Goal: Task Accomplishment & Management: Complete application form

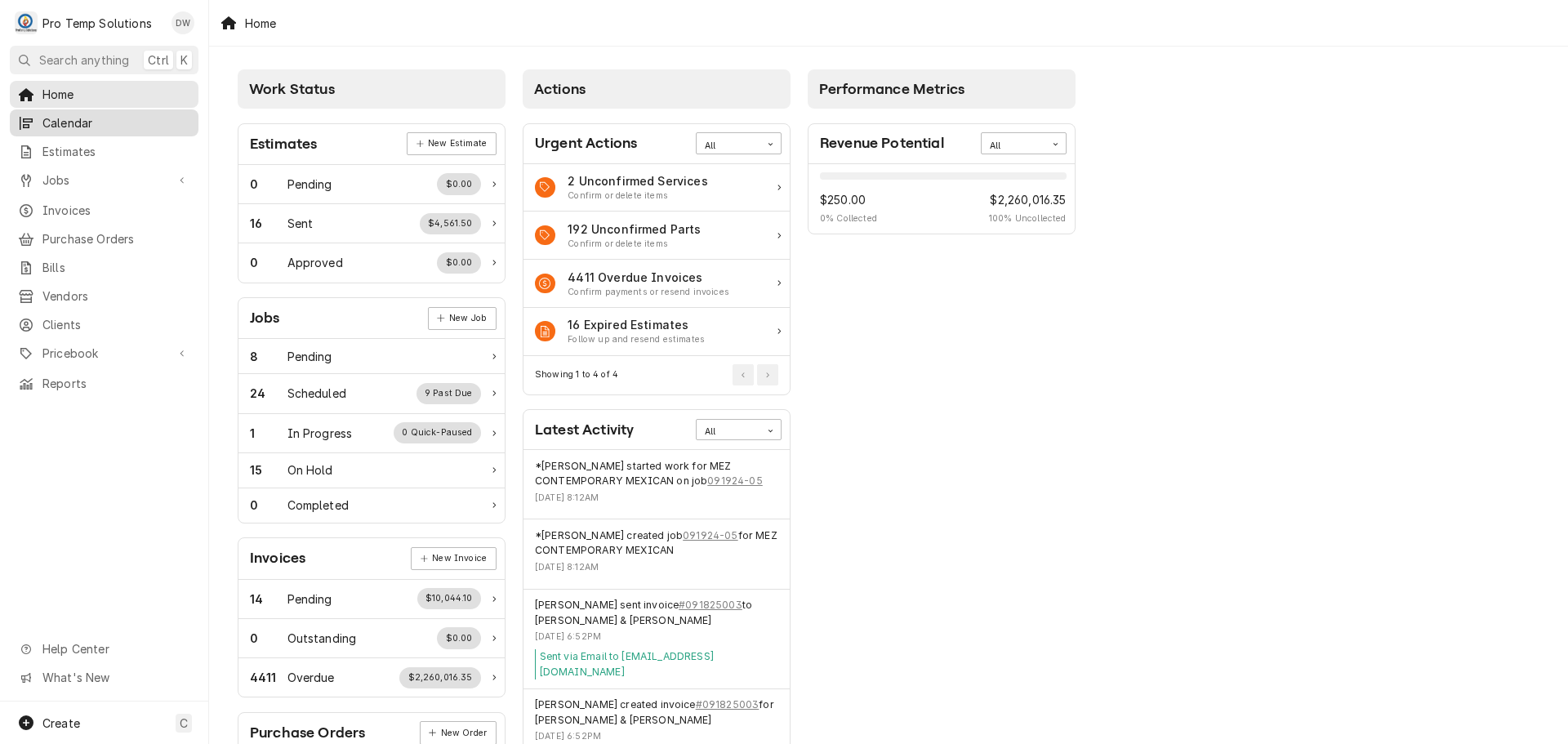
click at [66, 118] on span "Calendar" at bounding box center [116, 123] width 148 height 17
click at [49, 176] on span "Jobs" at bounding box center [104, 180] width 124 height 17
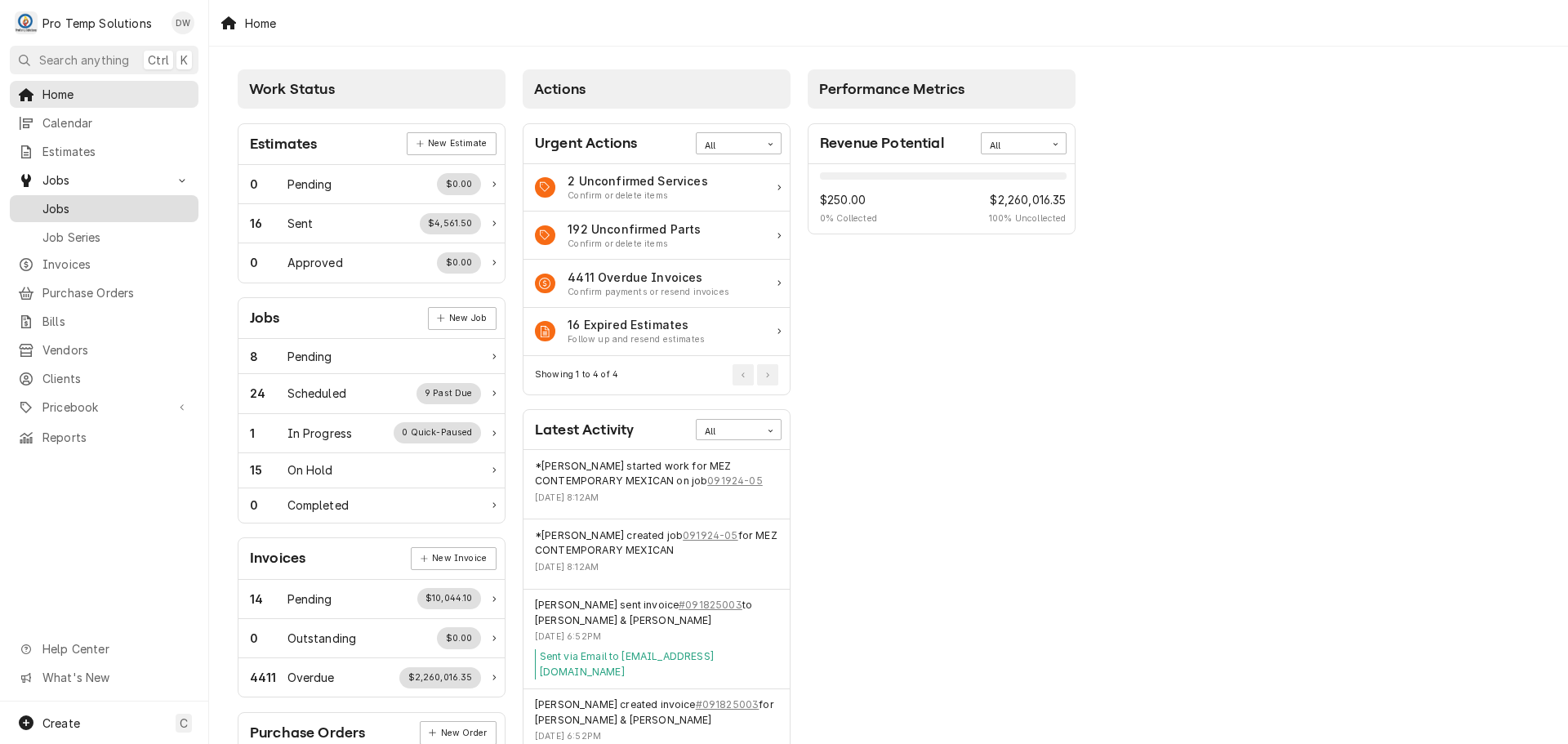
click at [51, 207] on span "Jobs" at bounding box center [116, 208] width 148 height 17
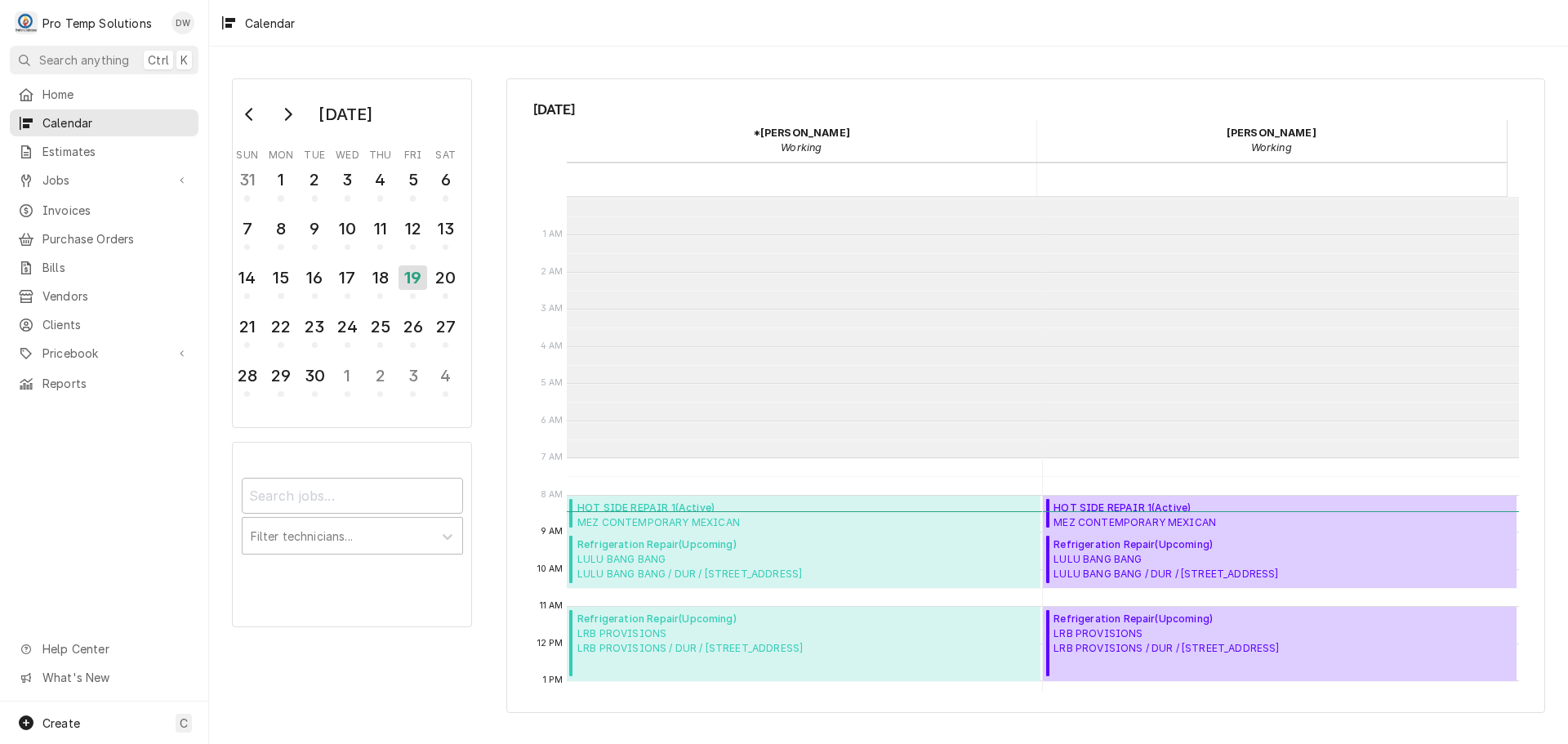
scroll to position [261, 0]
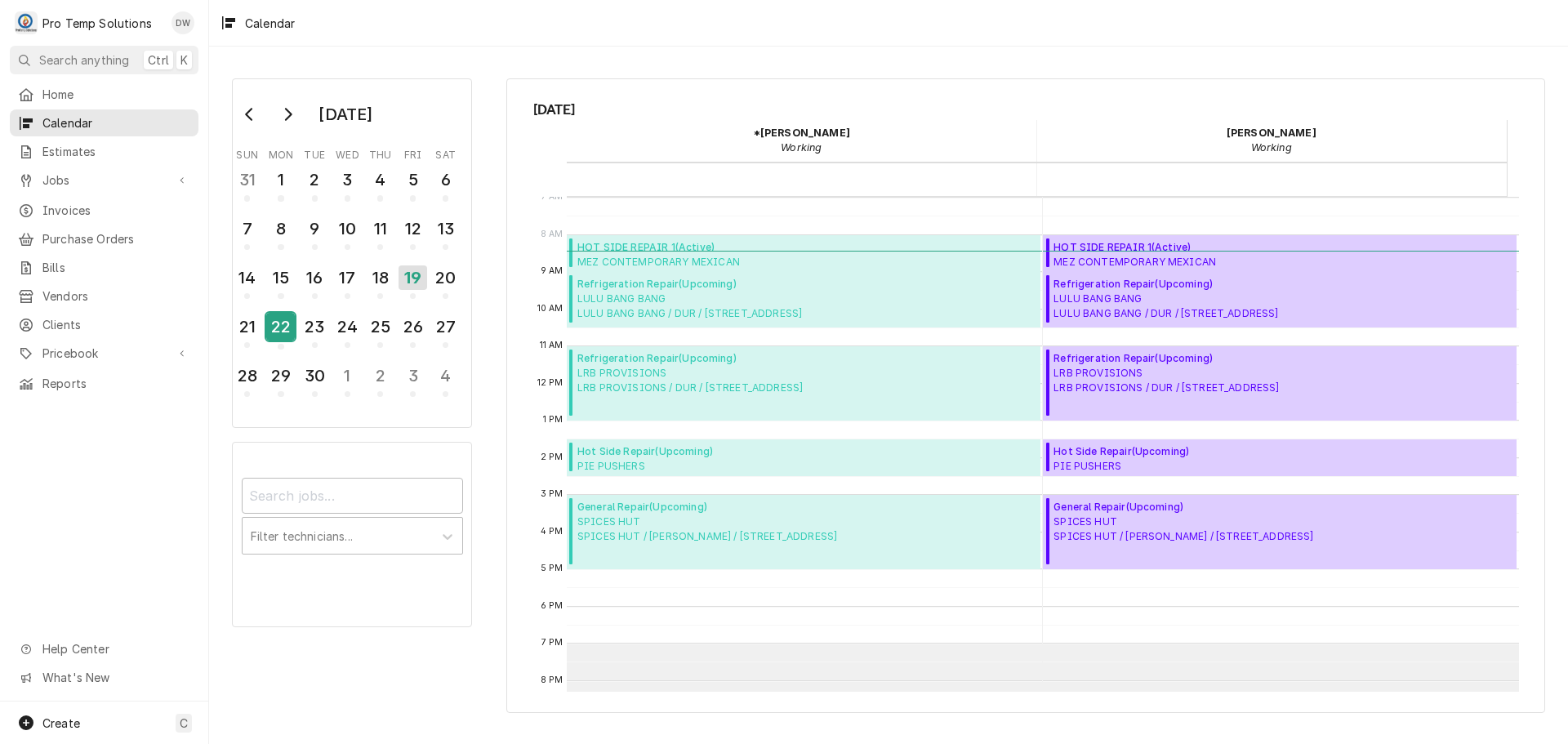
click at [290, 326] on div "22" at bounding box center [281, 326] width 28 height 27
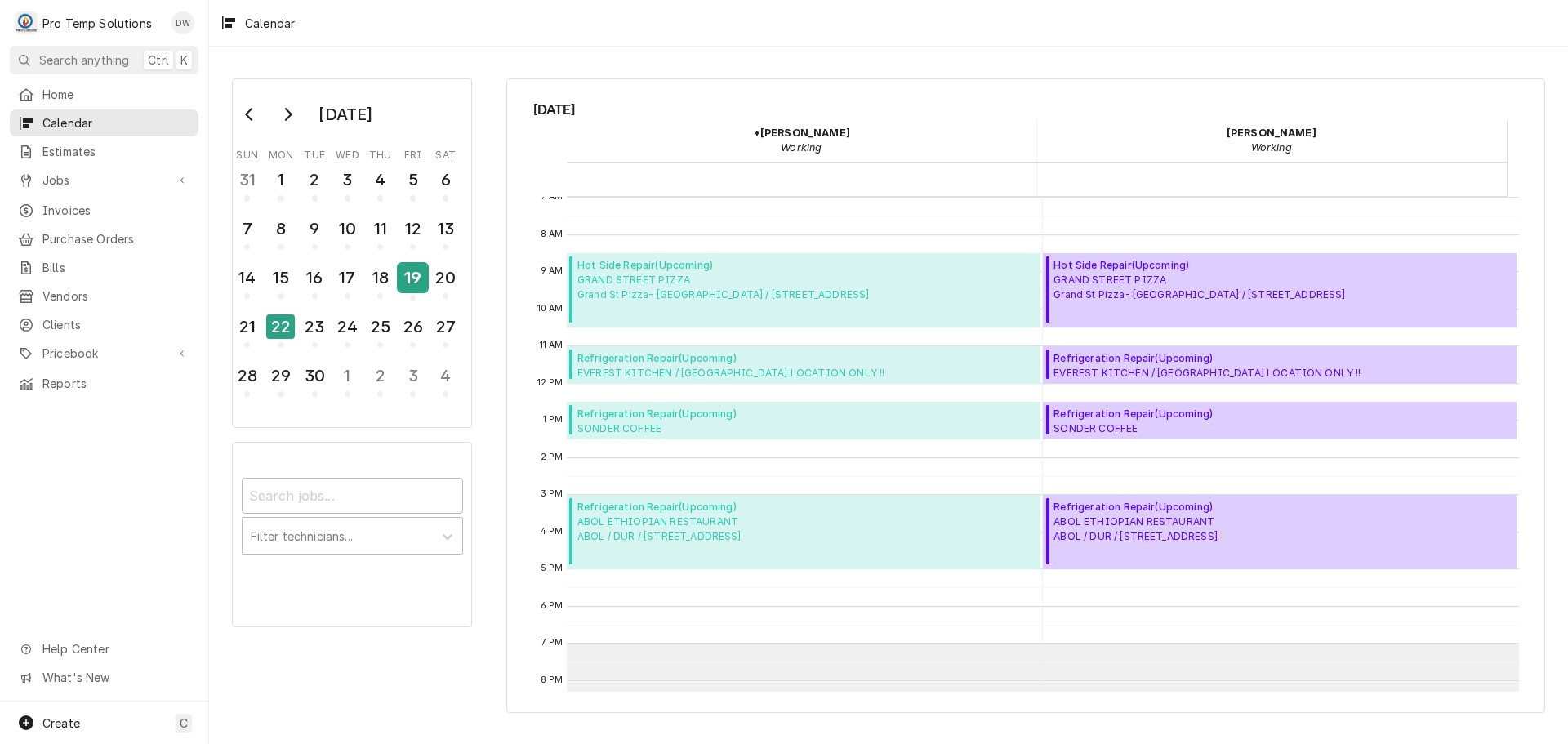
click at [413, 281] on div "19" at bounding box center [413, 277] width 28 height 27
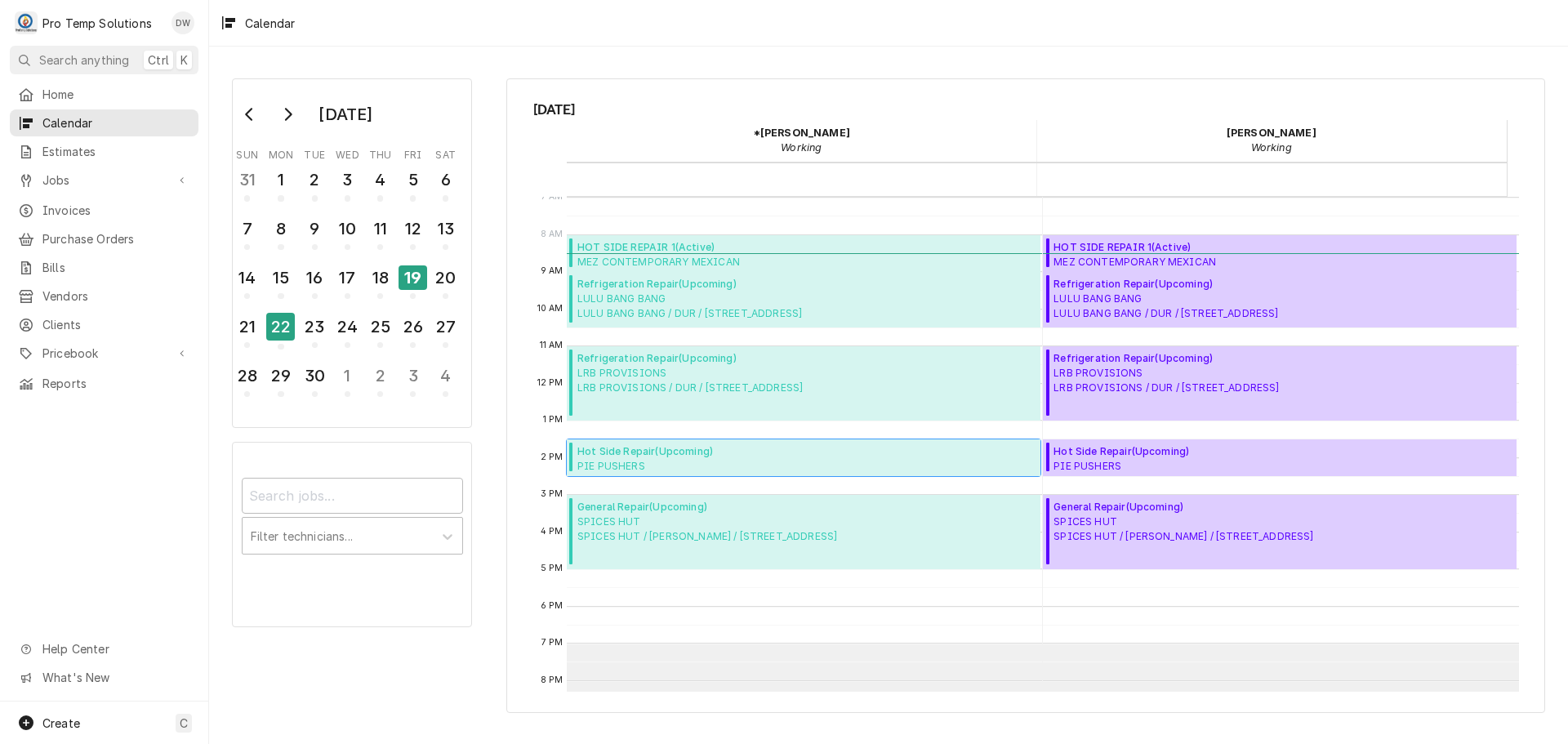
click at [696, 455] on span "Hot Side Repair ( Upcoming )" at bounding box center [705, 452] width 254 height 15
click at [277, 326] on div "22" at bounding box center [281, 326] width 28 height 27
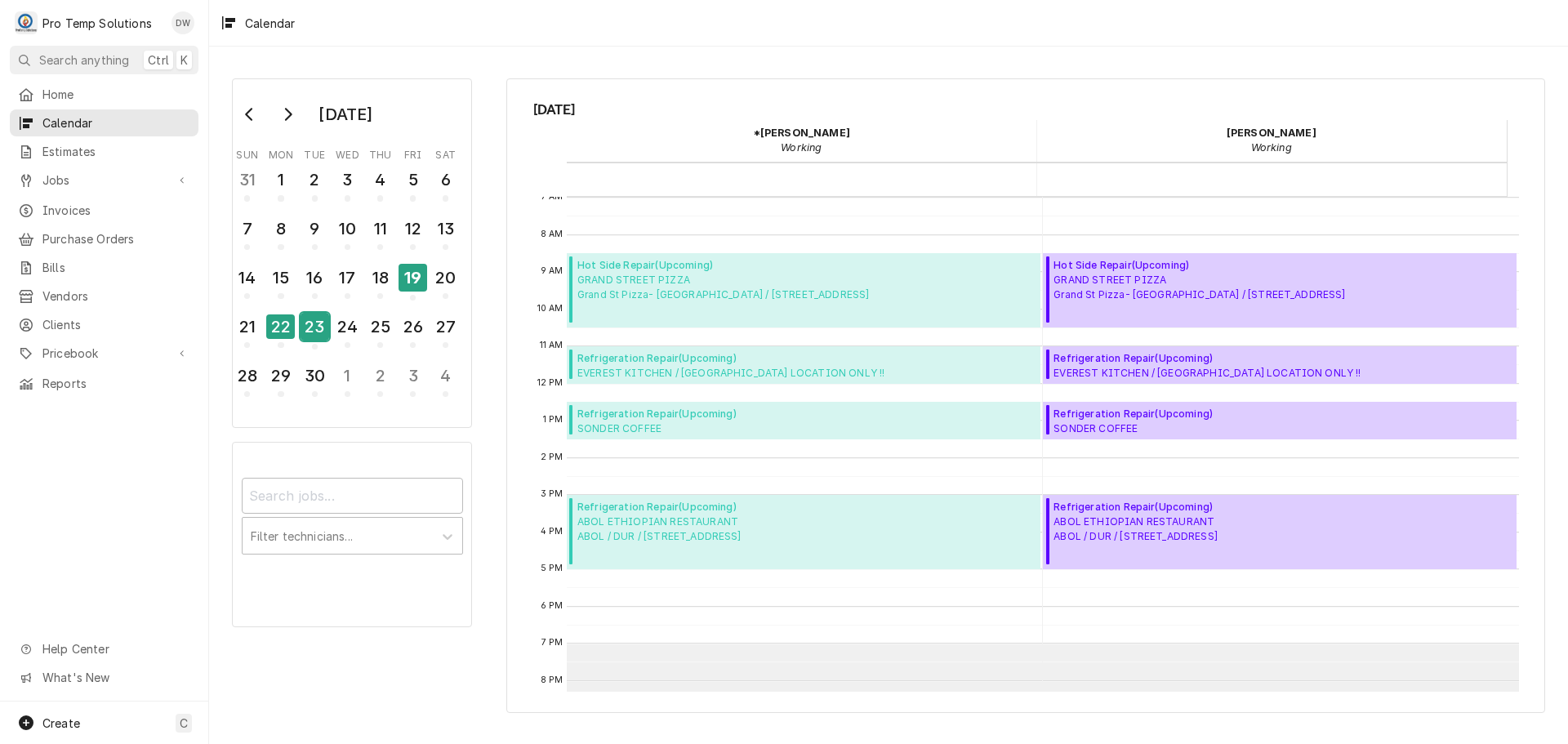
click at [308, 337] on div "23" at bounding box center [315, 326] width 28 height 27
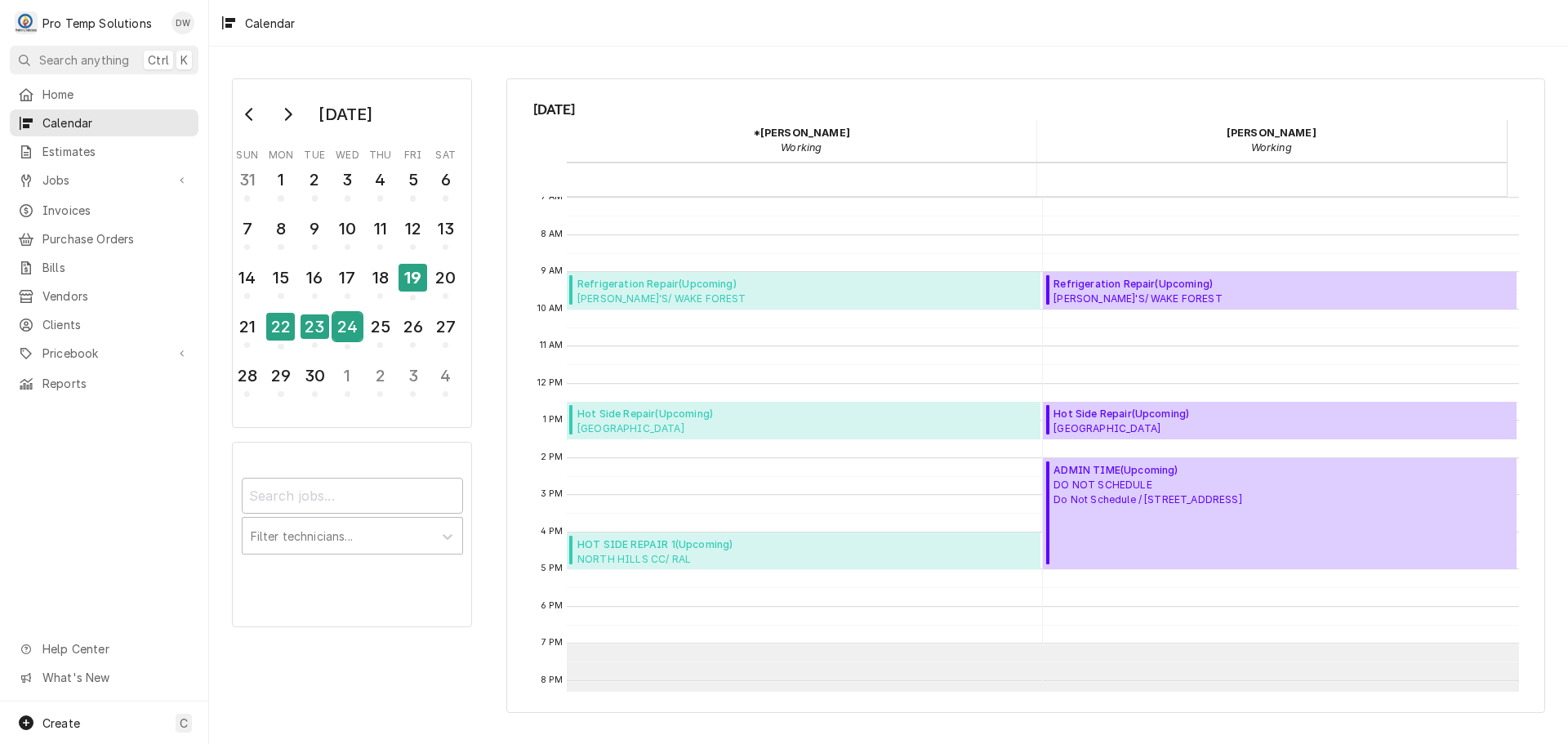
click at [346, 335] on div "24" at bounding box center [347, 326] width 28 height 27
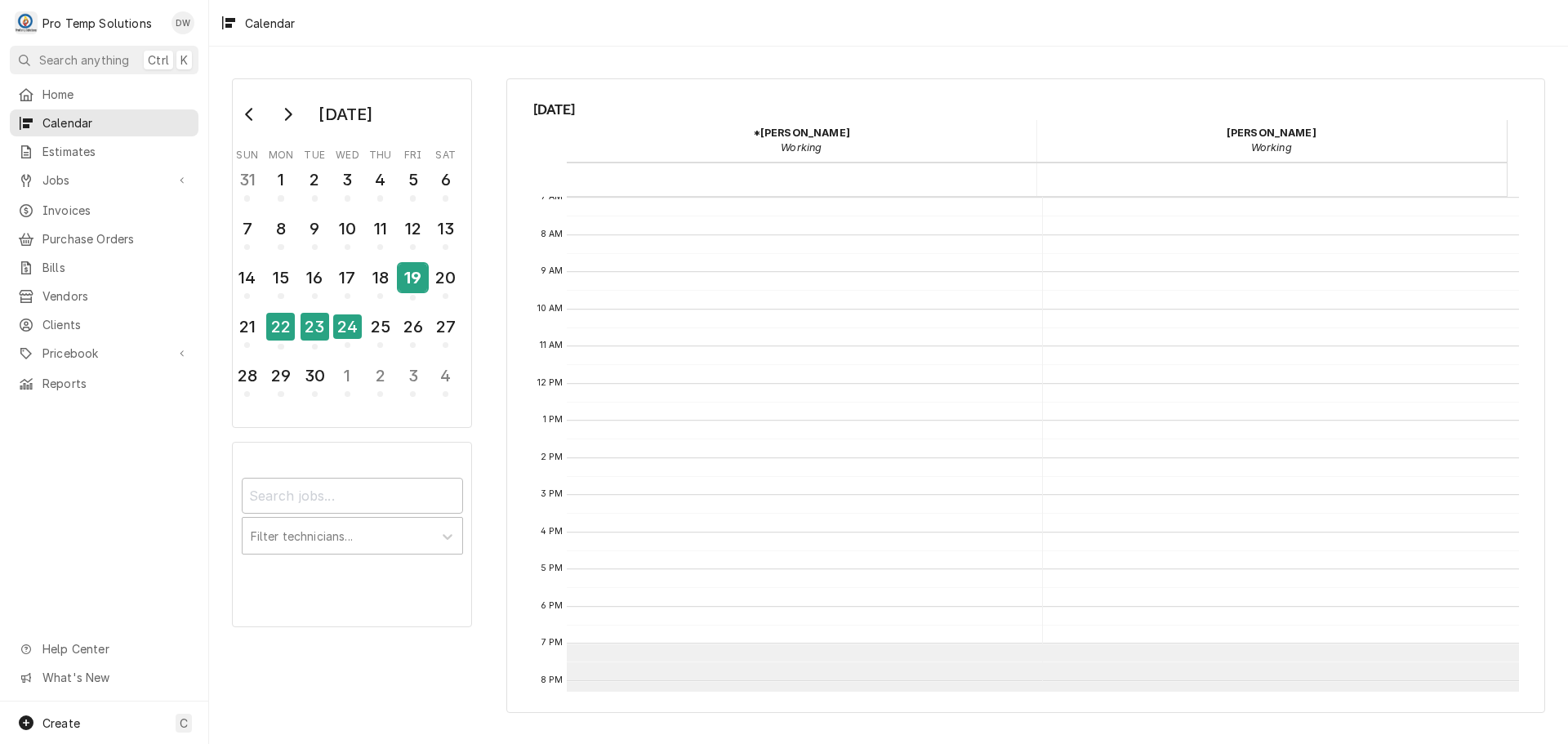
click at [414, 285] on div "19" at bounding box center [413, 277] width 28 height 27
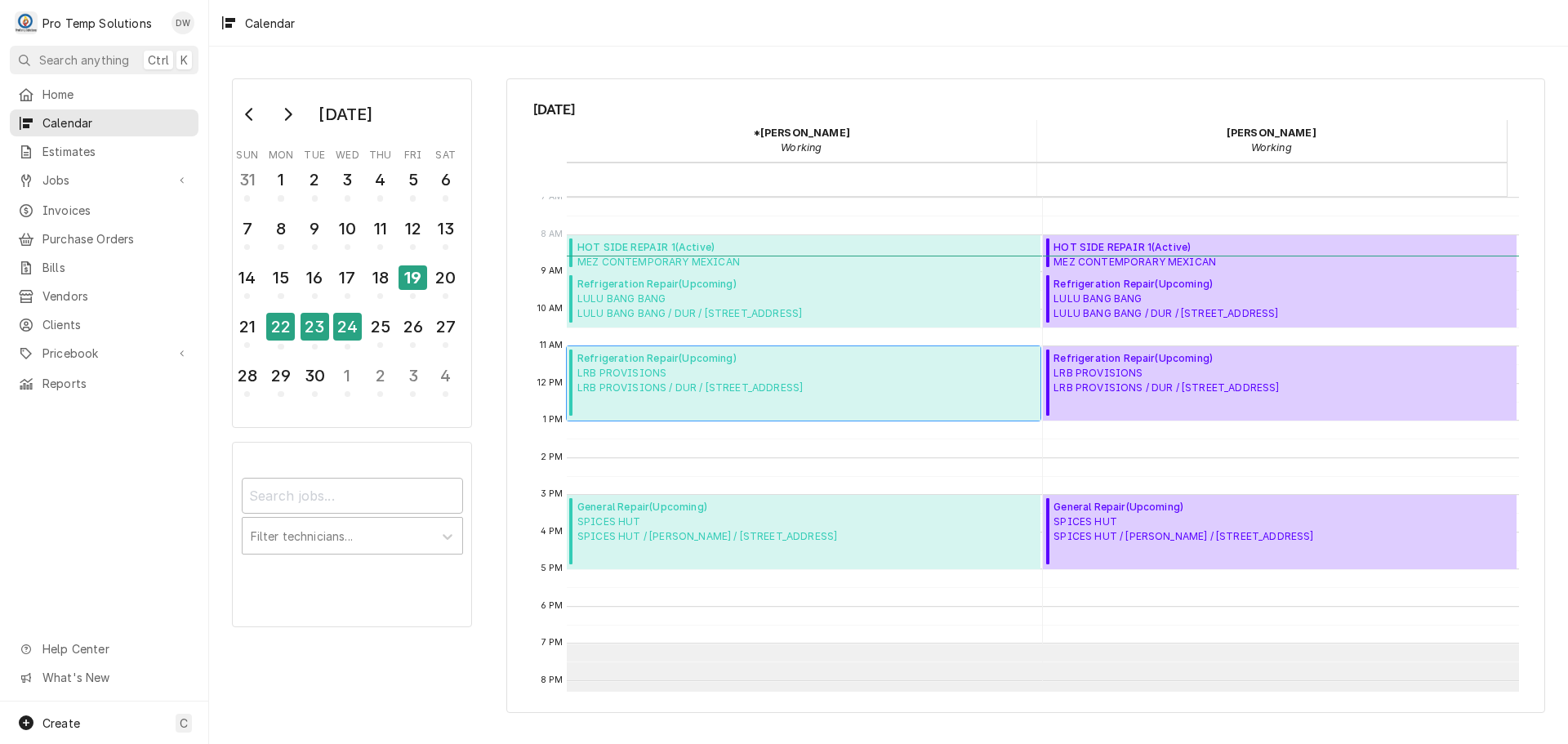
click at [620, 368] on span "LRB PROVISIONS LRB PROVISIONS / DUR / 2009 Guess Rd, Durham, NC 27705" at bounding box center [691, 380] width 226 height 29
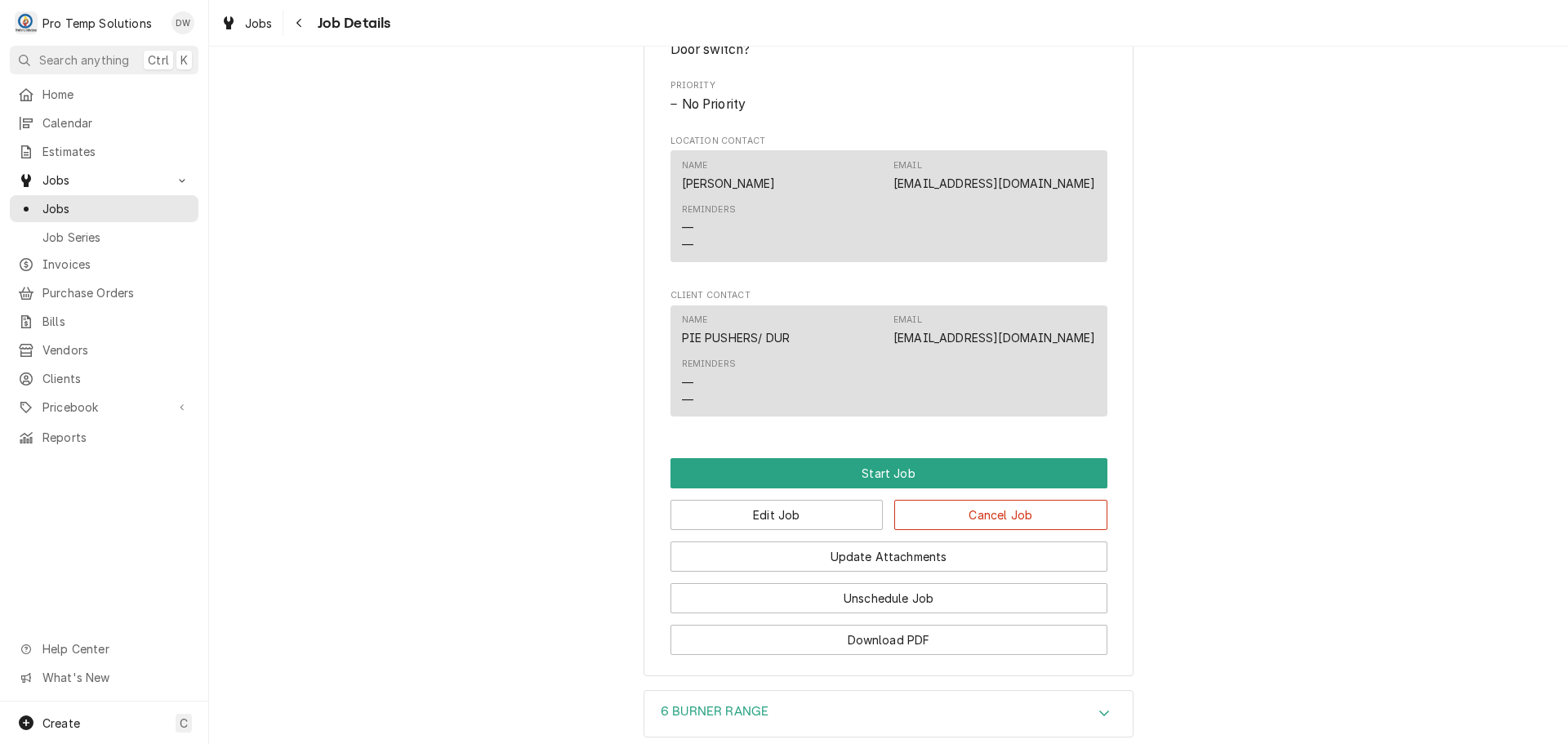
scroll to position [1002, 0]
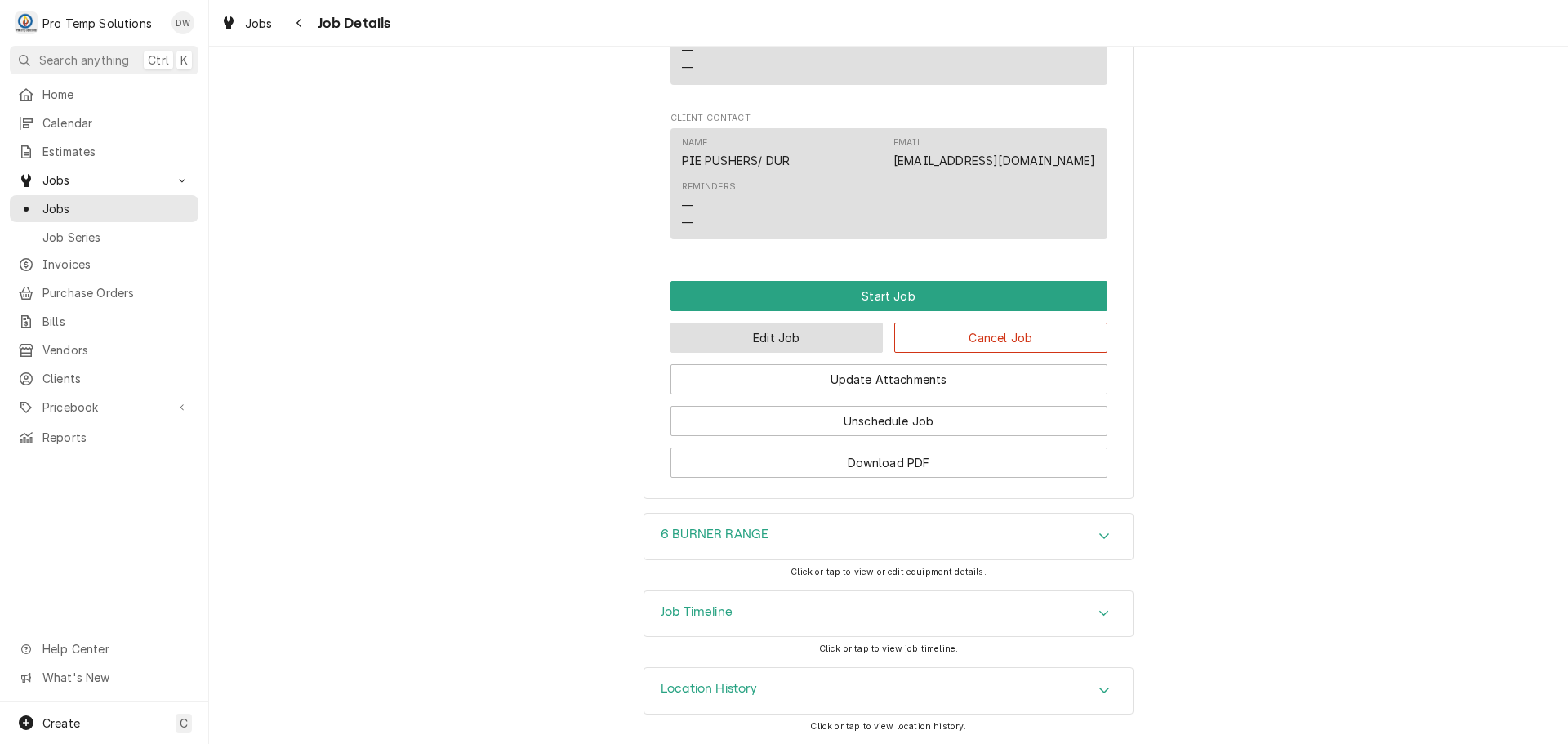
click at [812, 336] on button "Edit Job" at bounding box center [777, 338] width 213 height 30
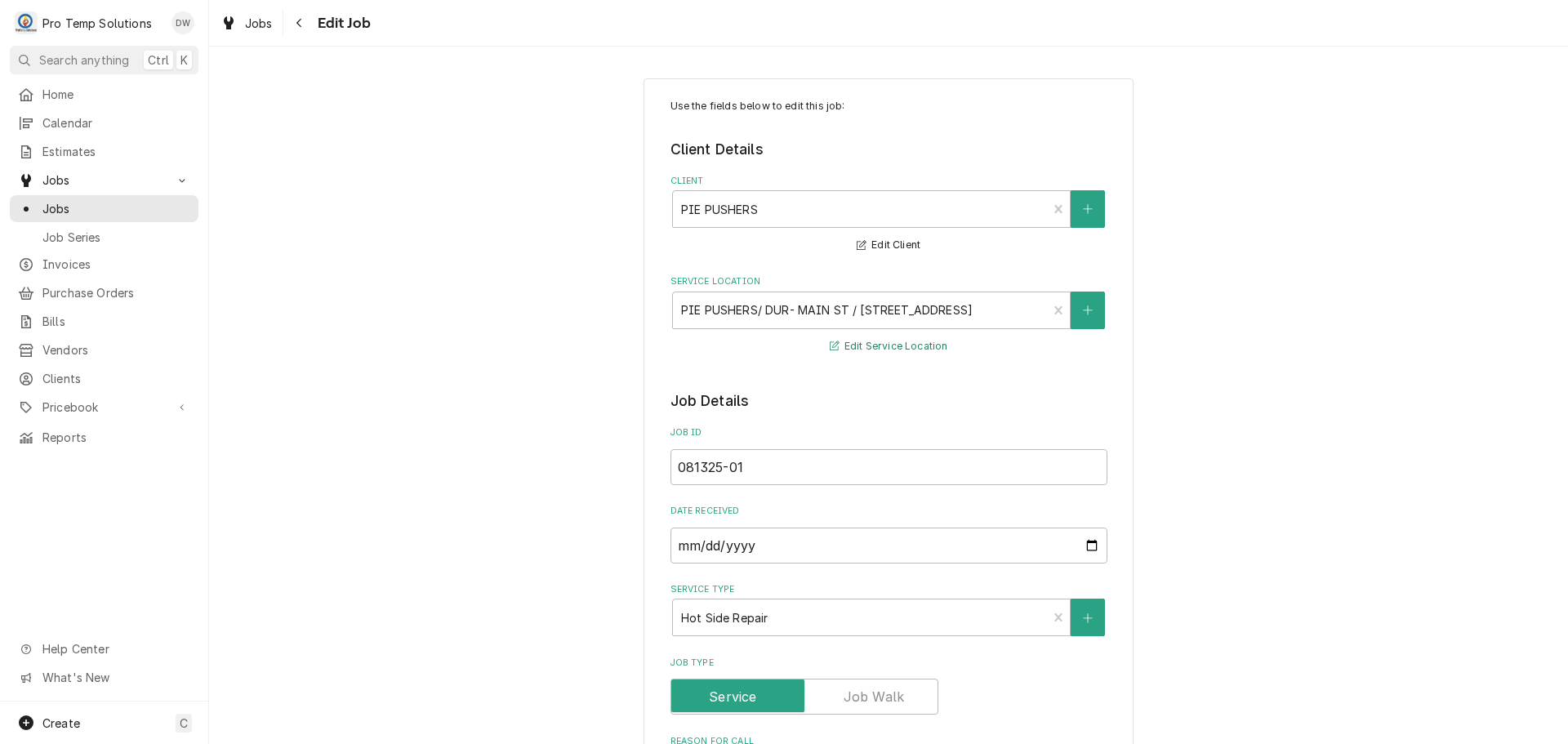
type textarea "x"
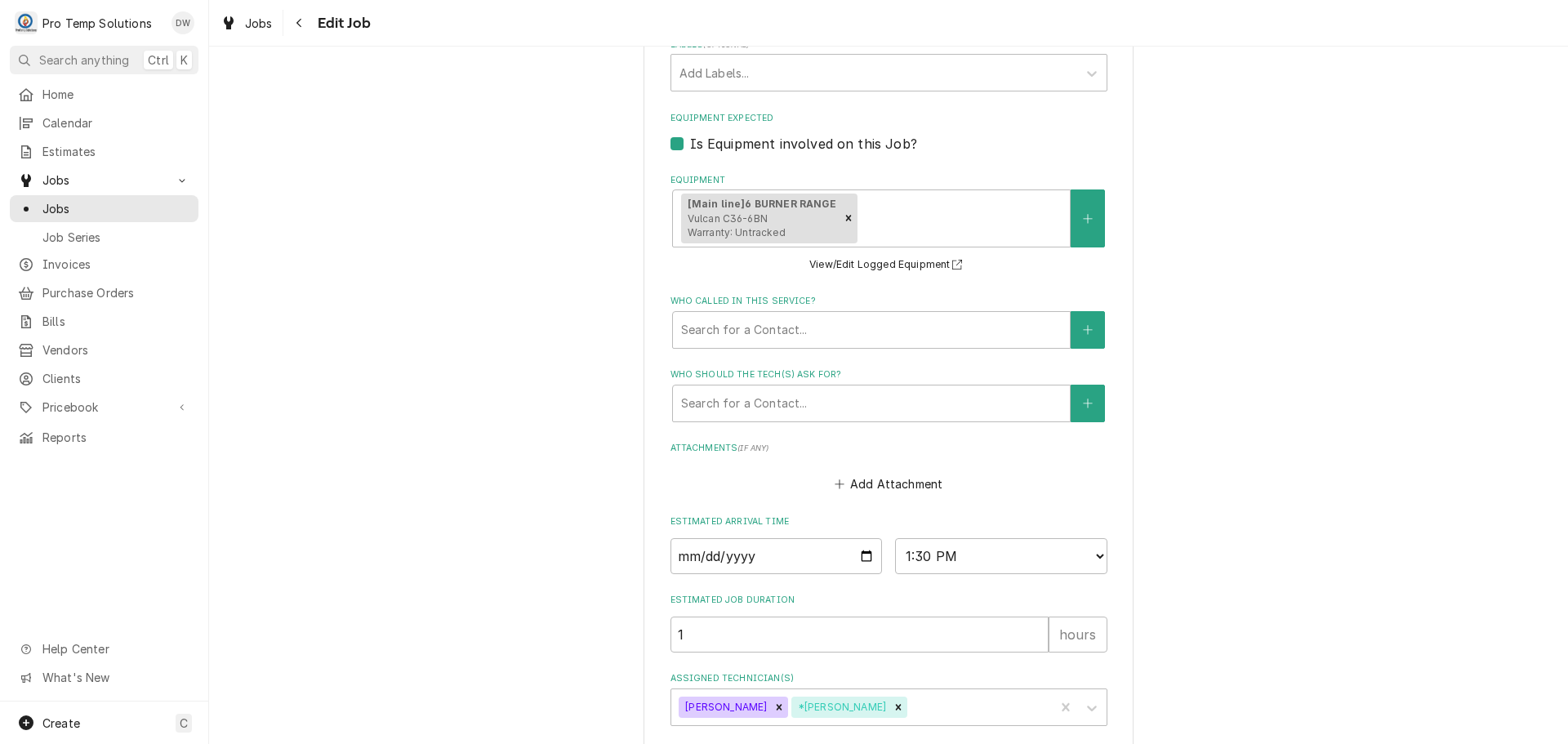
scroll to position [1086, 0]
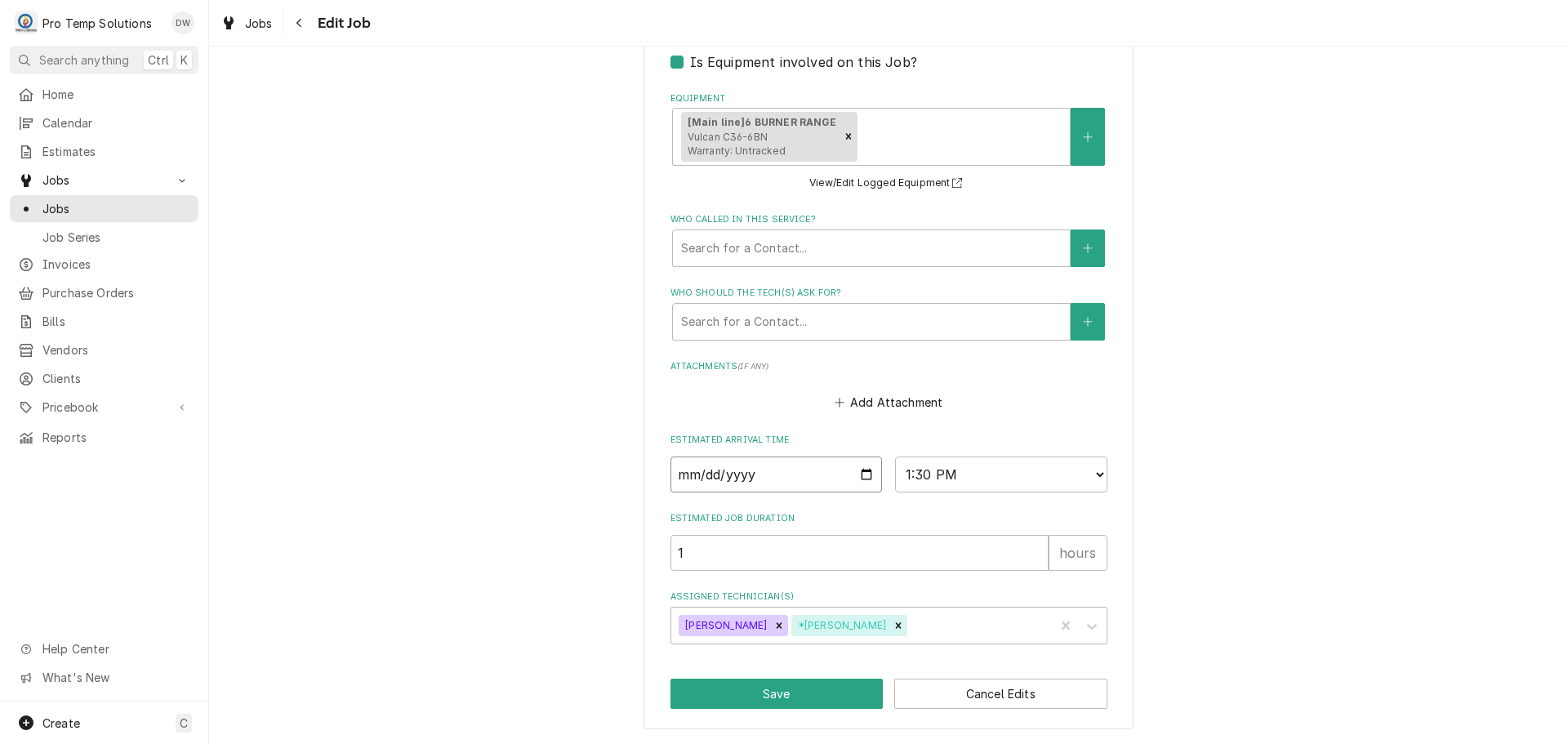
click at [866, 474] on input "2025-09-19" at bounding box center [777, 474] width 212 height 36
type input "2025-09-24"
type textarea "x"
click at [1086, 475] on select "AM / PM 6:00 AM 6:15 AM 6:30 AM 6:45 AM 7:00 AM 7:15 AM 7:30 AM 7:45 AM 8:00 AM…" at bounding box center [1001, 474] width 212 height 36
select select "08:30:00"
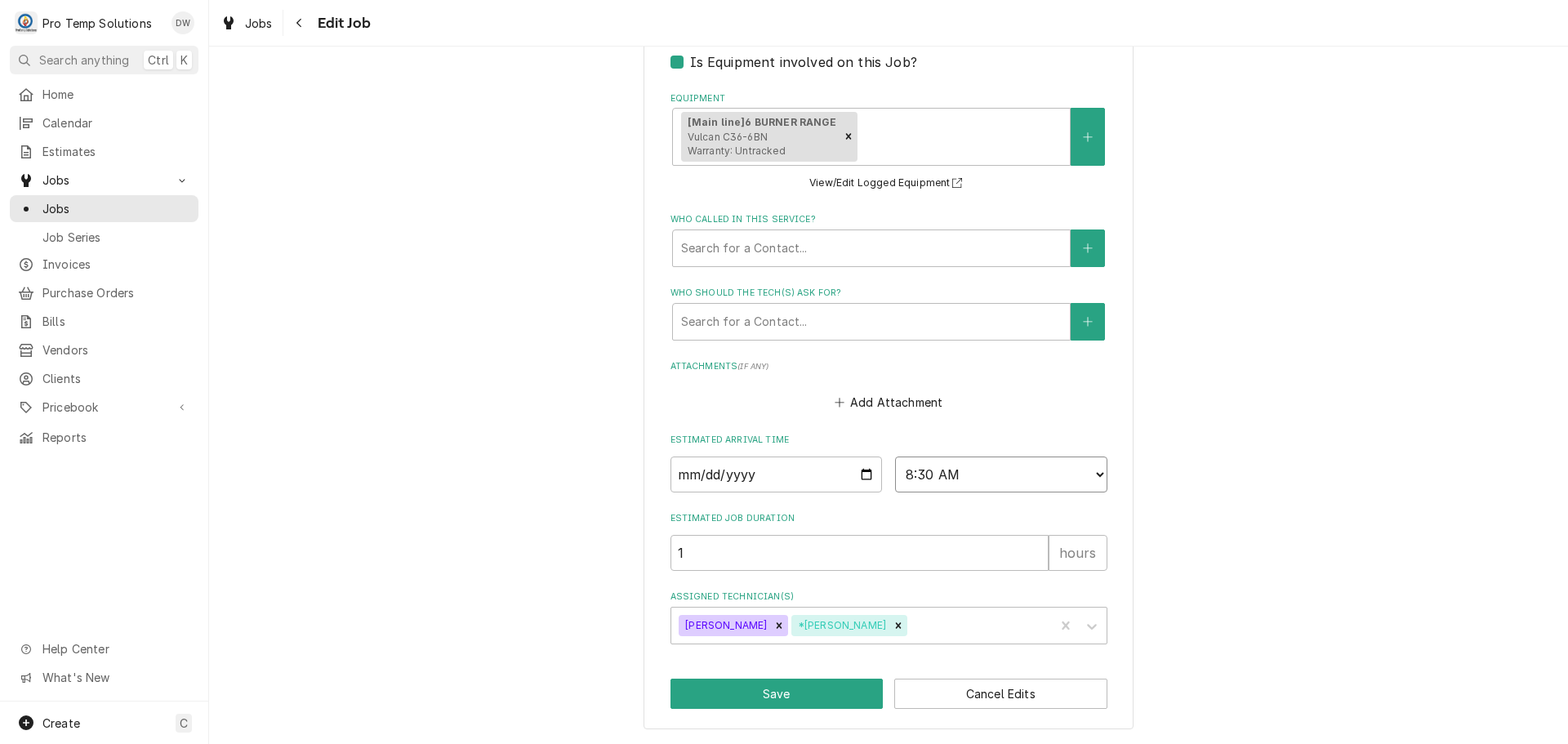
click at [895, 457] on select "AM / PM 6:00 AM 6:15 AM 6:30 AM 6:45 AM 7:00 AM 7:15 AM 7:30 AM 7:45 AM 8:00 AM…" at bounding box center [1001, 474] width 212 height 36
click at [774, 699] on button "Save" at bounding box center [777, 694] width 213 height 30
type textarea "x"
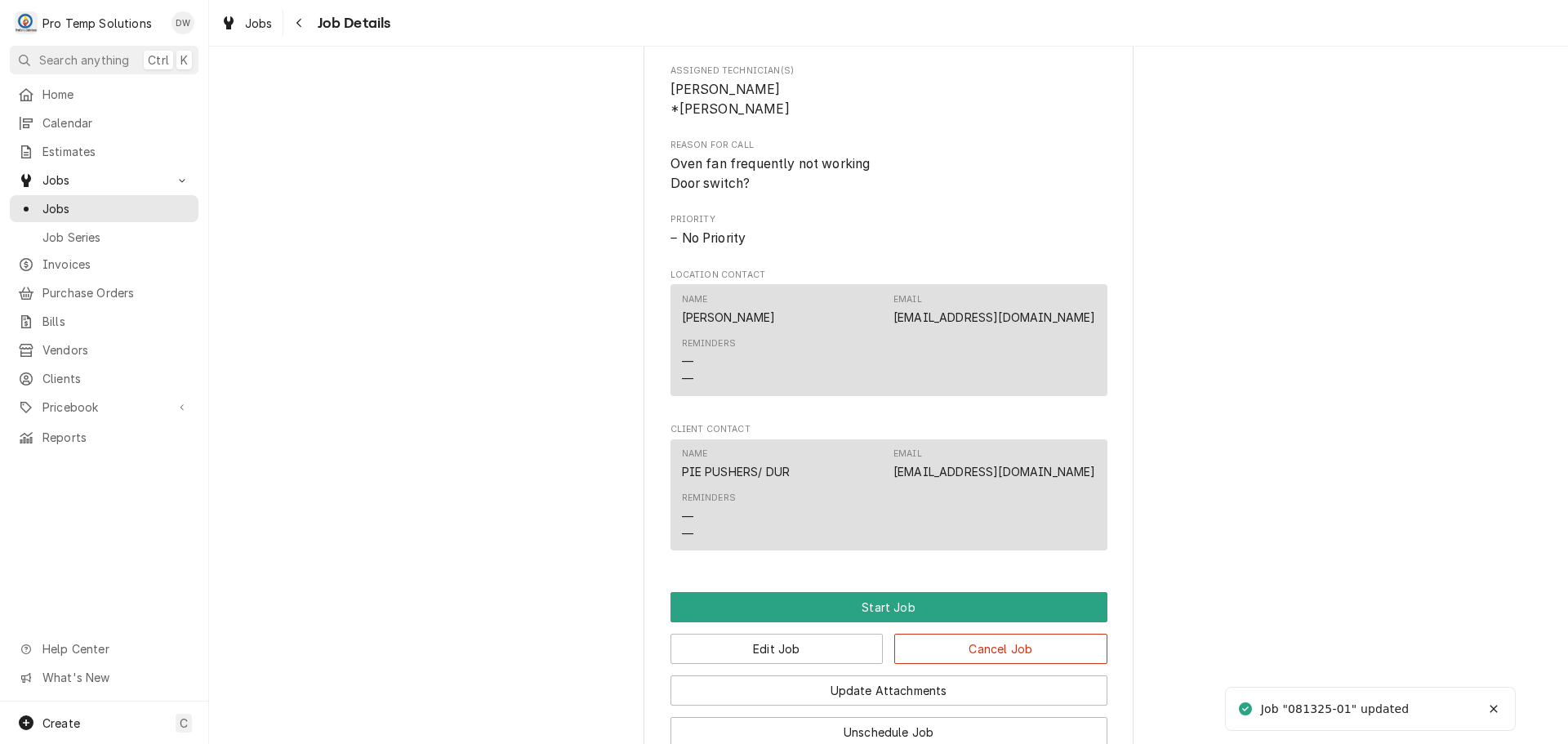
scroll to position [1002, 0]
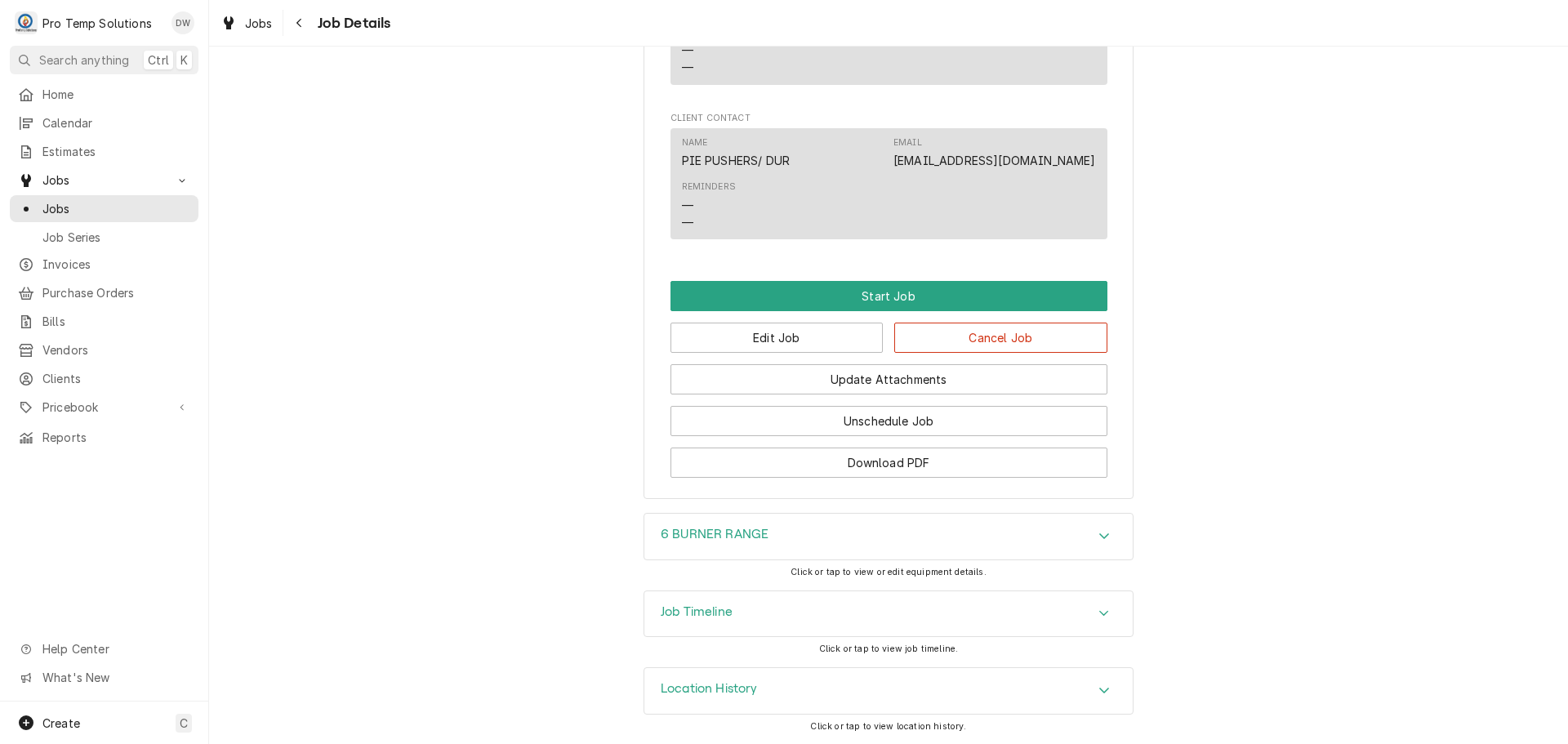
click at [1099, 615] on icon "Accordion Header" at bounding box center [1104, 614] width 10 height 6
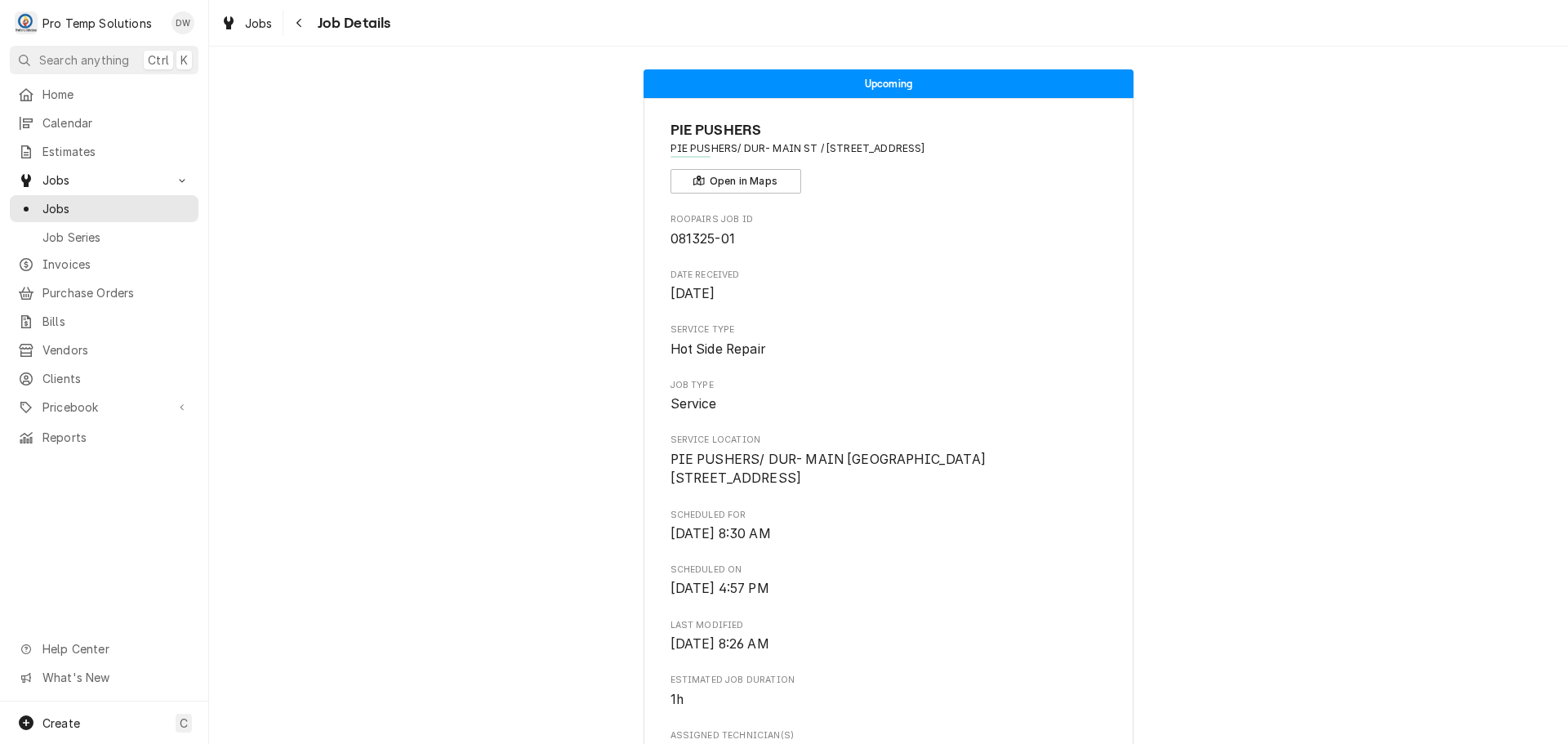
scroll to position [0, 0]
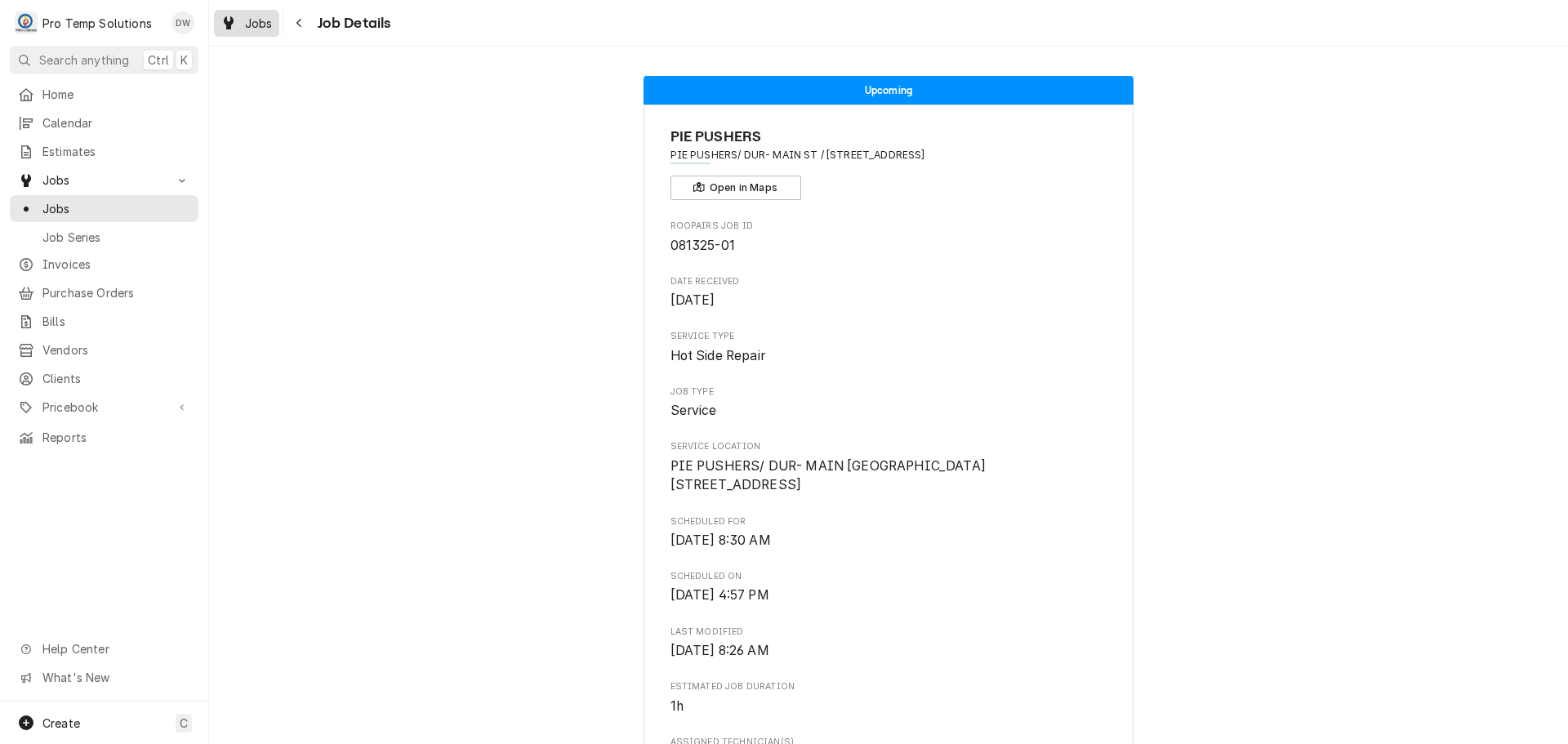
click at [252, 17] on span "Jobs" at bounding box center [258, 23] width 27 height 17
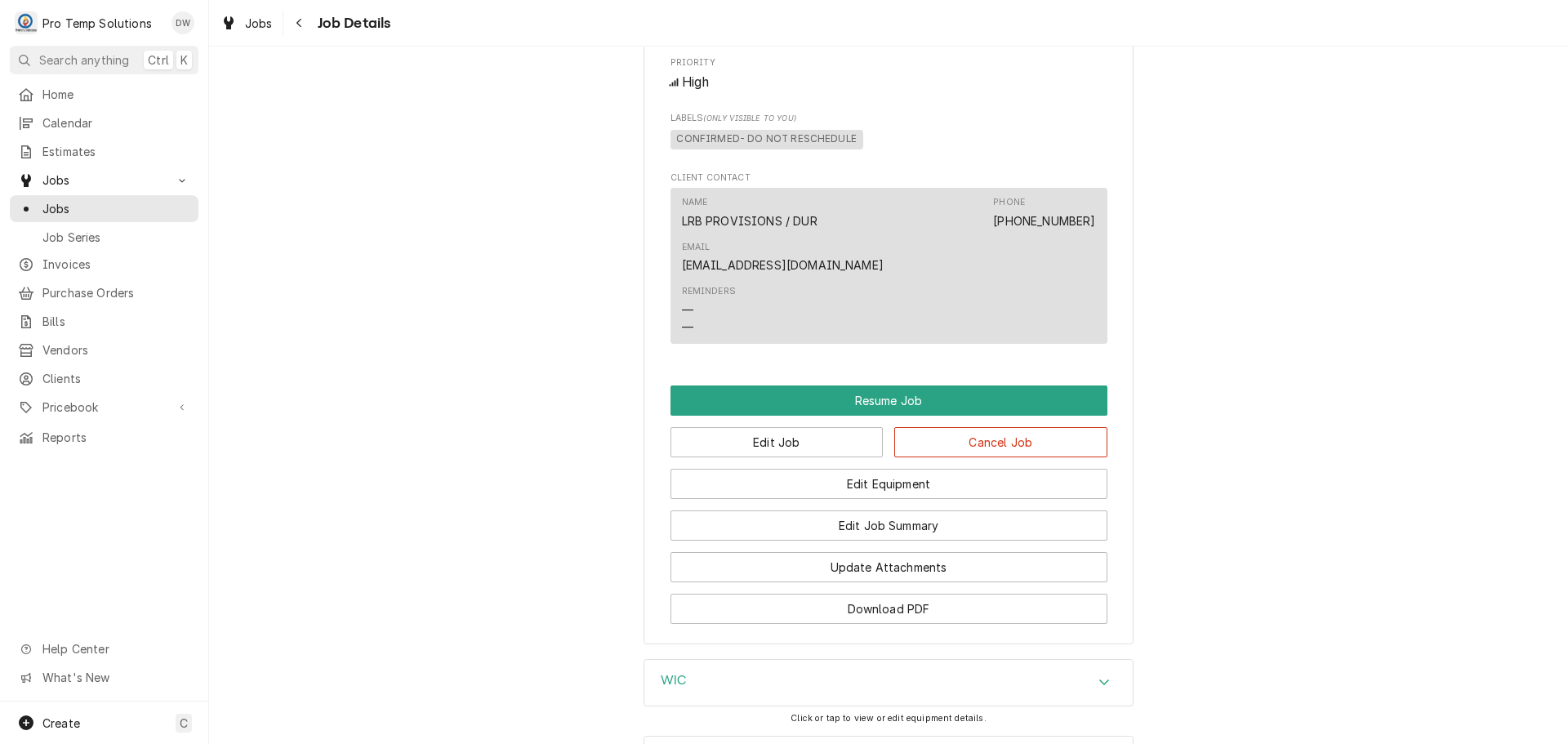
scroll to position [1798, 0]
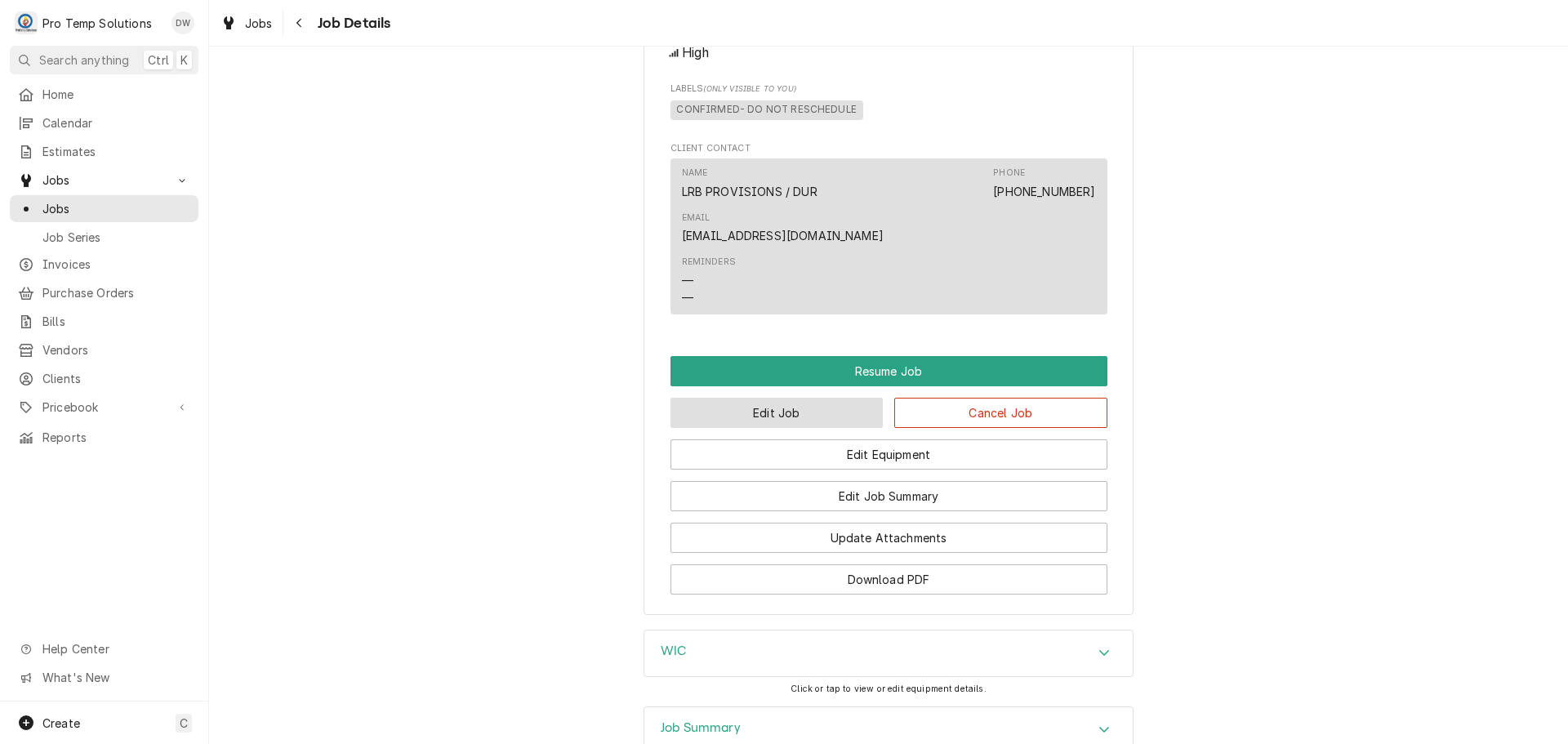
click at [823, 398] on button "Edit Job" at bounding box center [777, 413] width 213 height 30
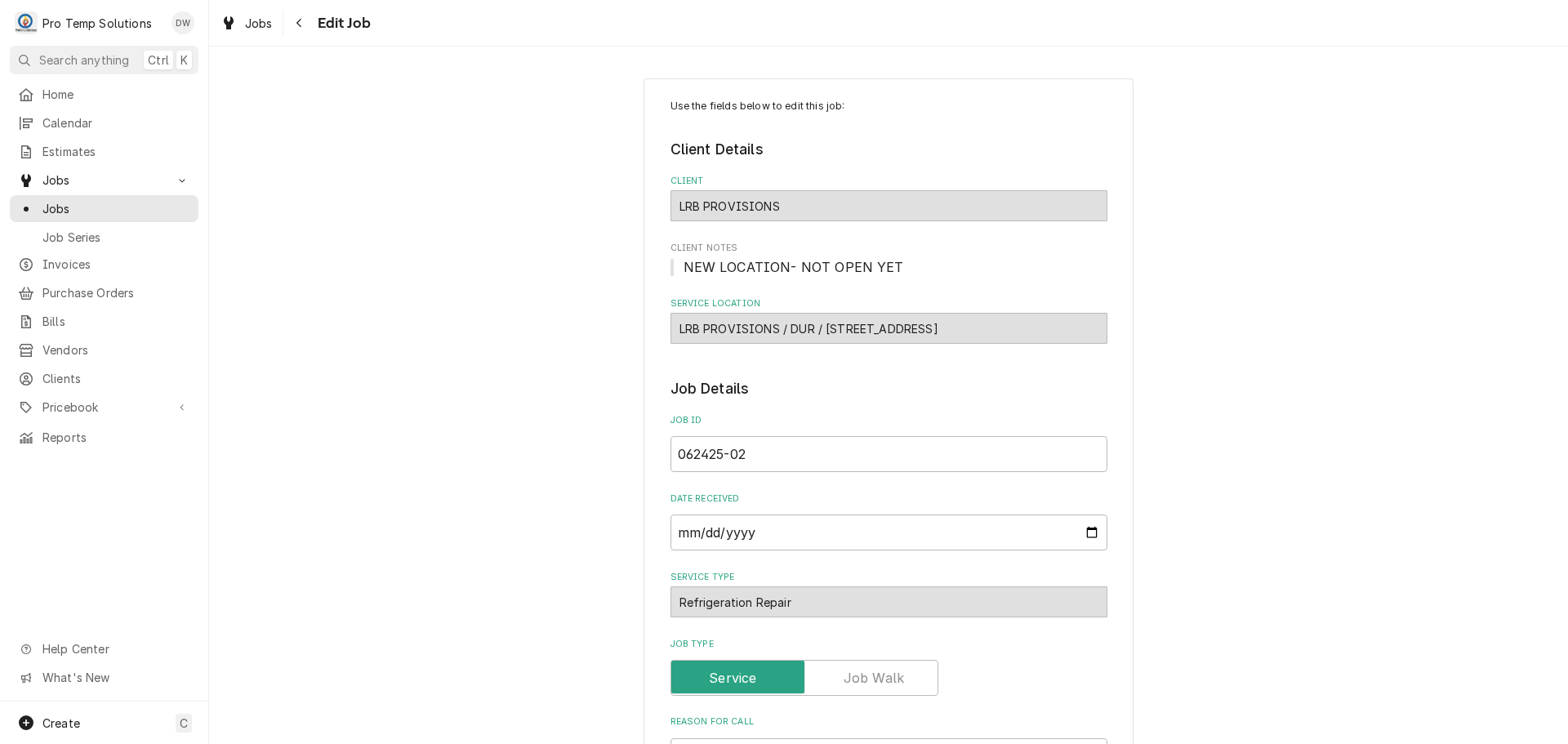
type textarea "x"
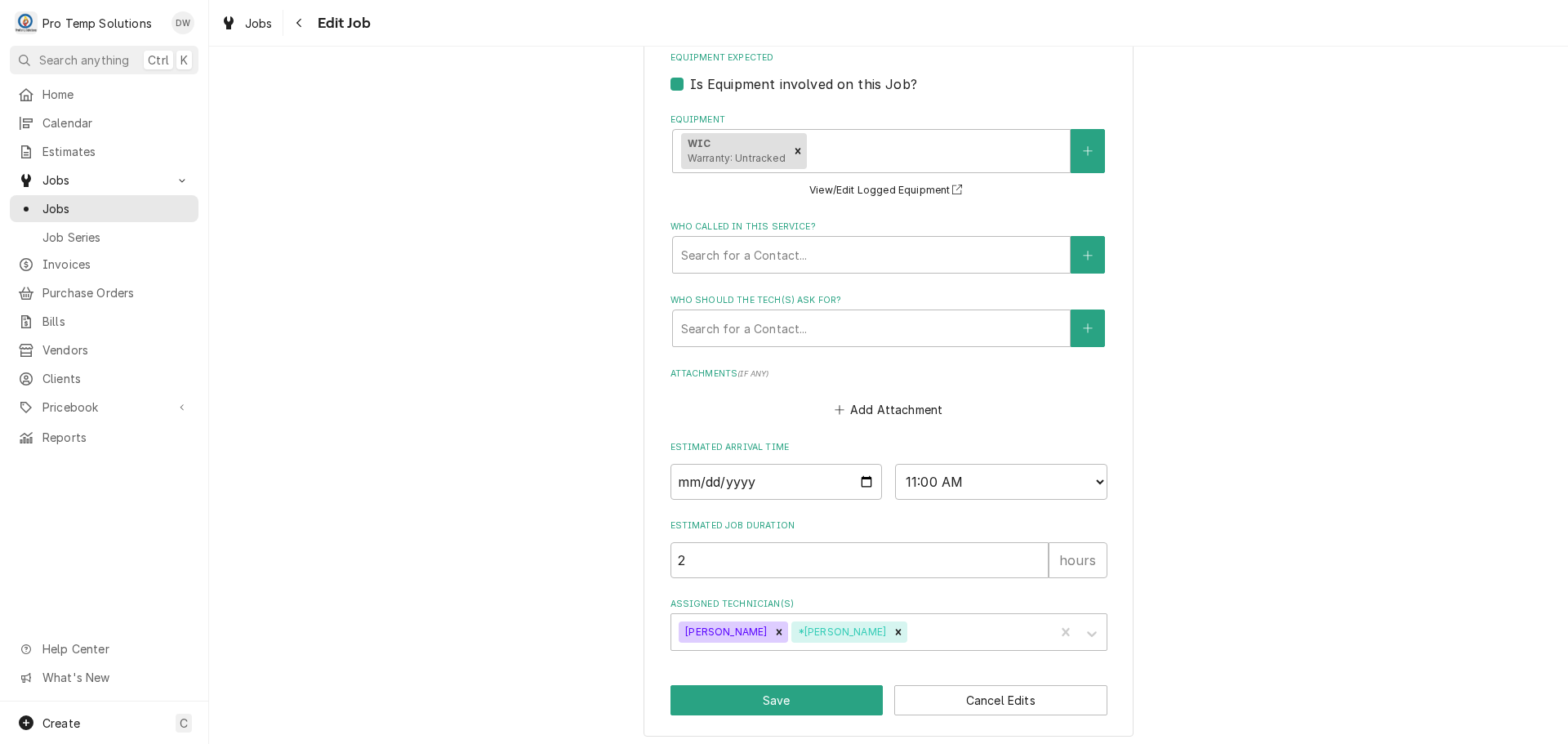
scroll to position [1051, 0]
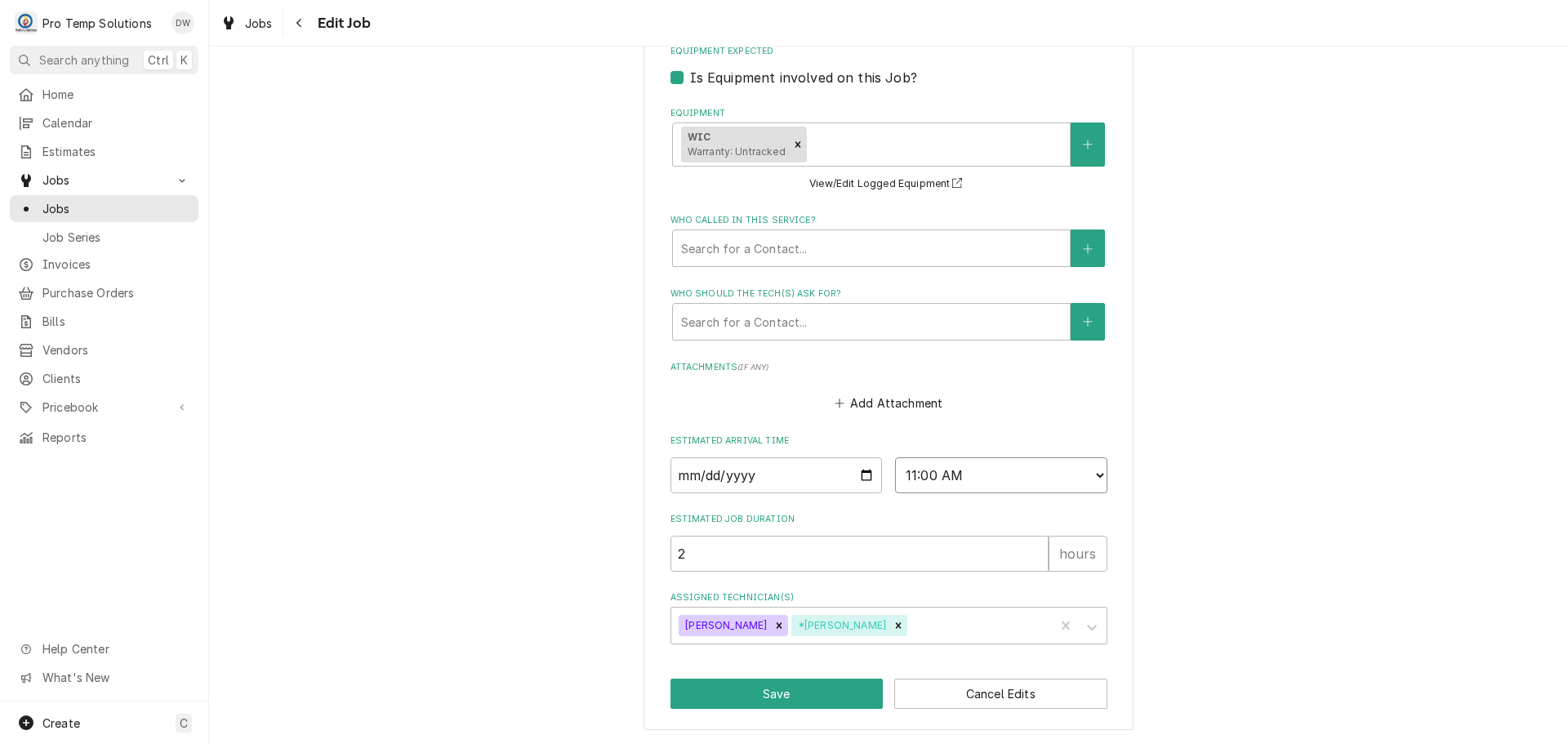
click at [1083, 475] on select "AM / PM 6:00 AM 6:15 AM 6:30 AM 6:45 AM 7:00 AM 7:15 AM 7:30 AM 7:45 AM 8:00 AM…" at bounding box center [1001, 475] width 212 height 36
select select "13:00:00"
click at [895, 458] on select "AM / PM 6:00 AM 6:15 AM 6:30 AM 6:45 AM 7:00 AM 7:15 AM 7:30 AM 7:45 AM 8:00 AM…" at bounding box center [1001, 475] width 212 height 36
click at [783, 702] on button "Save" at bounding box center [777, 694] width 213 height 30
type textarea "x"
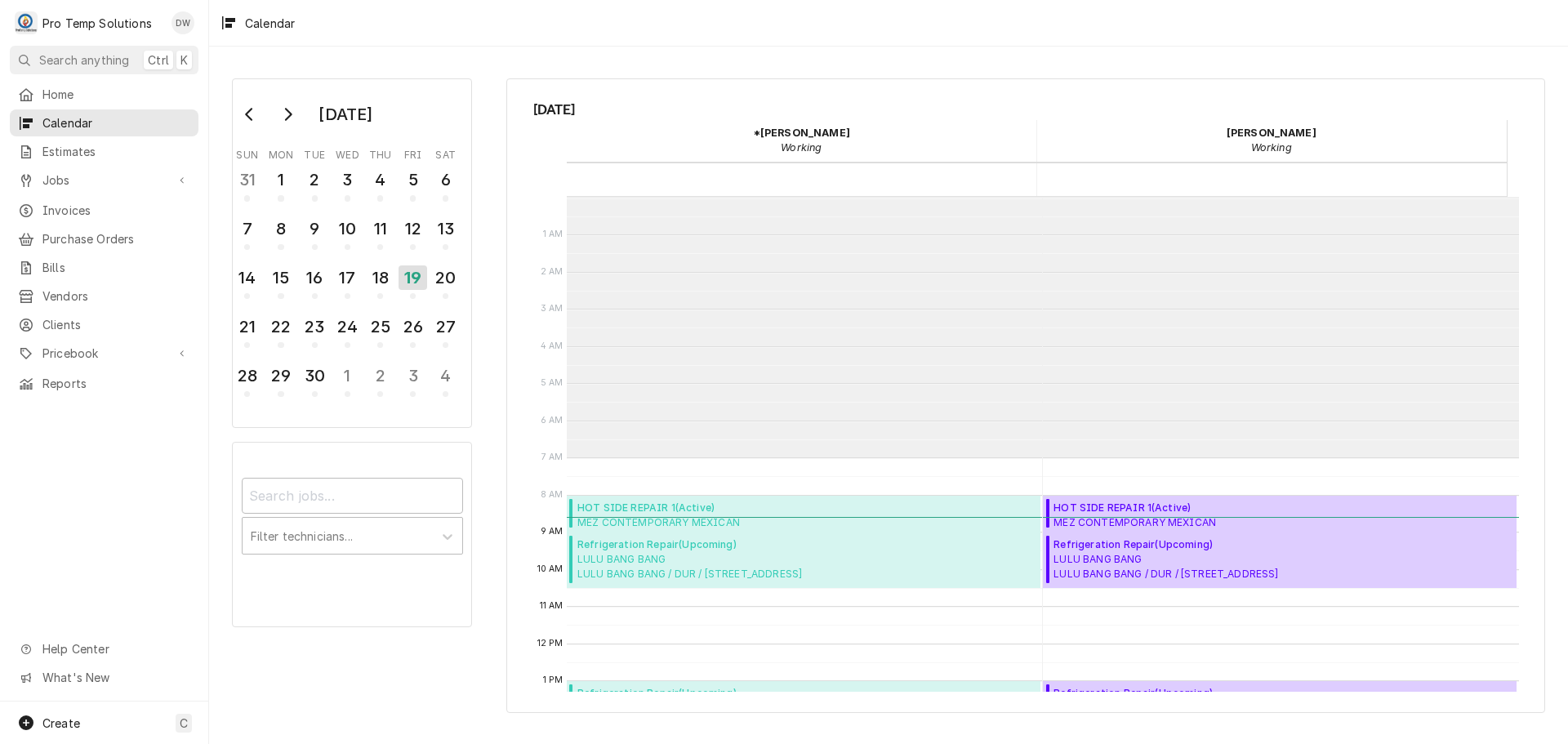
scroll to position [261, 0]
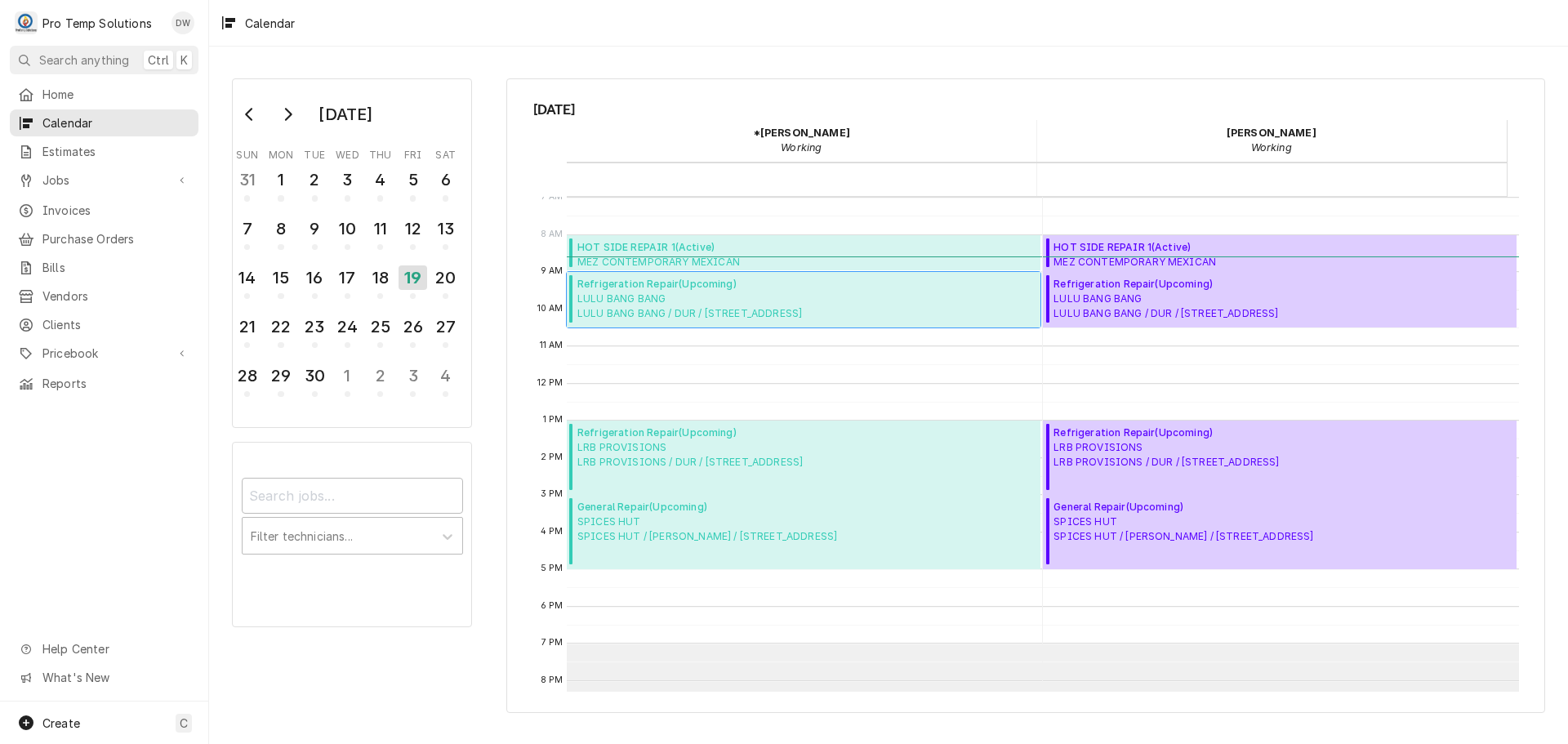
click at [642, 294] on span "LULU BANG BANG LULU BANG BANG / DUR / [STREET_ADDRESS]" at bounding box center [690, 306] width 225 height 29
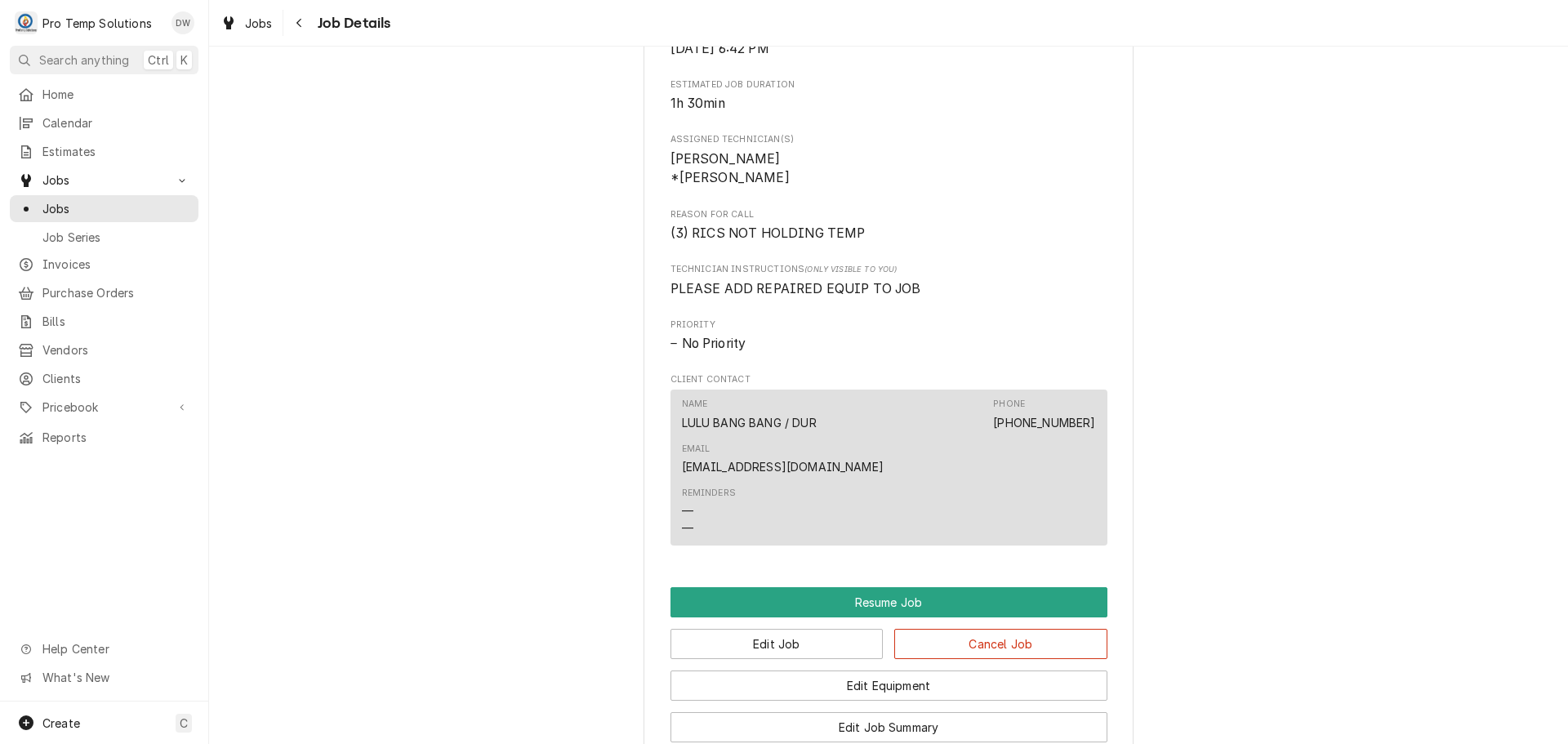
scroll to position [981, 0]
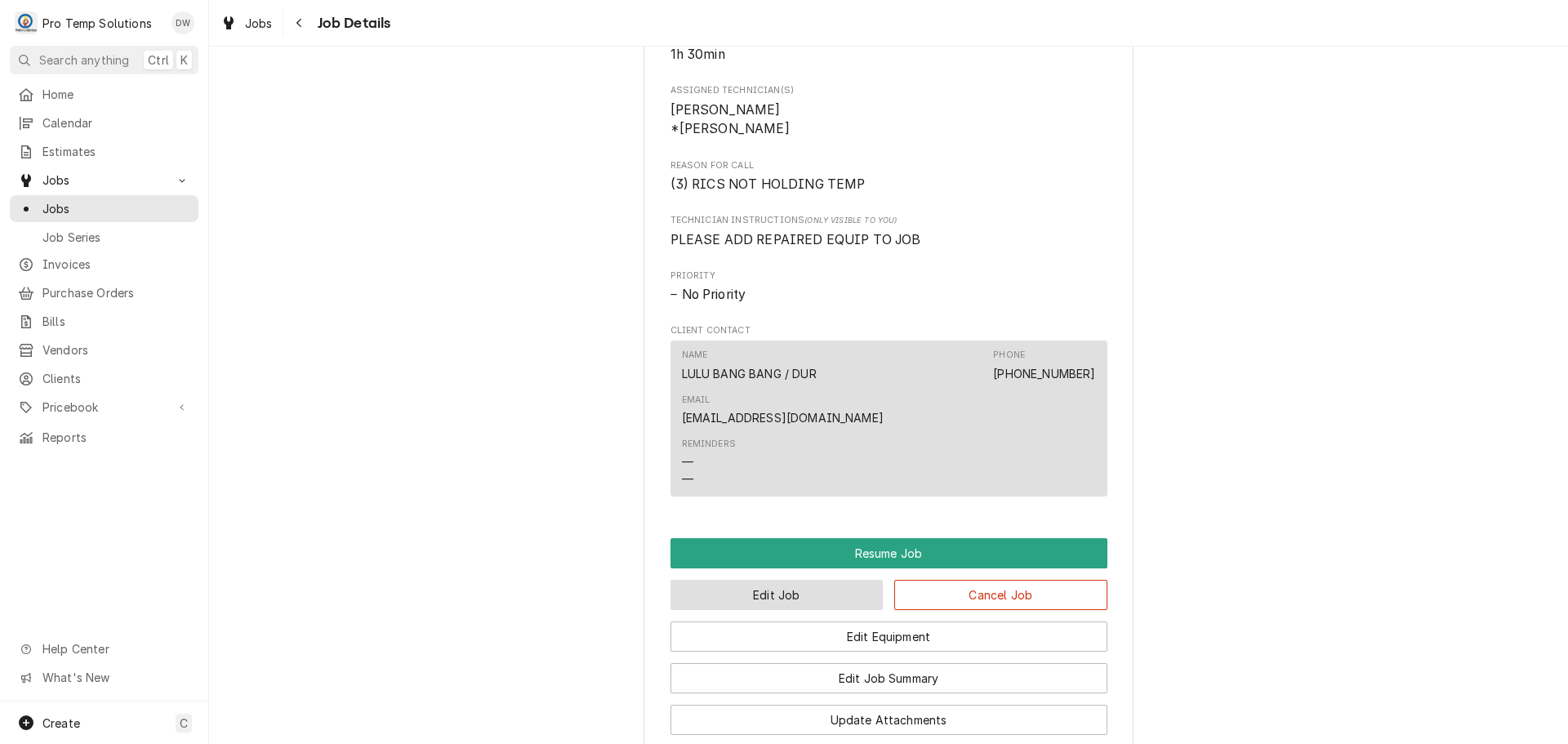
click at [820, 580] on button "Edit Job" at bounding box center [777, 595] width 213 height 30
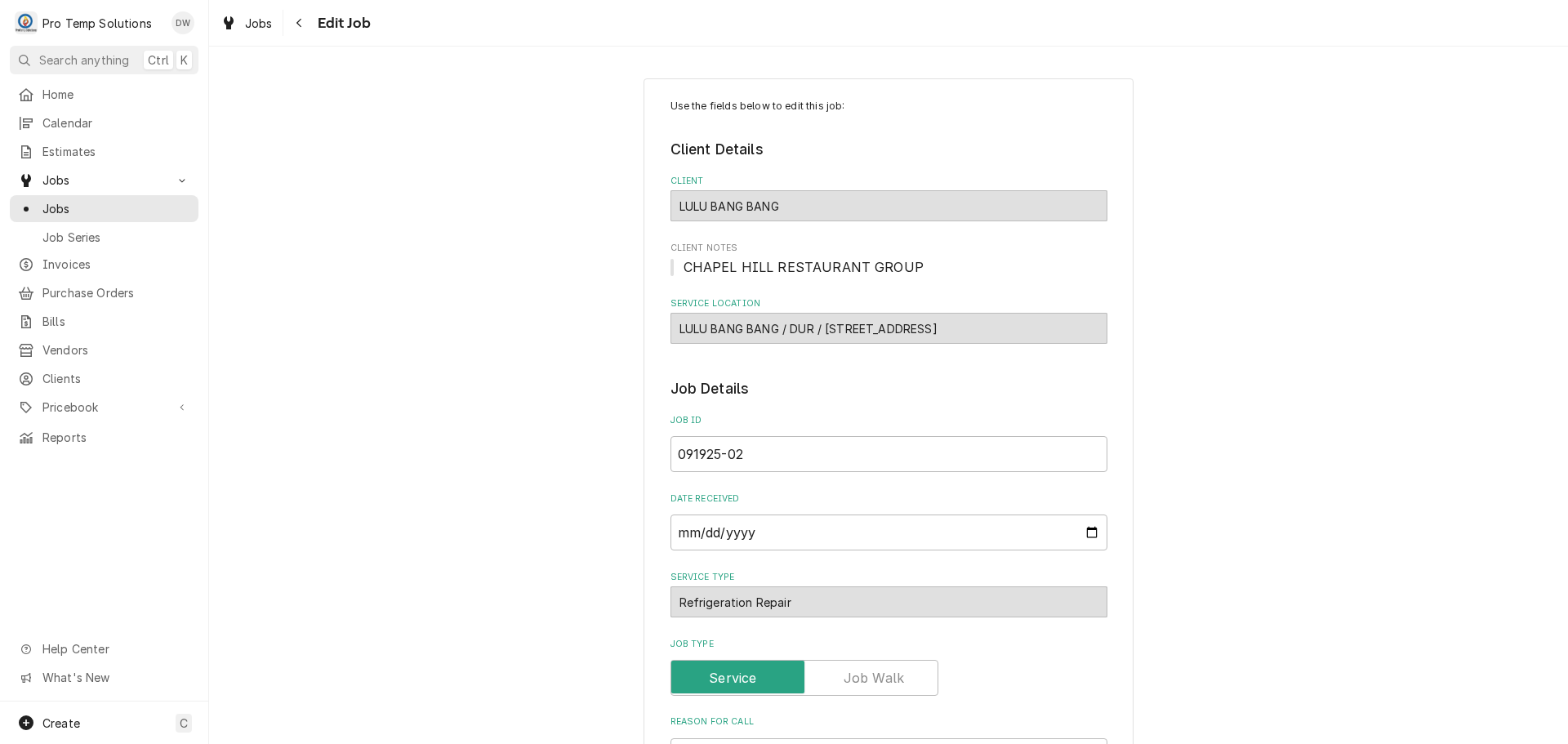
type textarea "x"
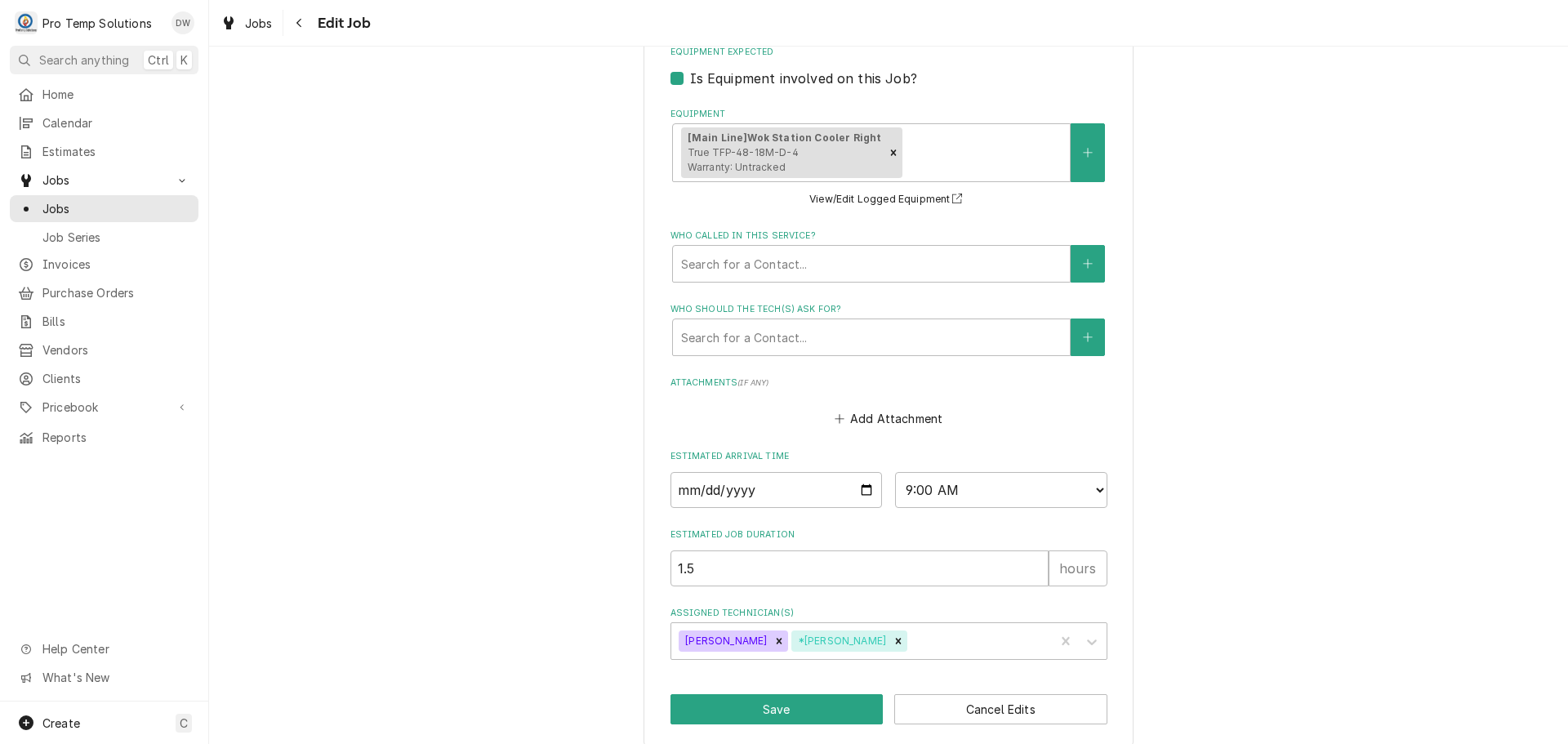
scroll to position [1066, 0]
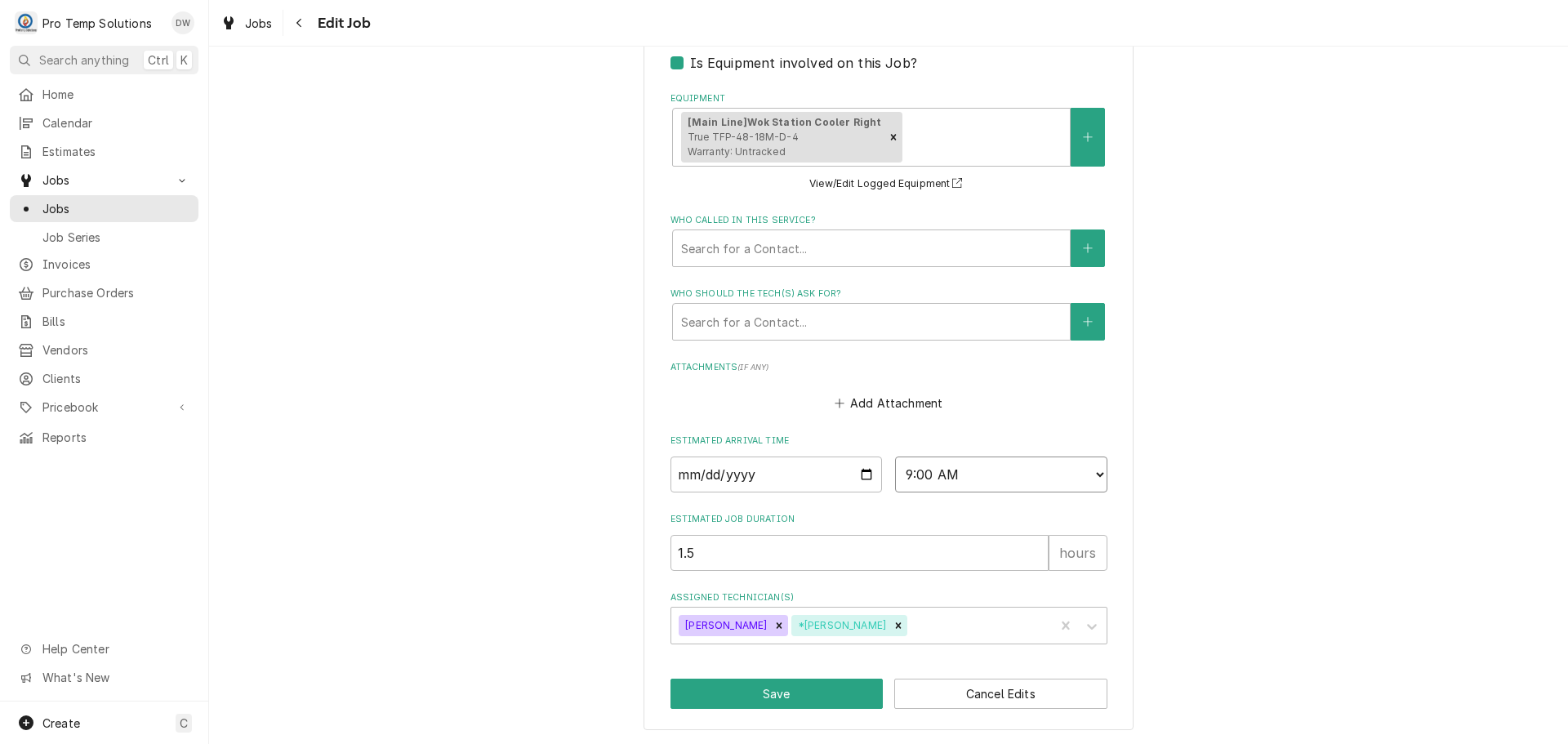
click at [1092, 472] on select "AM / PM 6:00 AM 6:15 AM 6:30 AM 6:45 AM 7:00 AM 7:15 AM 7:30 AM 7:45 AM 8:00 AM…" at bounding box center [1001, 474] width 212 height 36
select select "11:30:00"
click at [895, 457] on select "AM / PM 6:00 AM 6:15 AM 6:30 AM 6:45 AM 7:00 AM 7:15 AM 7:30 AM 7:45 AM 8:00 AM…" at bounding box center [1001, 474] width 212 height 36
click at [779, 687] on button "Save" at bounding box center [777, 694] width 213 height 30
type textarea "x"
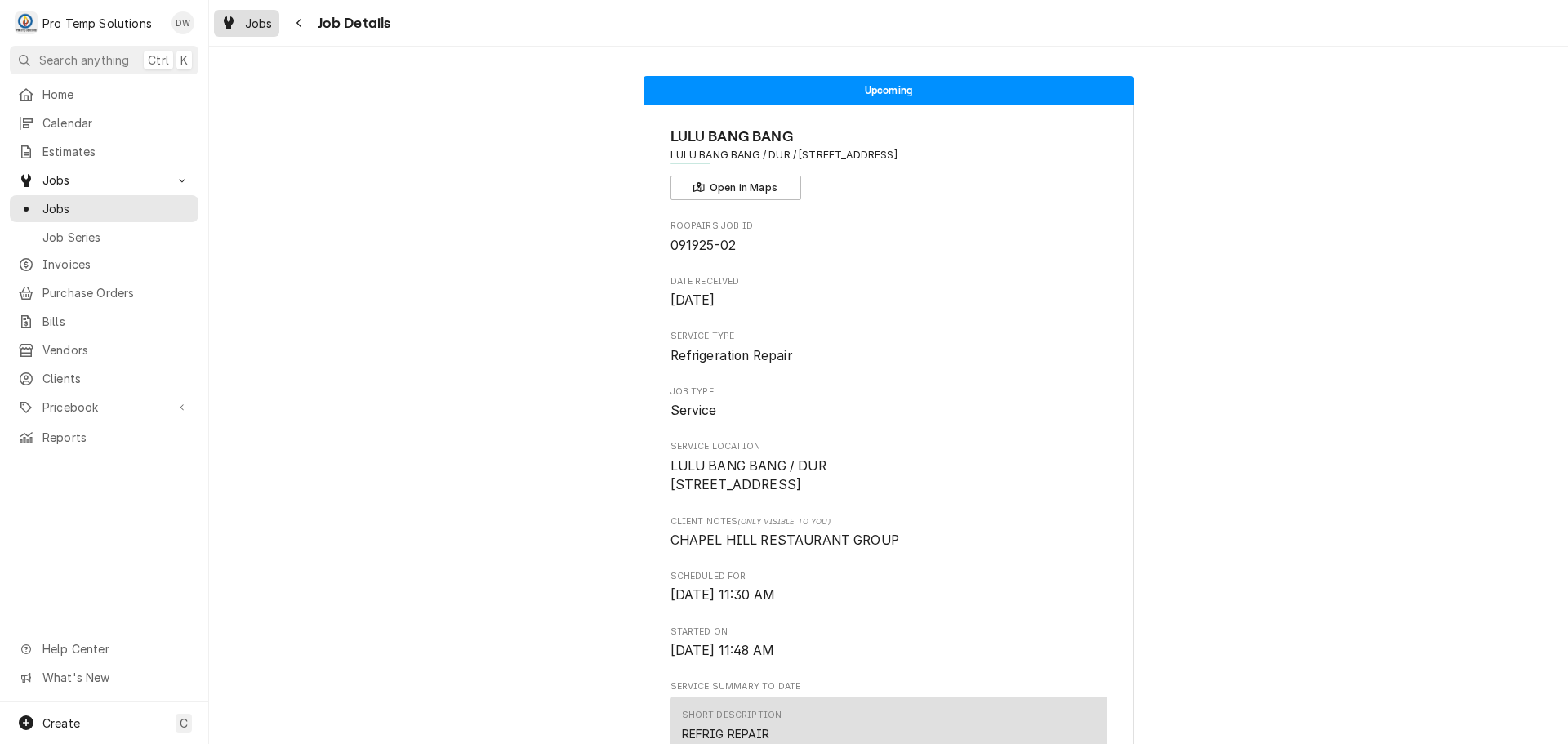
click at [256, 25] on span "Jobs" at bounding box center [258, 23] width 27 height 17
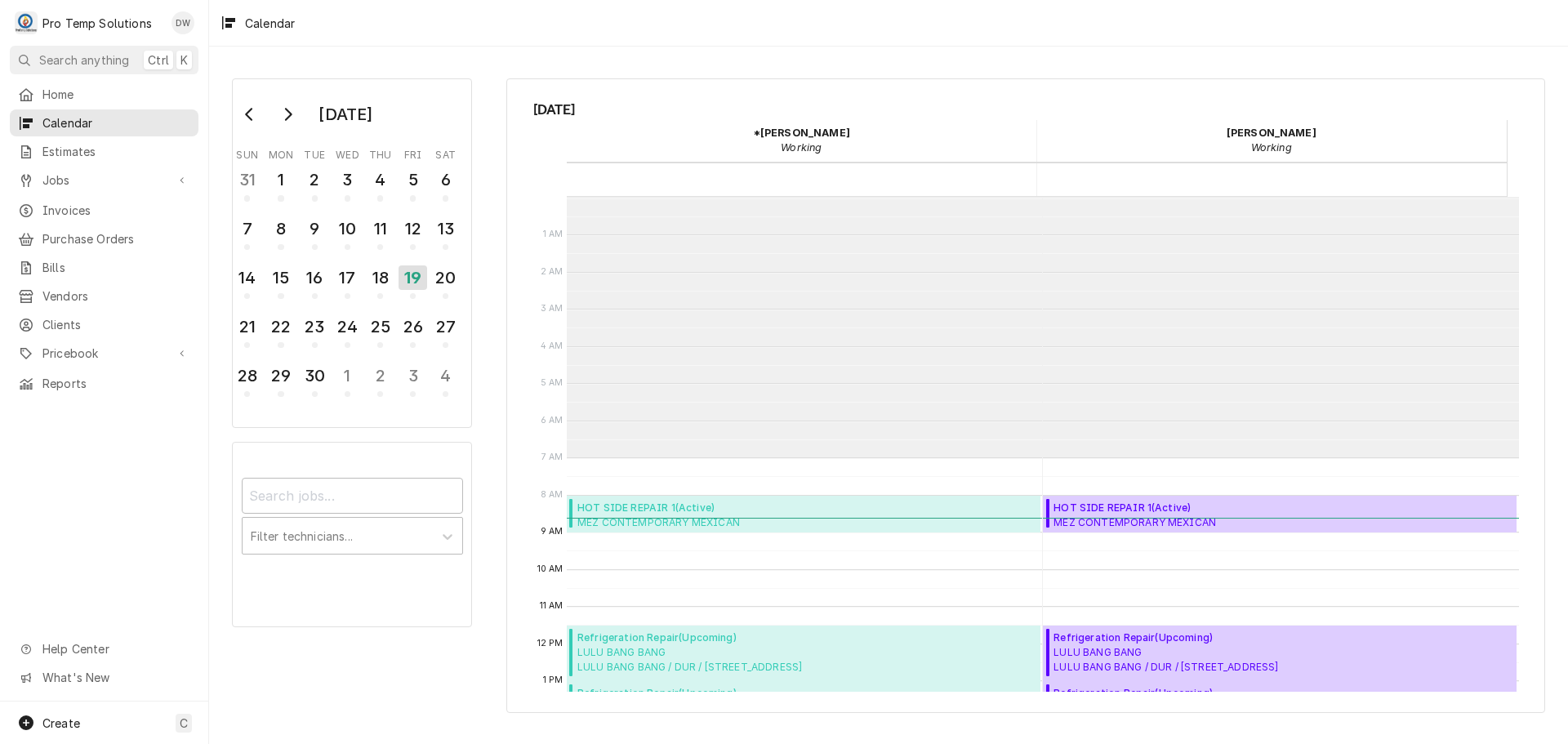
scroll to position [261, 0]
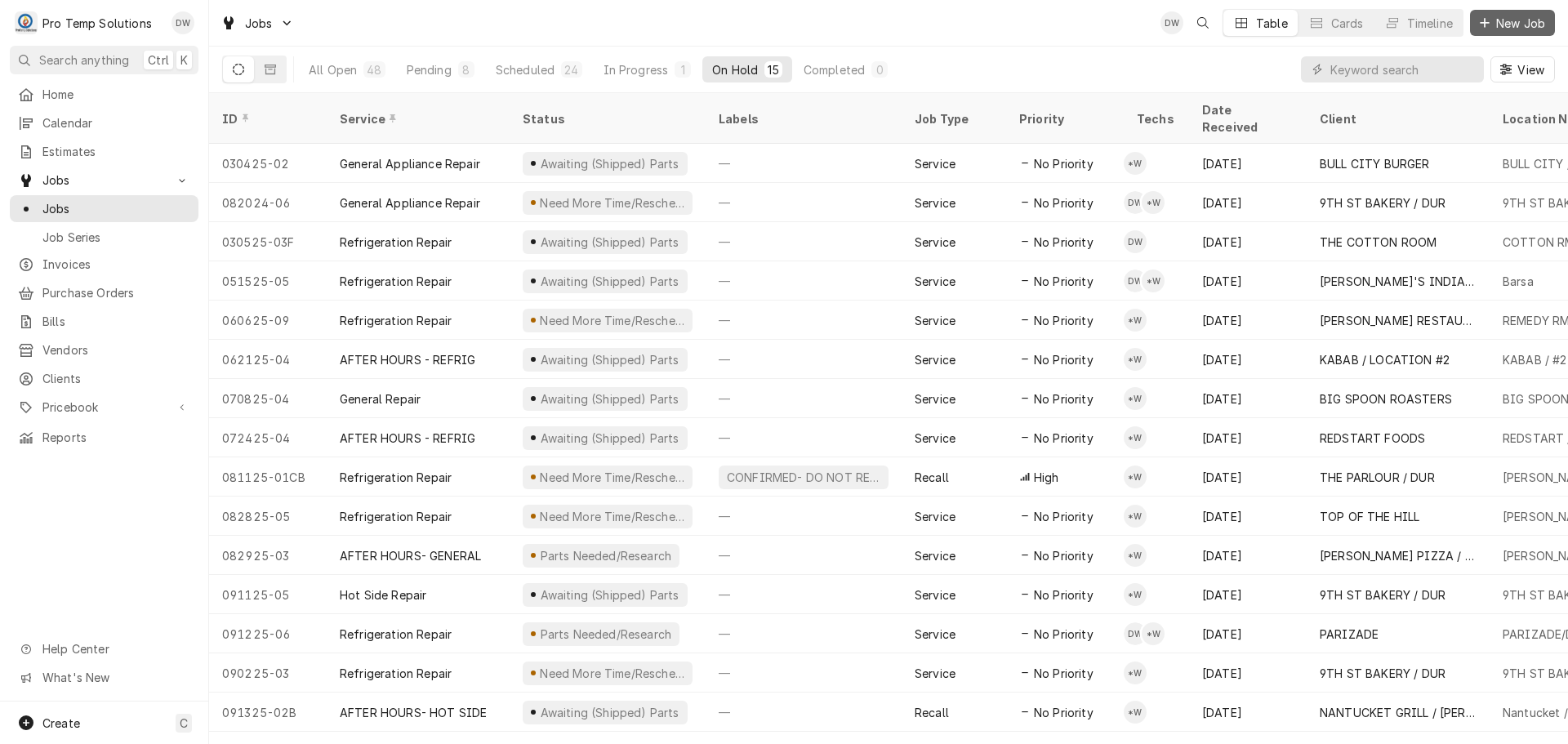
click at [1512, 15] on span "New Job" at bounding box center [1521, 23] width 56 height 17
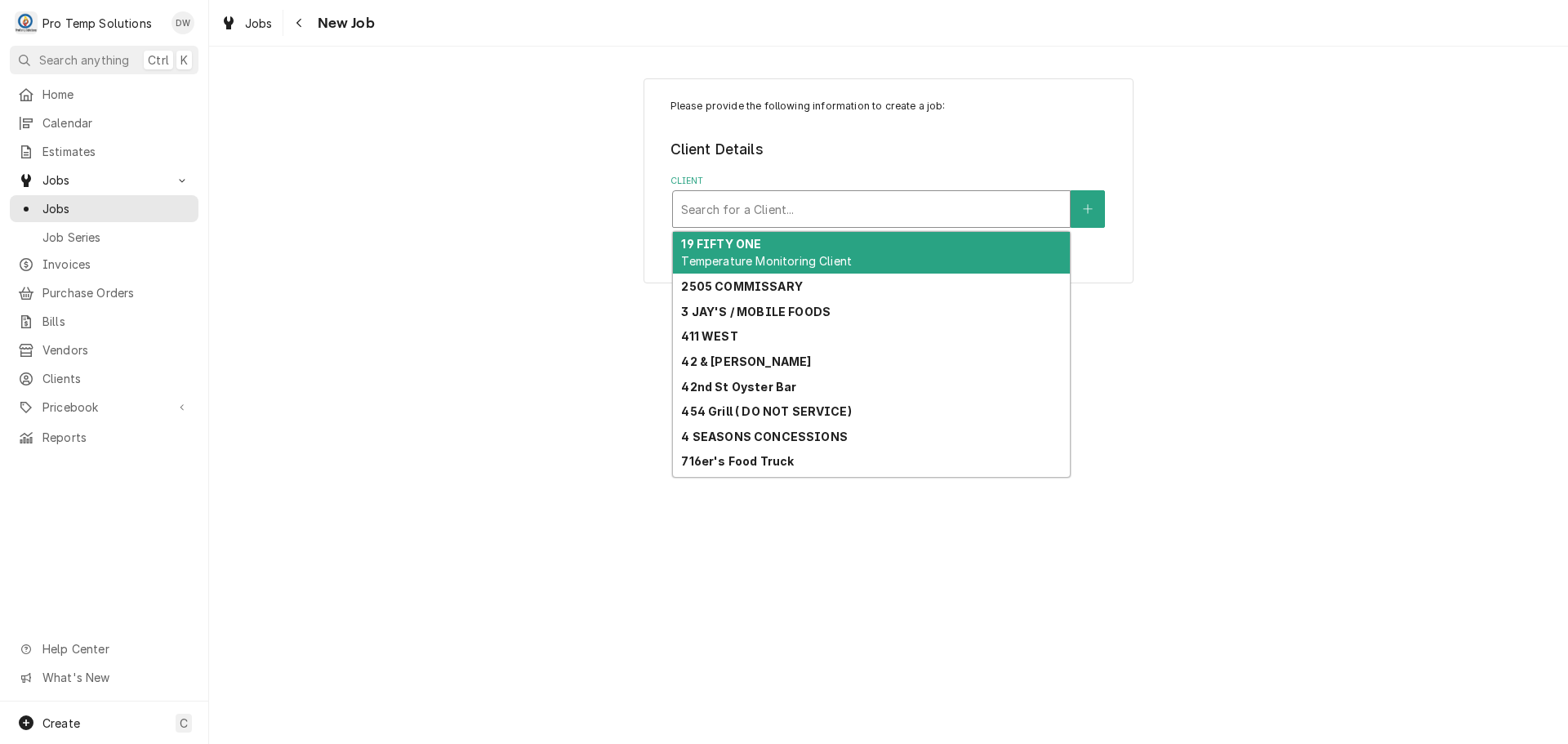
click at [1029, 204] on div "Client" at bounding box center [872, 208] width 380 height 29
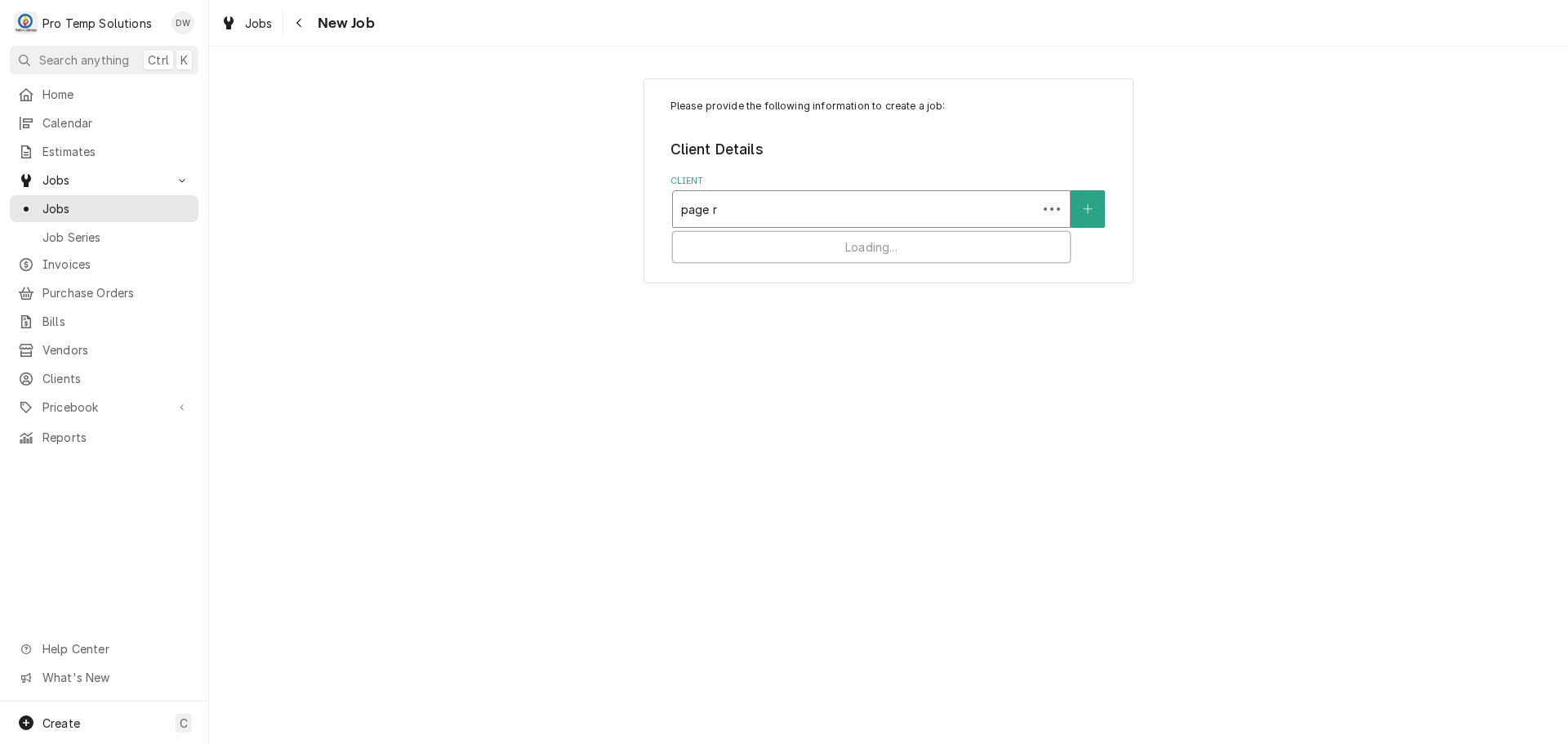
type input "page rd"
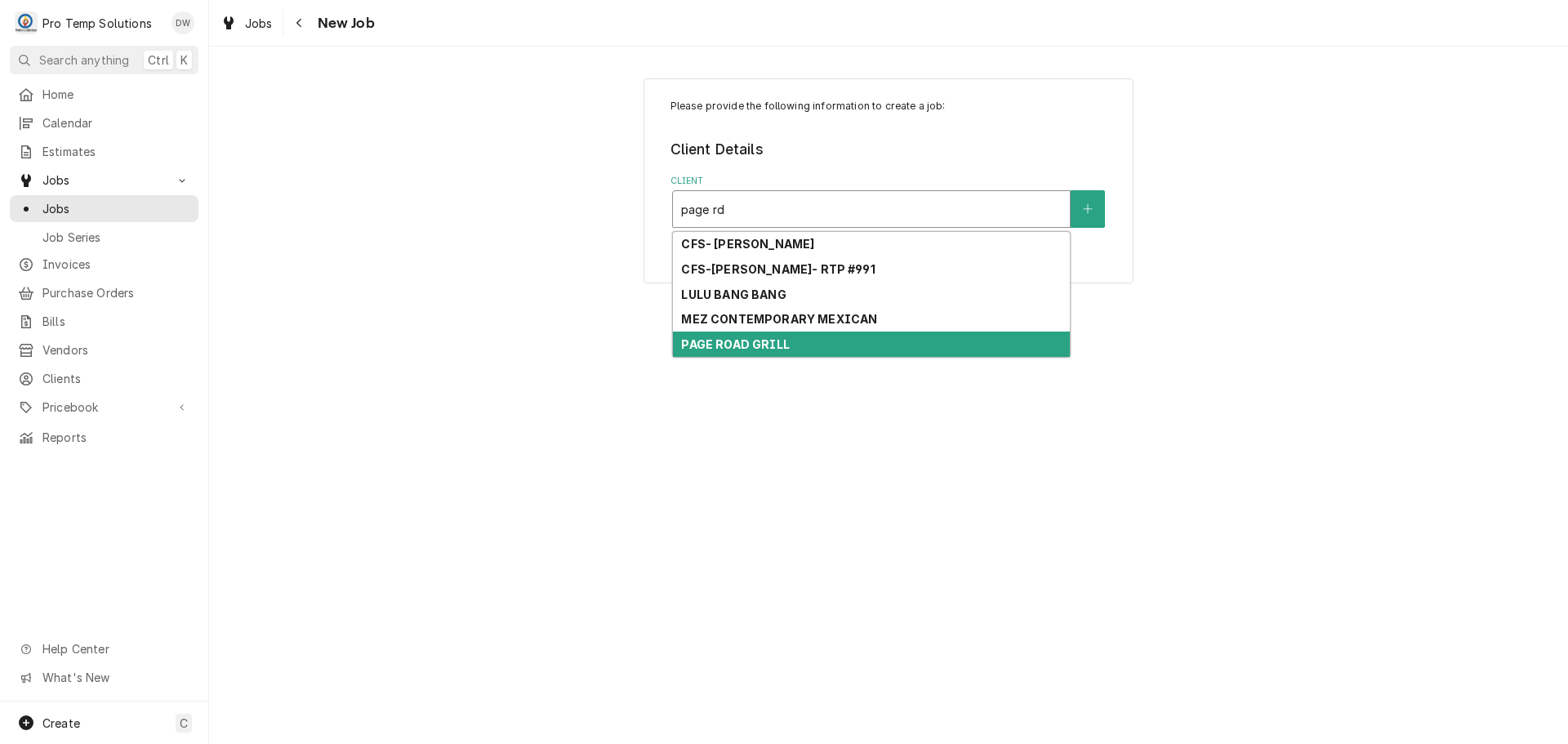
click at [881, 345] on div "PAGE ROAD GRILL" at bounding box center [872, 344] width 397 height 26
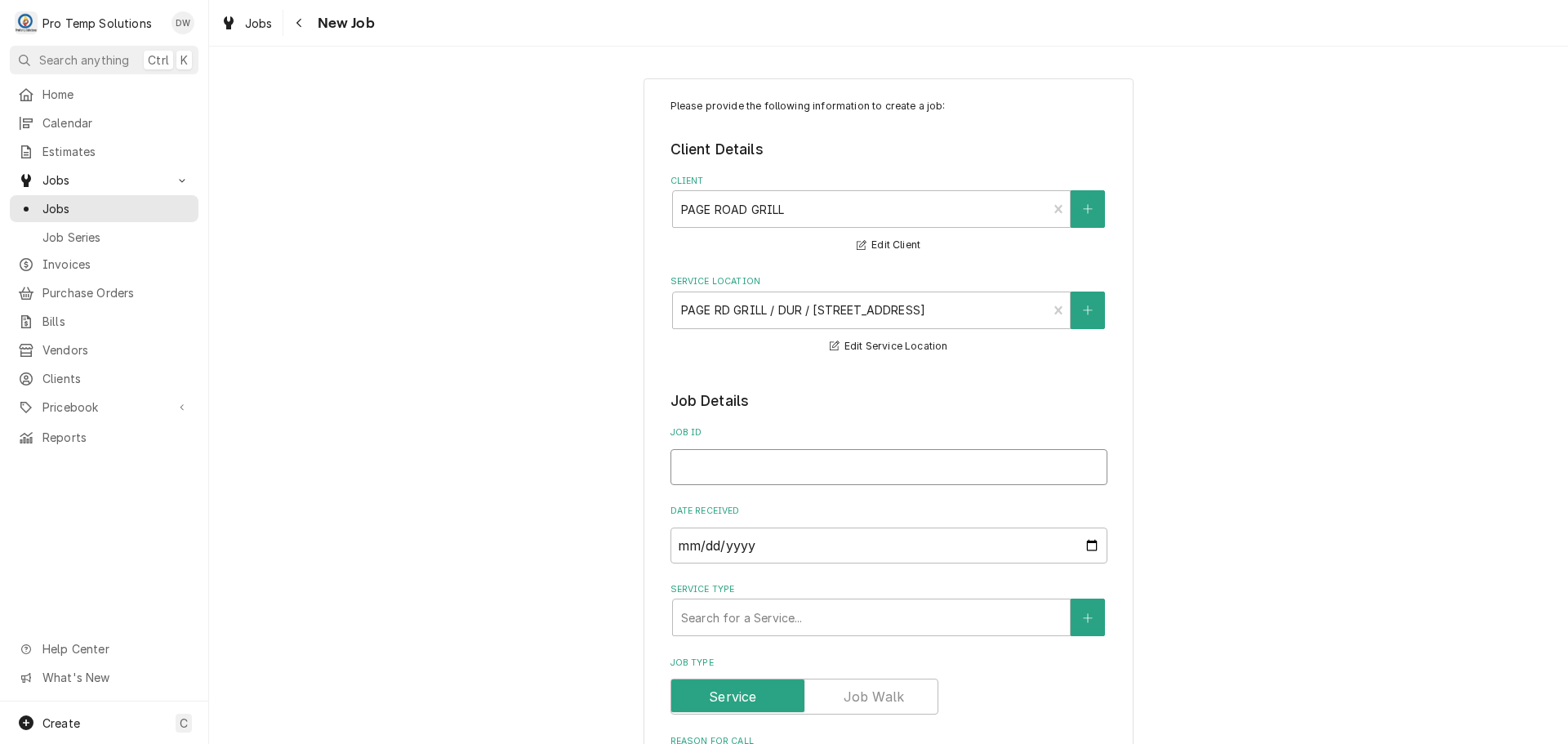
click at [815, 460] on input "Job ID" at bounding box center [889, 467] width 437 height 36
type textarea "x"
type input "0"
type textarea "x"
type input "09"
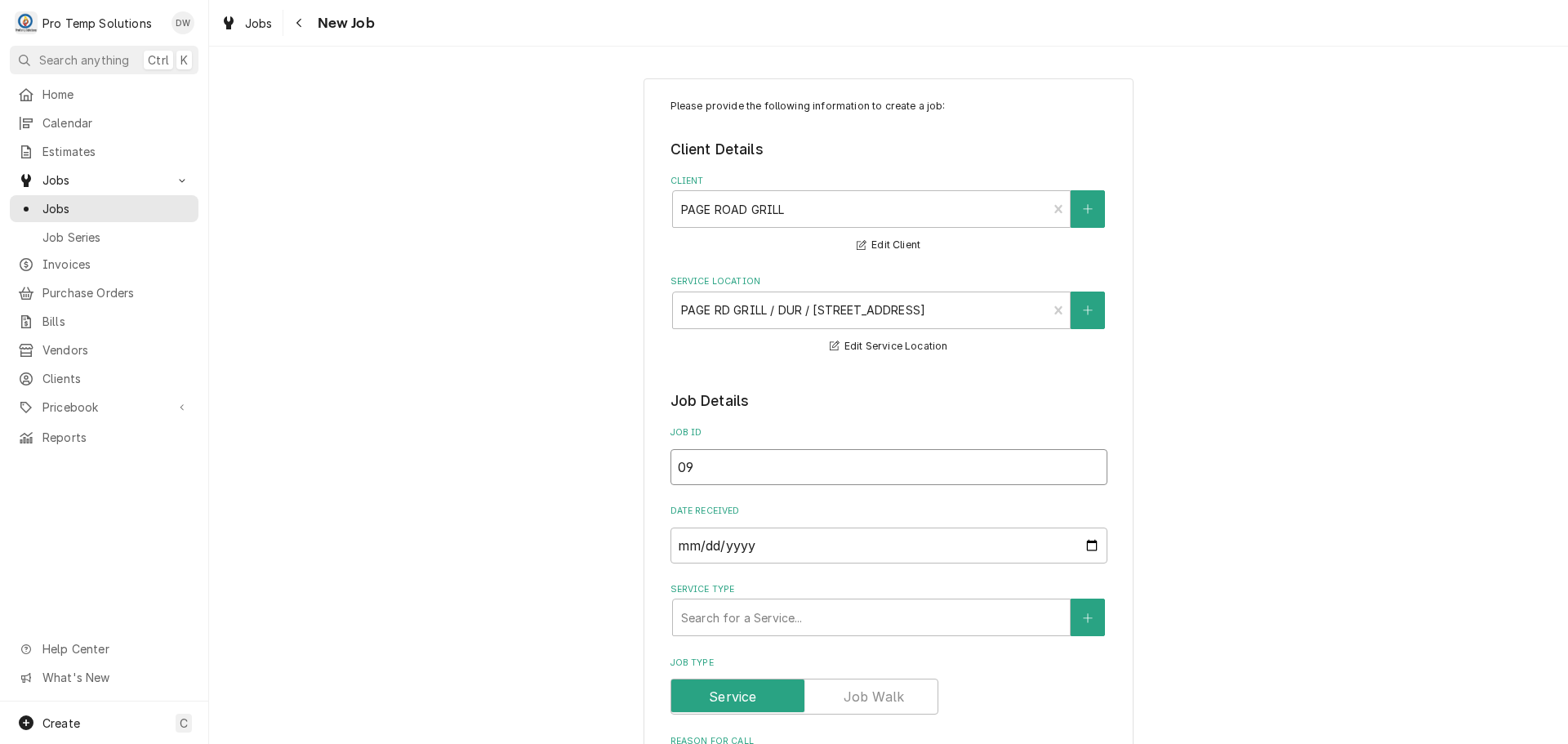
type textarea "x"
type input "091"
type textarea "x"
type input "0919"
type textarea "x"
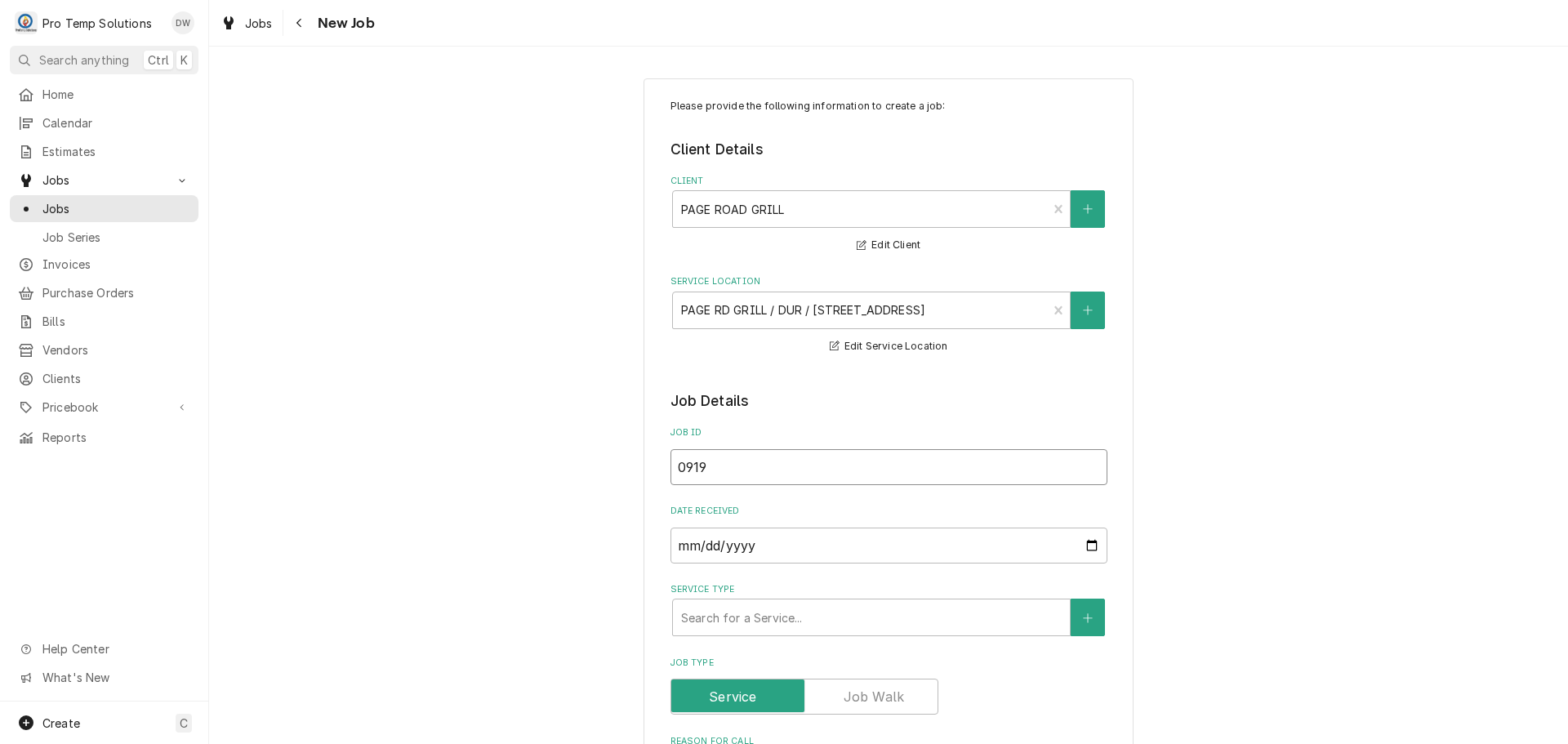
type input "09192"
type textarea "x"
type input "091925"
type textarea "x"
type input "091925-"
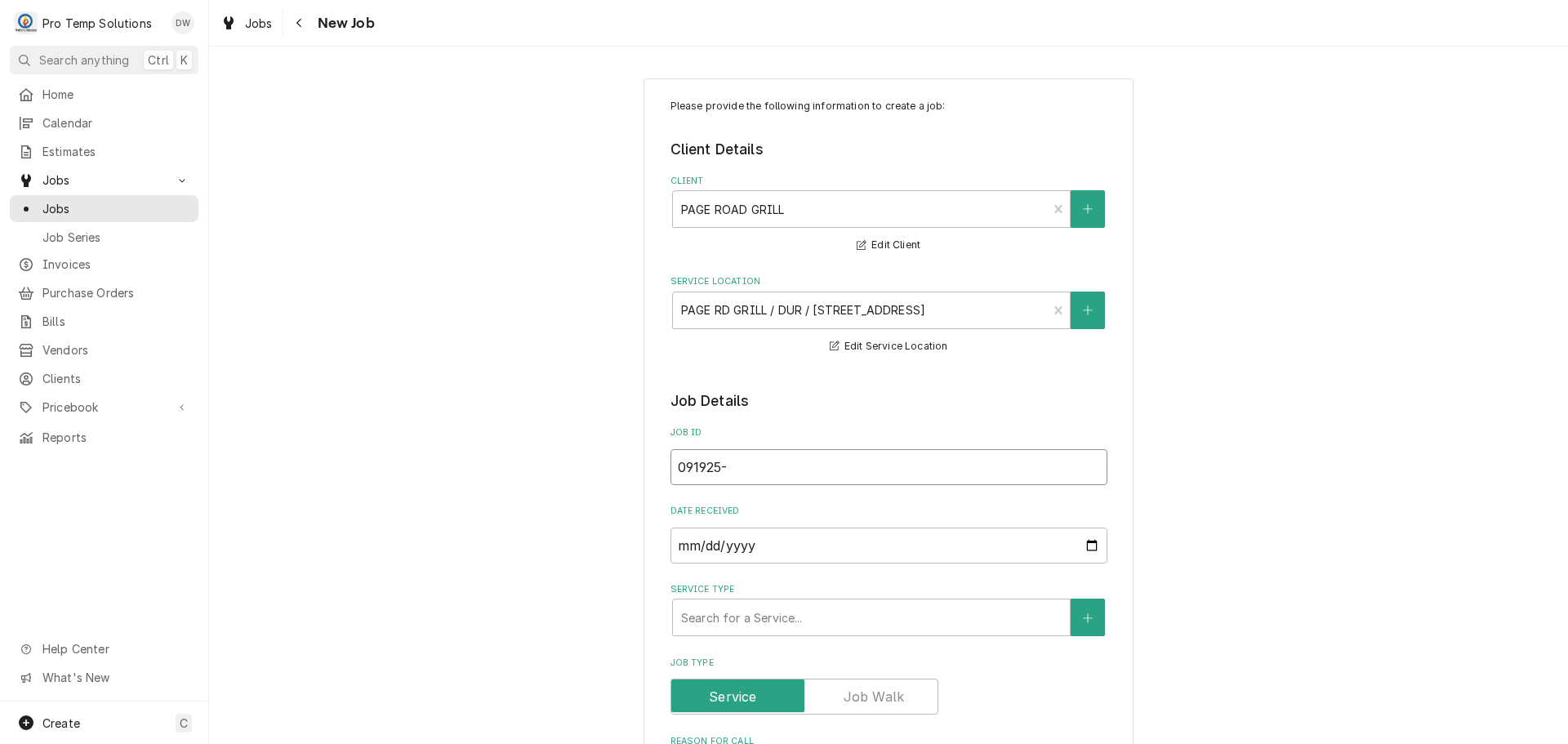
type textarea "x"
type input "091925-0"
type textarea "x"
type input "091925-01"
type textarea "x"
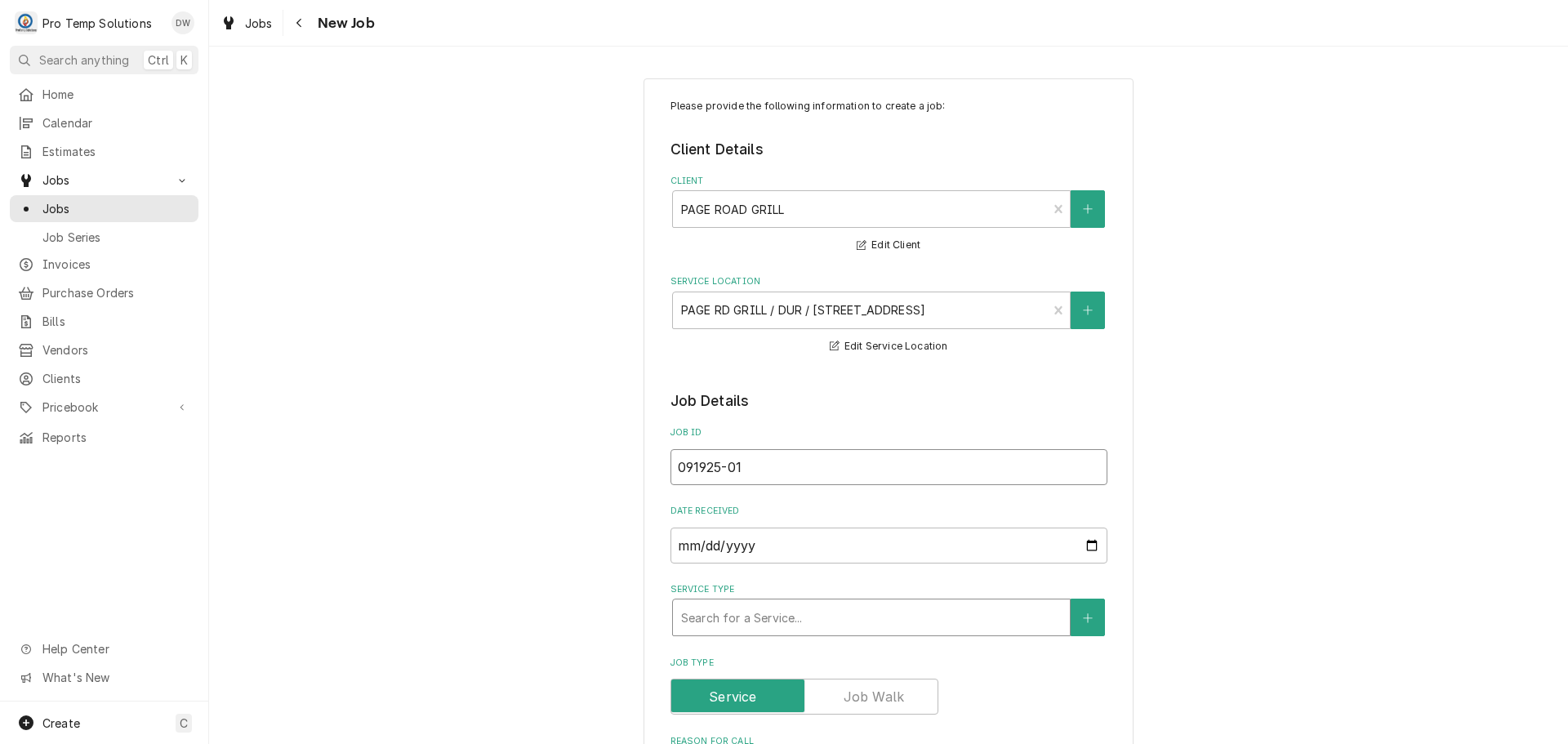
type input "091925-01"
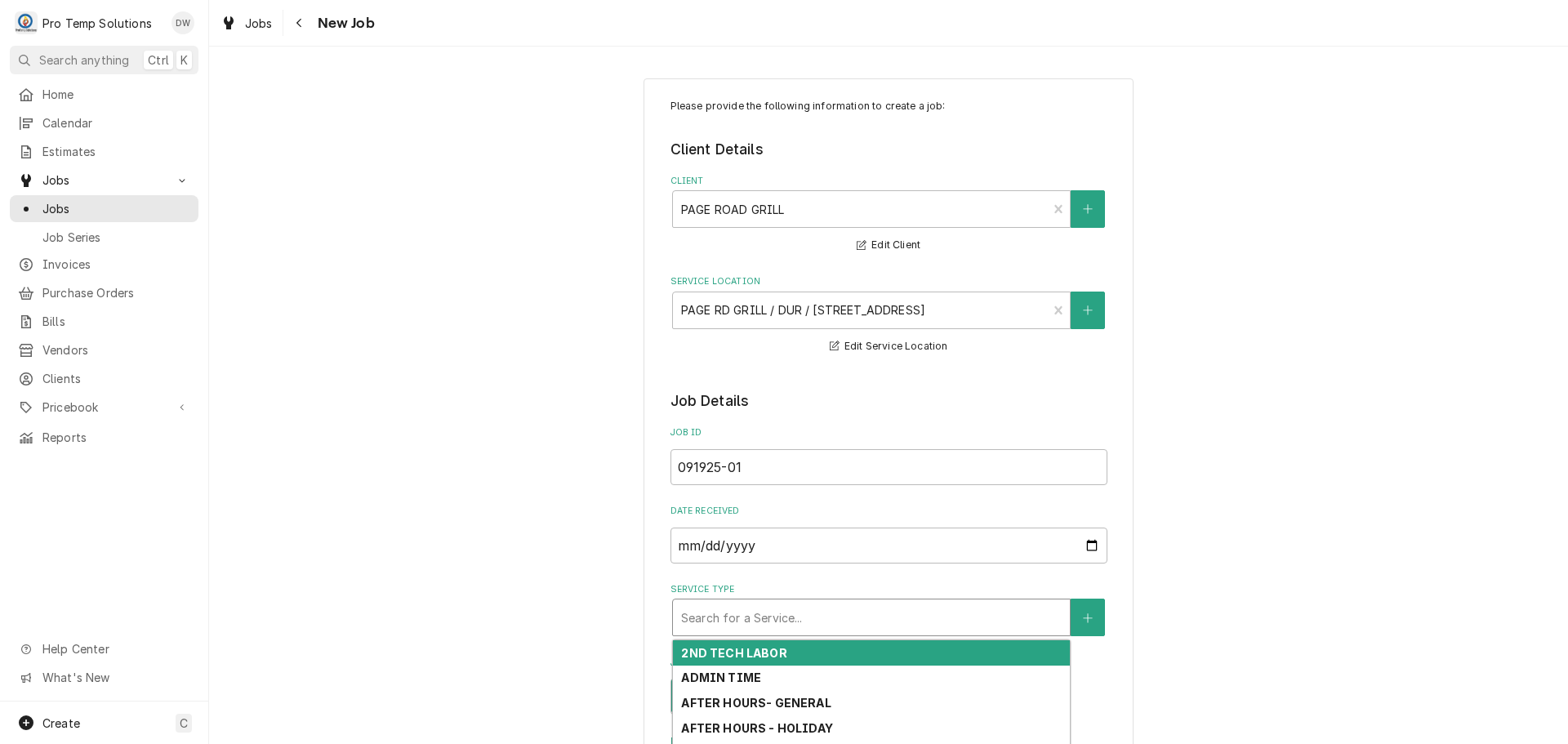
click at [881, 608] on div "Service Type" at bounding box center [872, 617] width 380 height 29
type textarea "x"
type input "r"
type textarea "x"
type input "re"
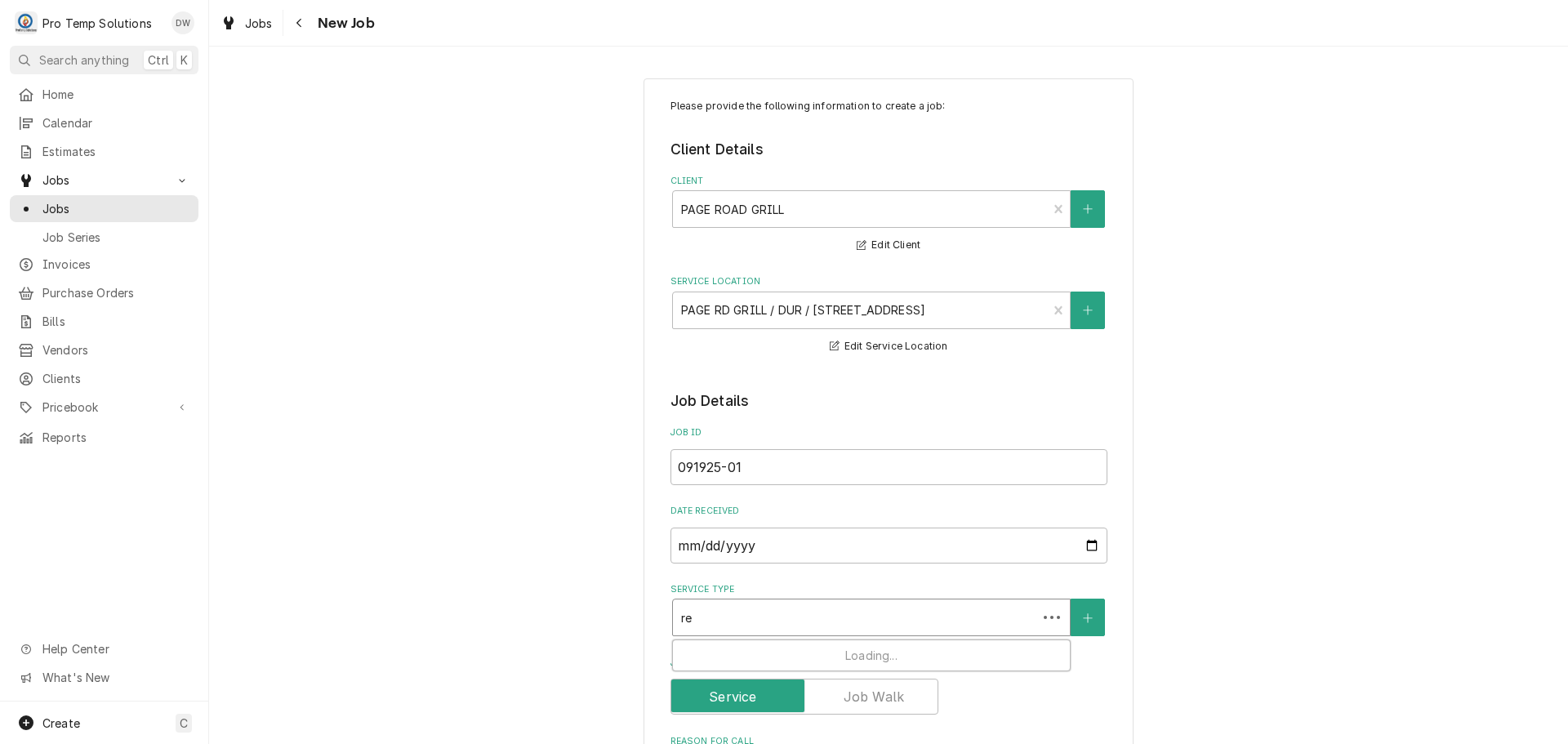
type textarea "x"
type input "ref"
type textarea "x"
type input "refri"
type textarea "x"
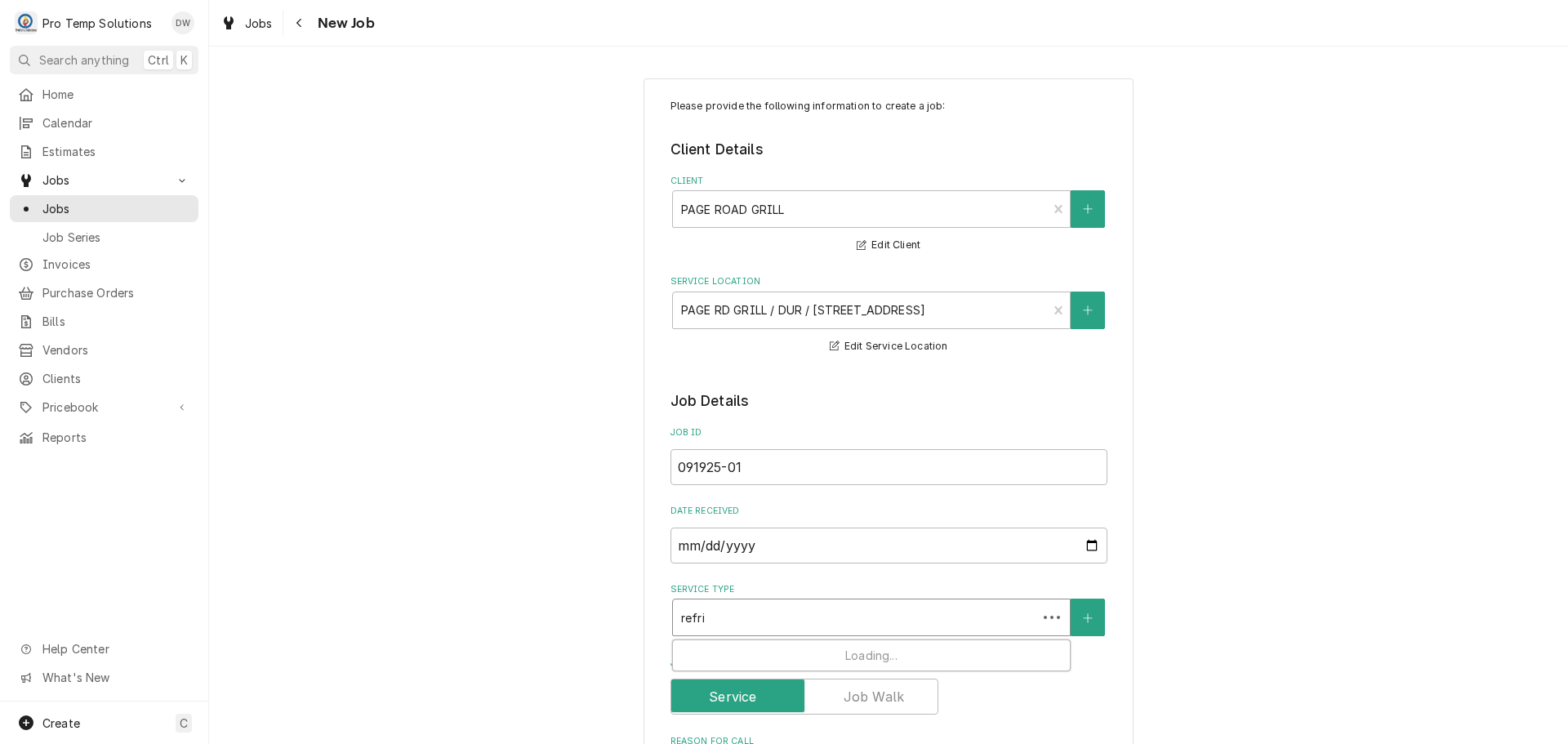
type input "refrig"
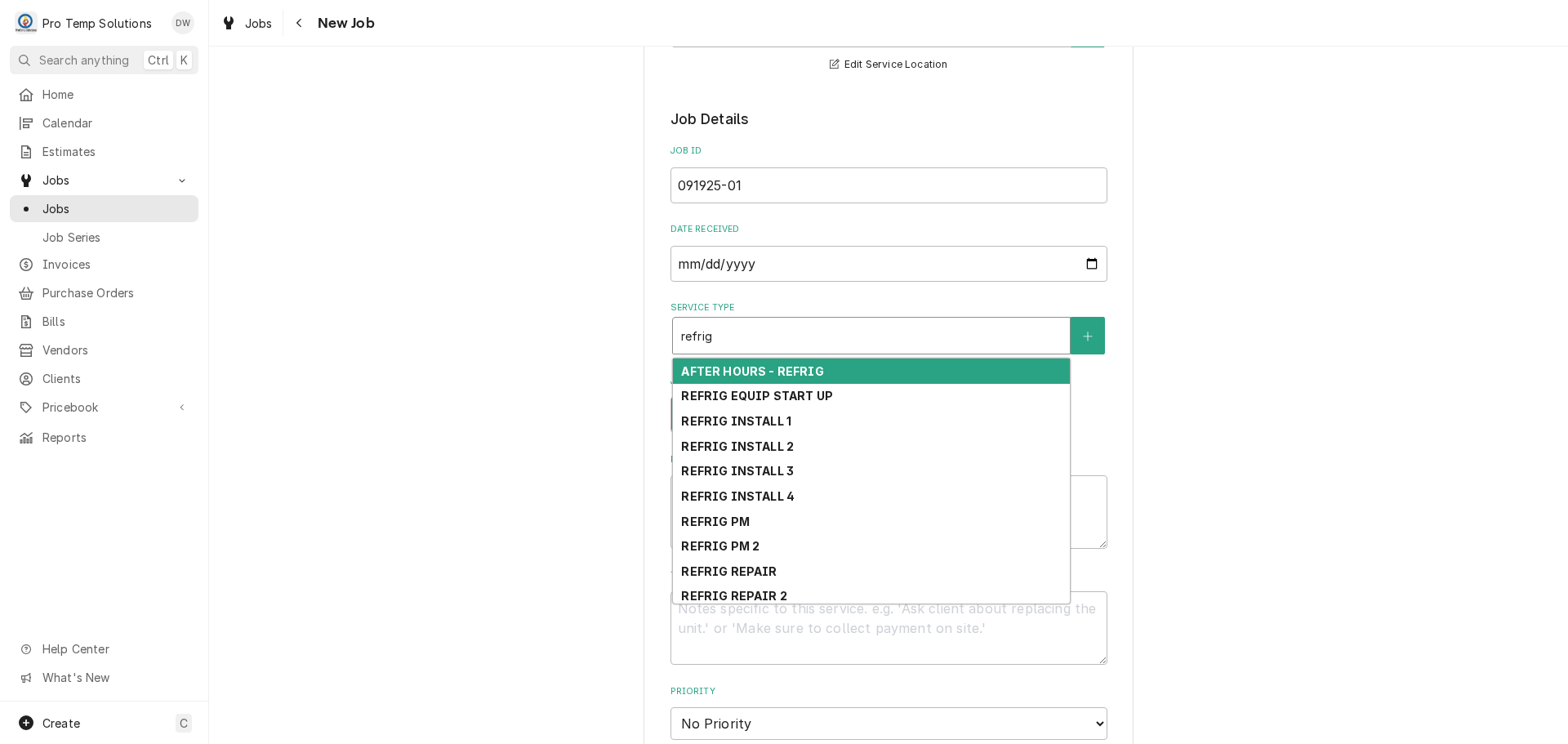
scroll to position [327, 0]
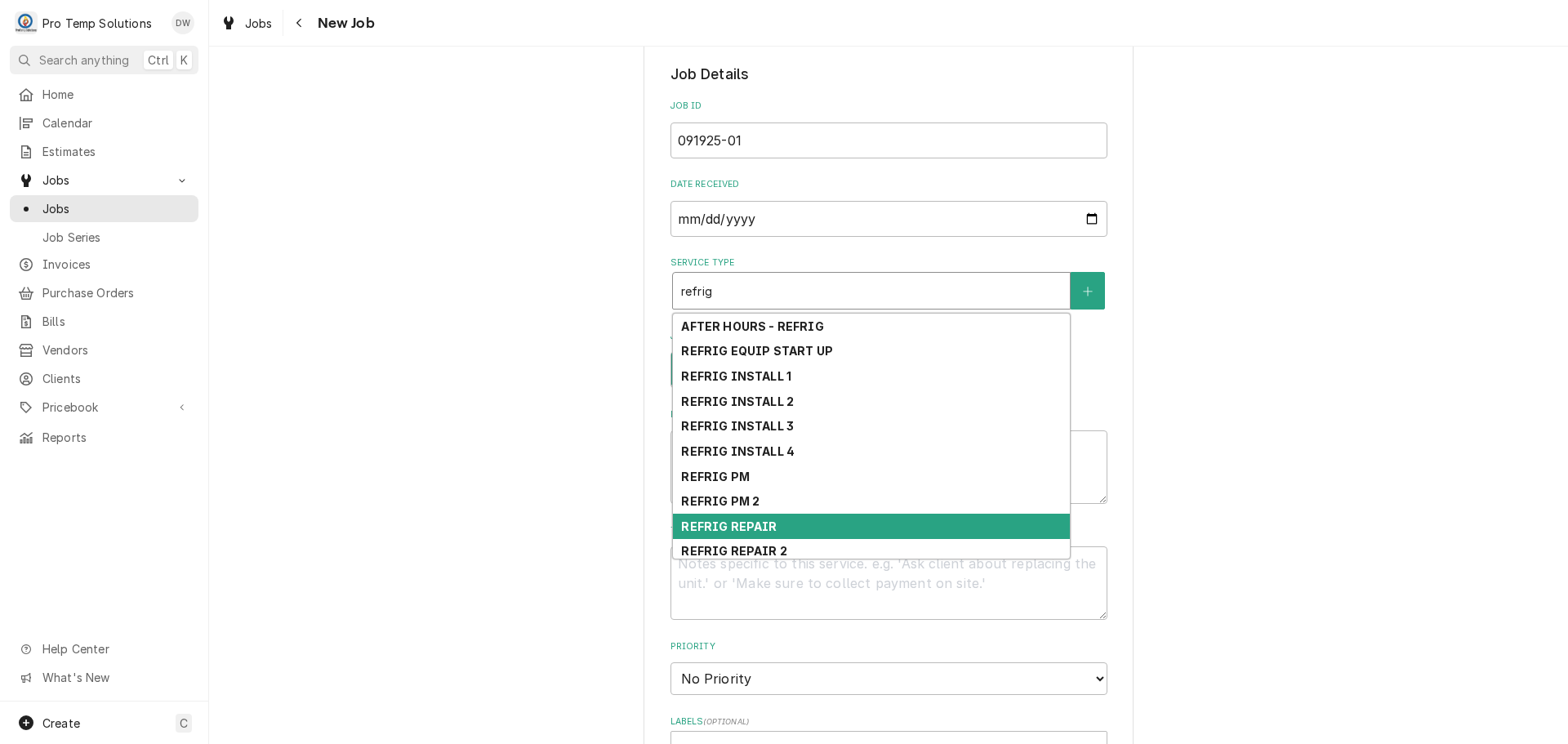
click at [901, 526] on div "REFRIG REPAIR" at bounding box center [872, 526] width 397 height 26
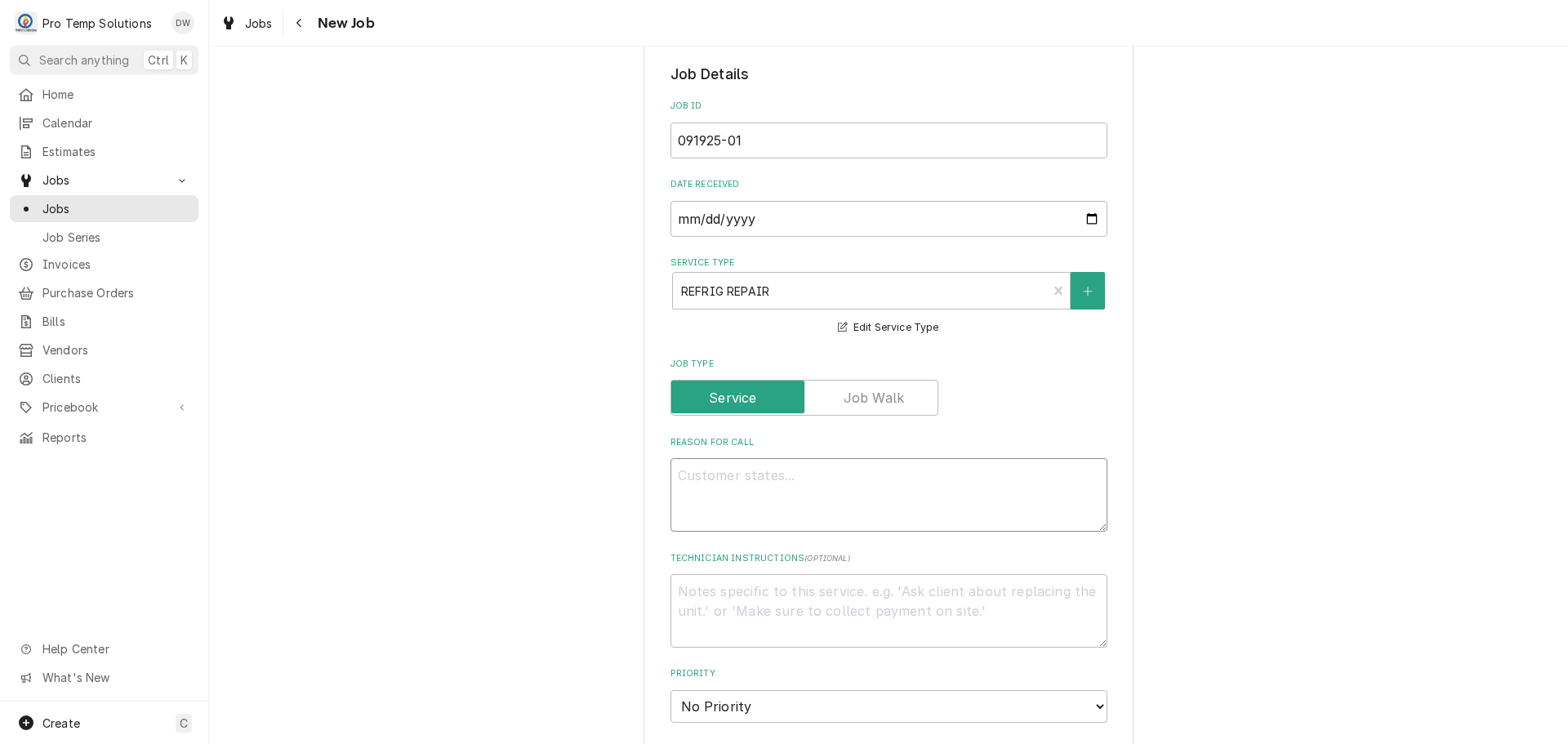
click at [950, 472] on textarea "Reason For Call" at bounding box center [889, 495] width 437 height 74
type textarea "x"
type textarea "w"
type textarea "x"
type textarea "wi"
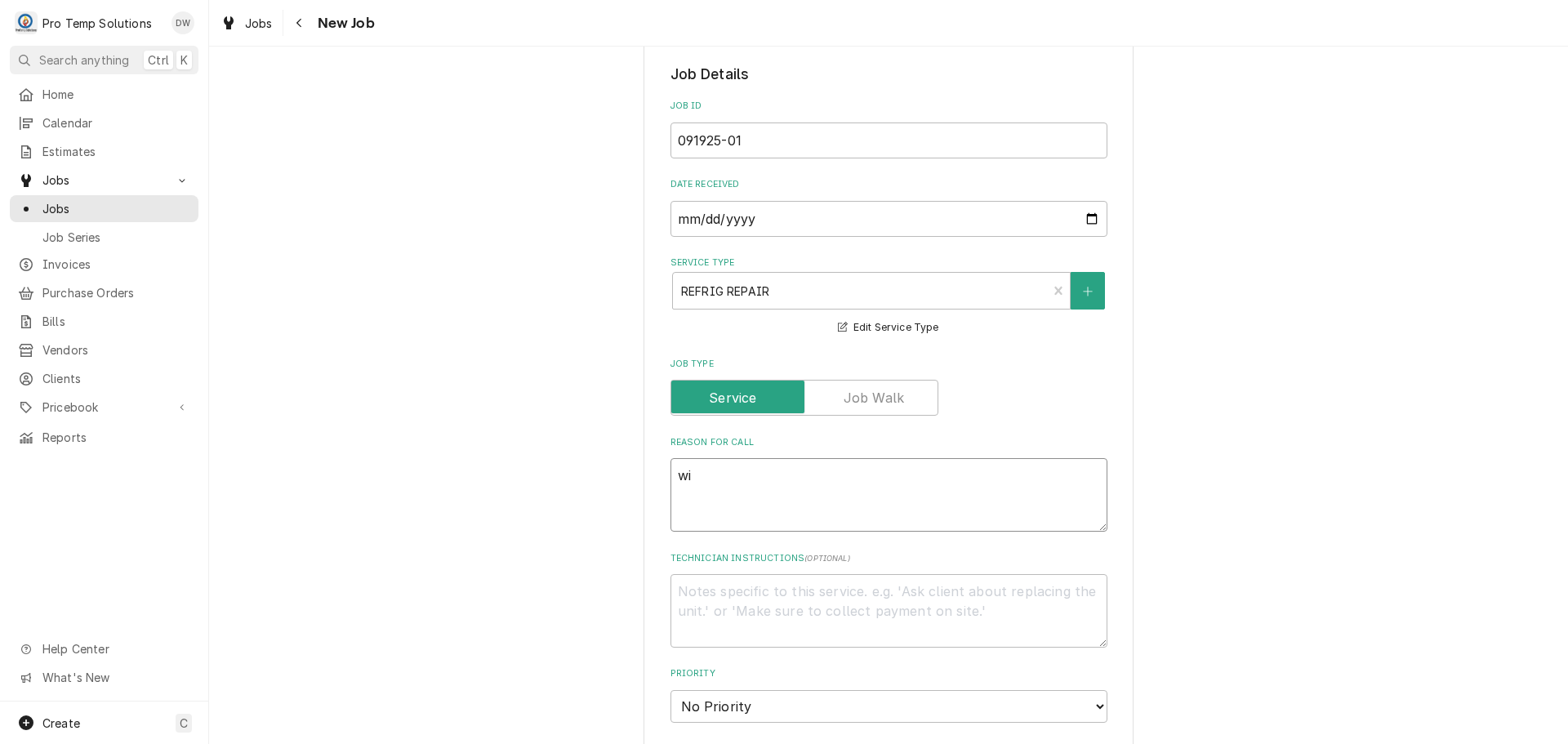
type textarea "x"
type textarea "wic"
type textarea "x"
type textarea "wic"
type textarea "x"
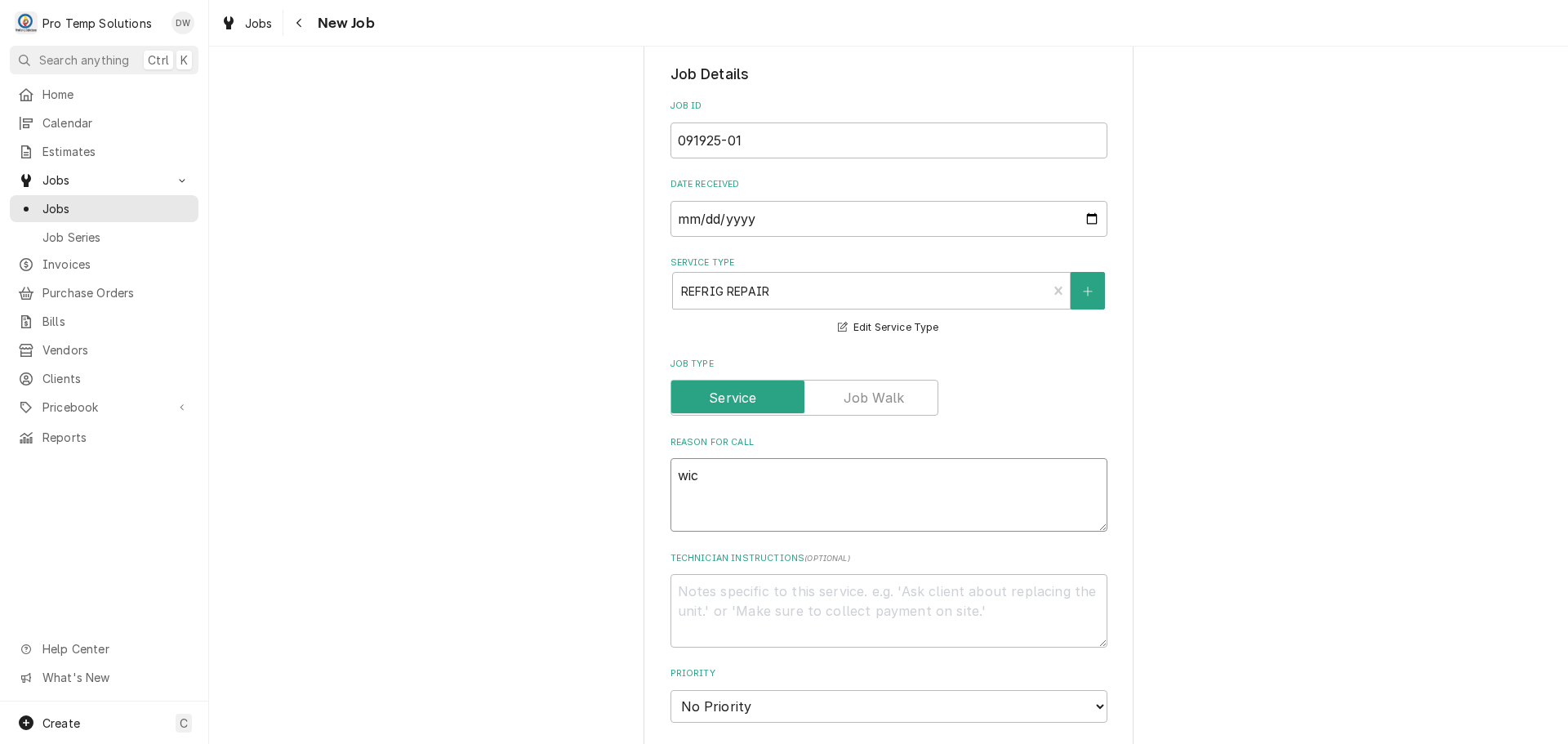
type textarea "wic"
type textarea "x"
type textarea "wi"
type textarea "x"
type textarea "w"
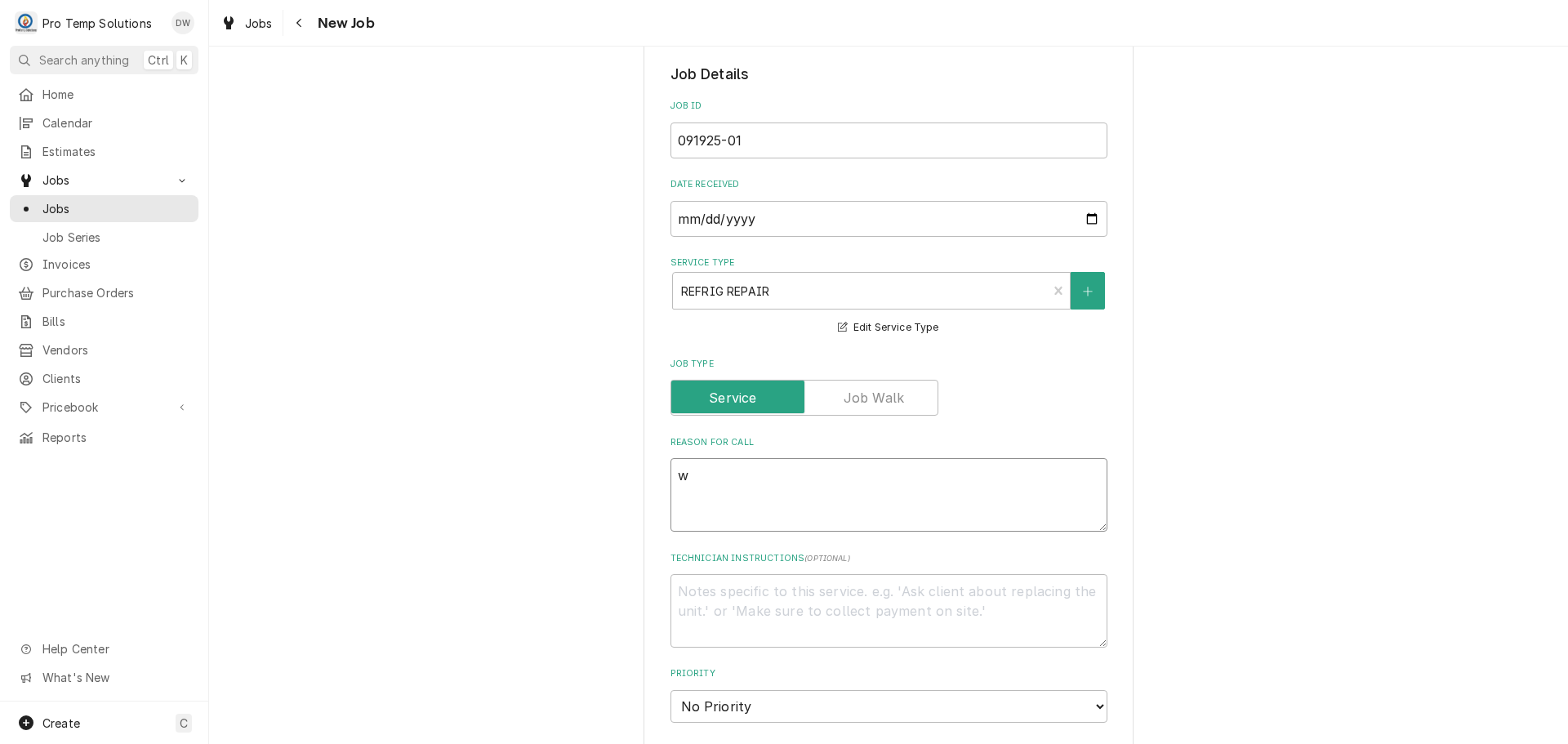
type textarea "x"
type textarea "W"
type textarea "x"
type textarea "WI"
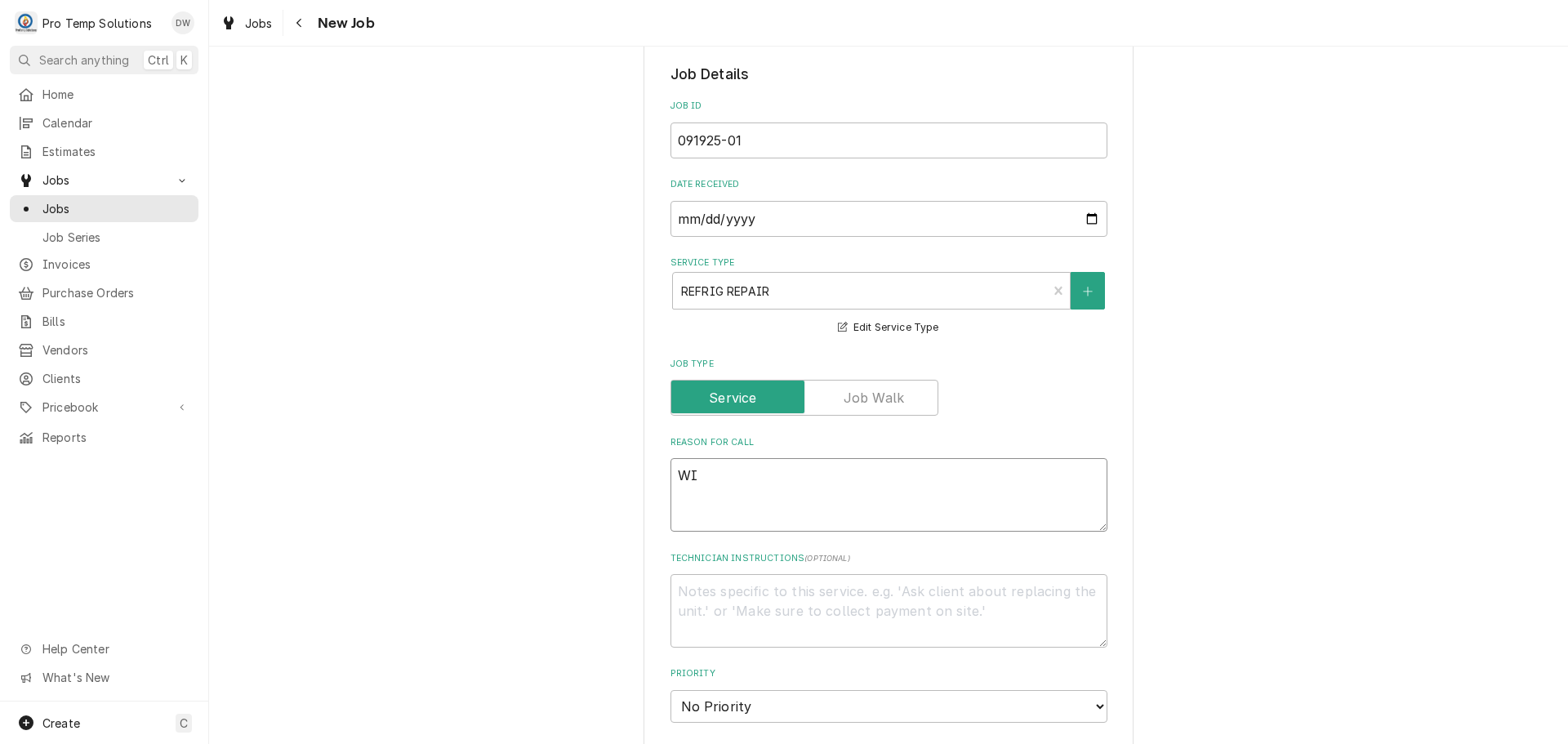
type textarea "x"
type textarea "WIC"
type textarea "x"
type textarea "WIC"
type textarea "x"
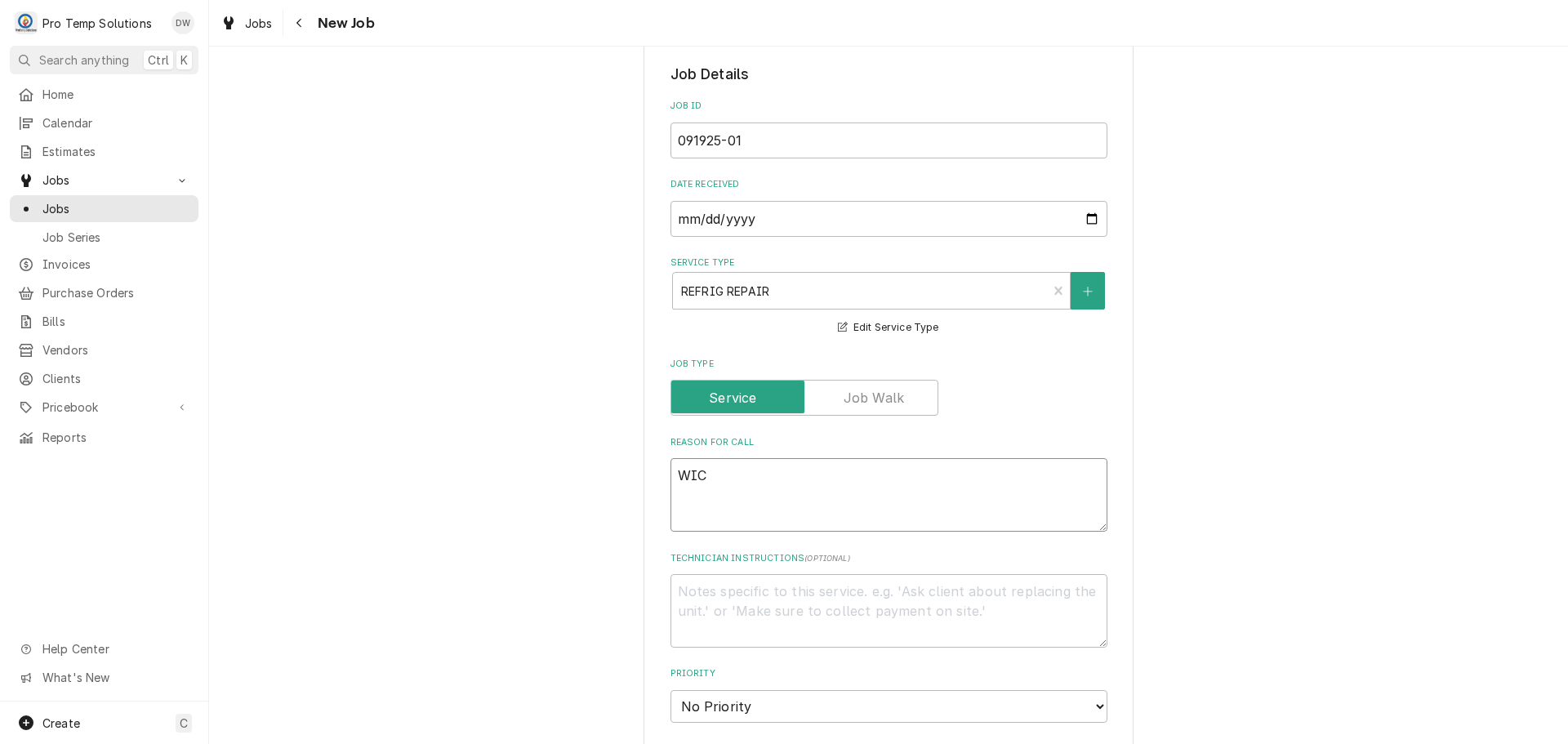
type textarea "WIC E"
type textarea "x"
type textarea "WIC EV"
type textarea "x"
type textarea "WIC EVA"
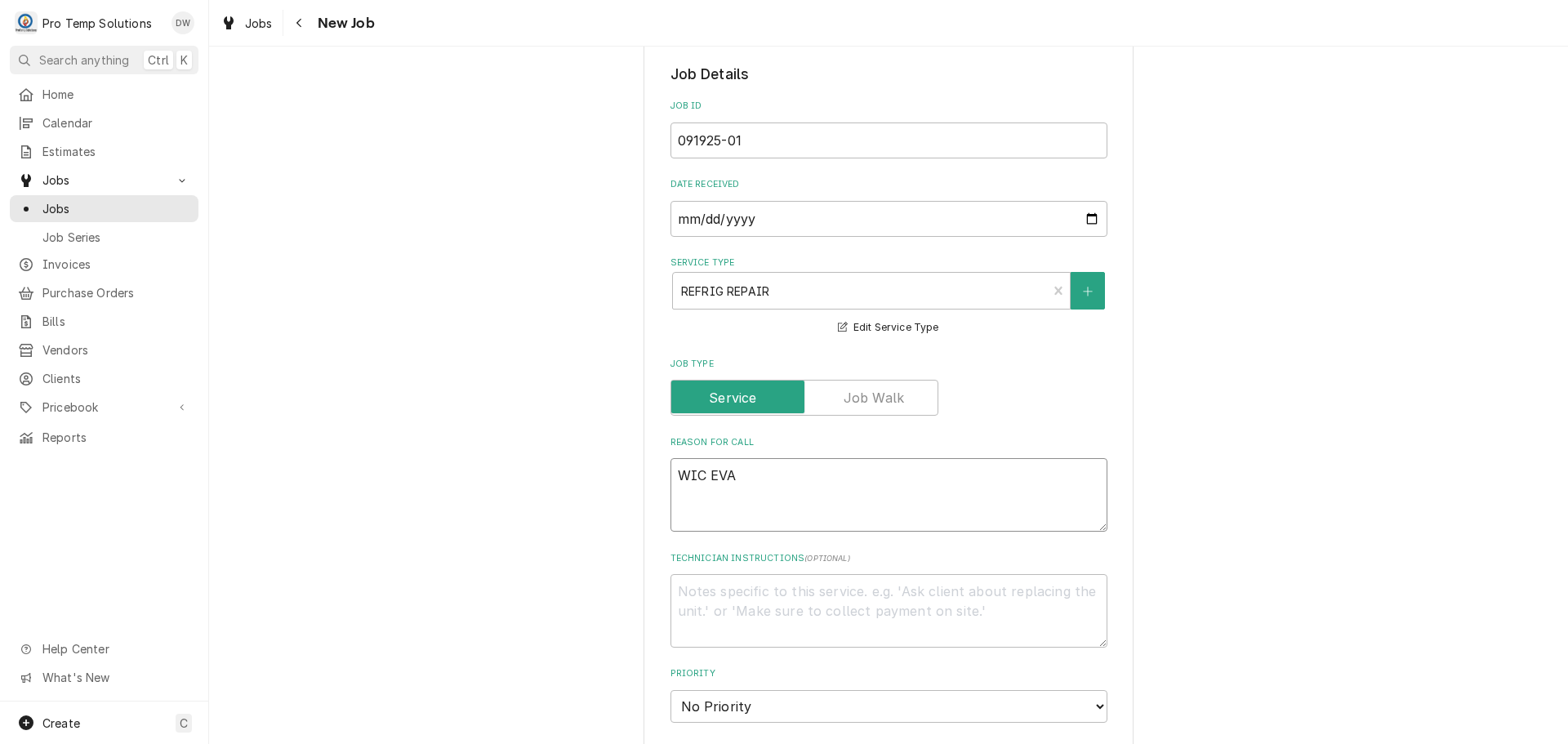
type textarea "x"
type textarea "WIC EVAP"
type textarea "x"
type textarea "WIC EVAP"
type textarea "x"
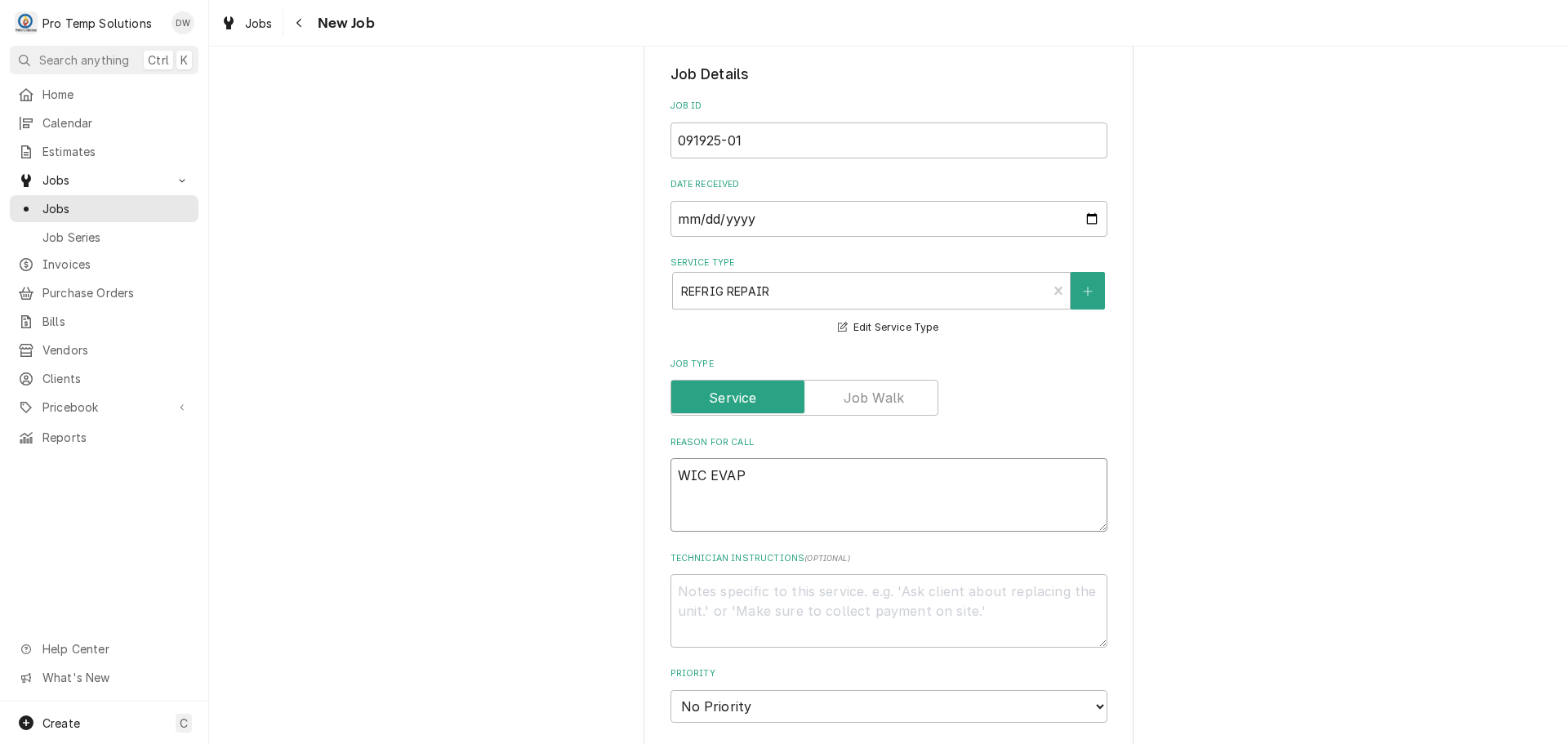
type textarea "WIC EVAP C"
type textarea "x"
type textarea "WIC EVAP CO"
type textarea "x"
type textarea "WIC EVAP COI"
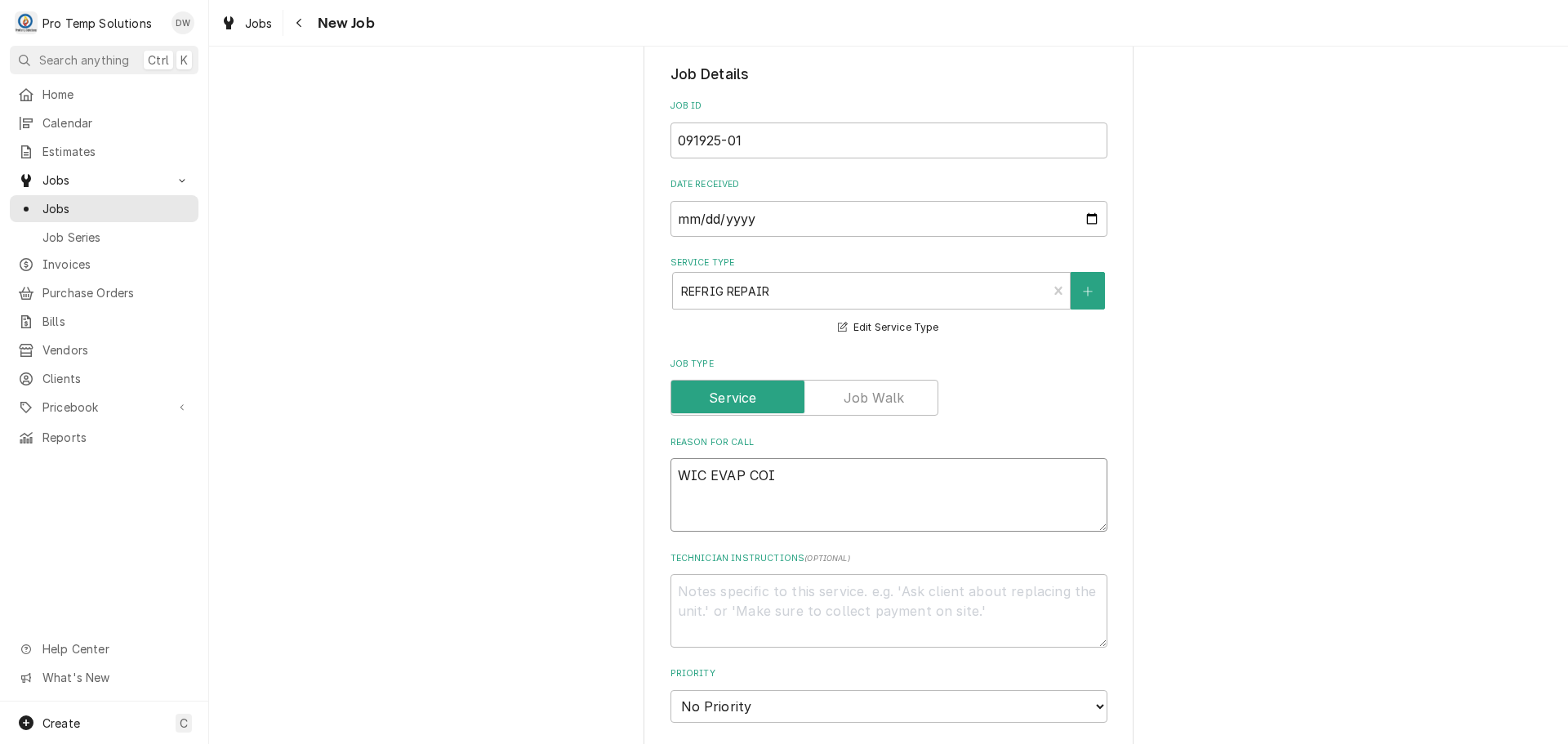
type textarea "x"
type textarea "WIC EVAP COIL"
type textarea "x"
type textarea "WIC EVAP COIL"
type textarea "x"
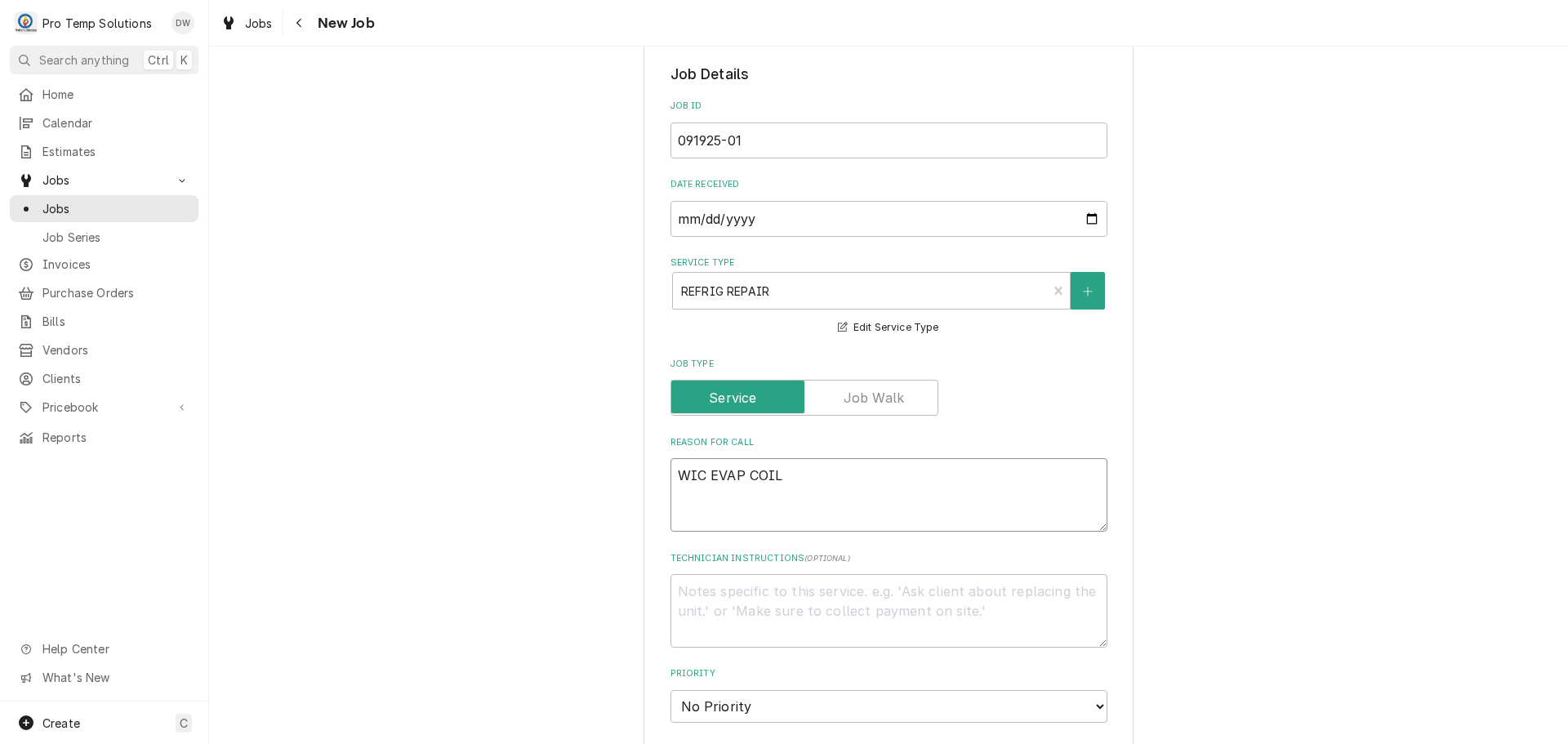
type textarea "WIC EVAP COIL F"
type textarea "x"
type textarea "WIC EVAP COIL FR"
type textarea "x"
type textarea "WIC EVAP COIL FRZ"
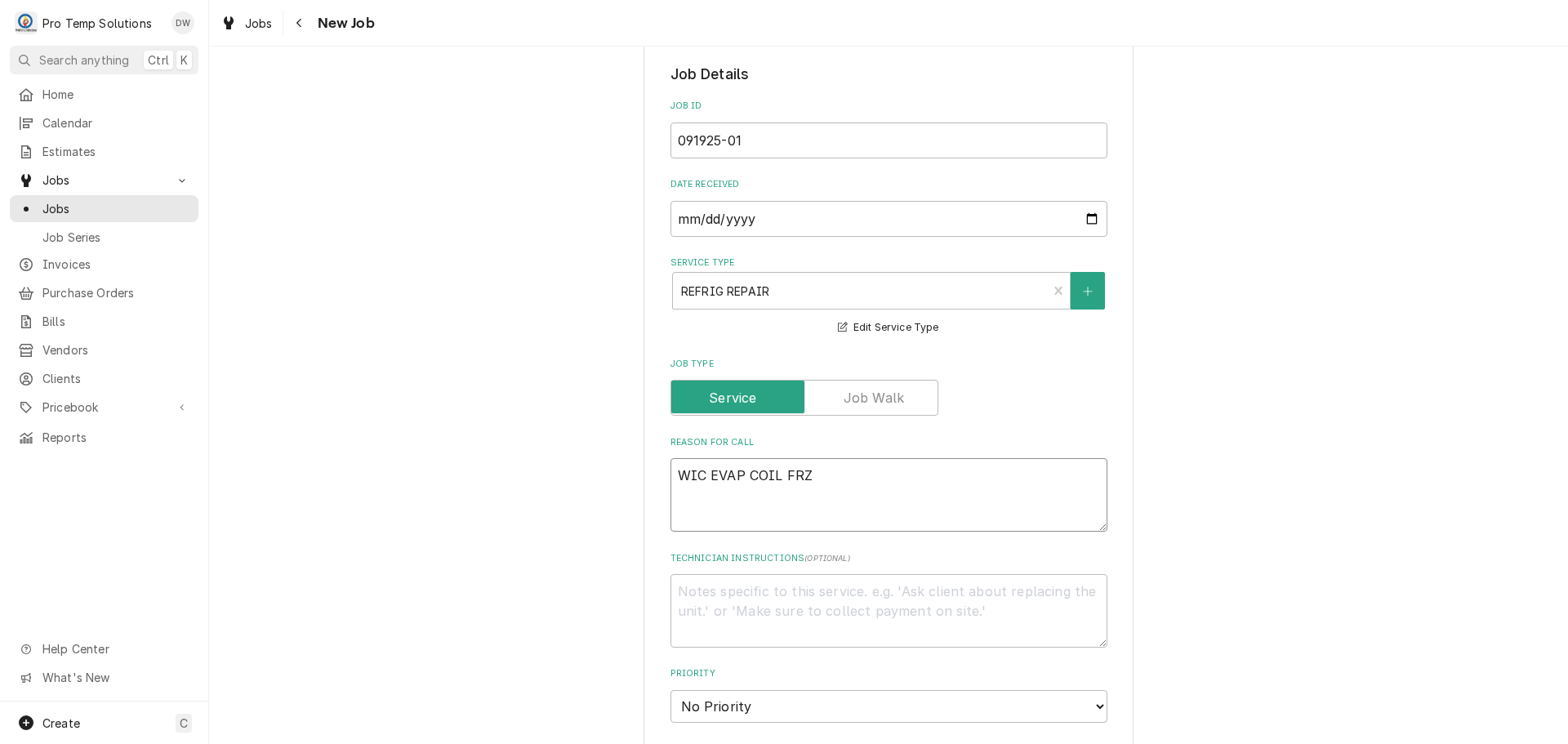
type textarea "x"
type textarea "WIC EVAP COIL FRZG"
type textarea "x"
type textarea "WIC EVAP COIL FRZG"
type textarea "x"
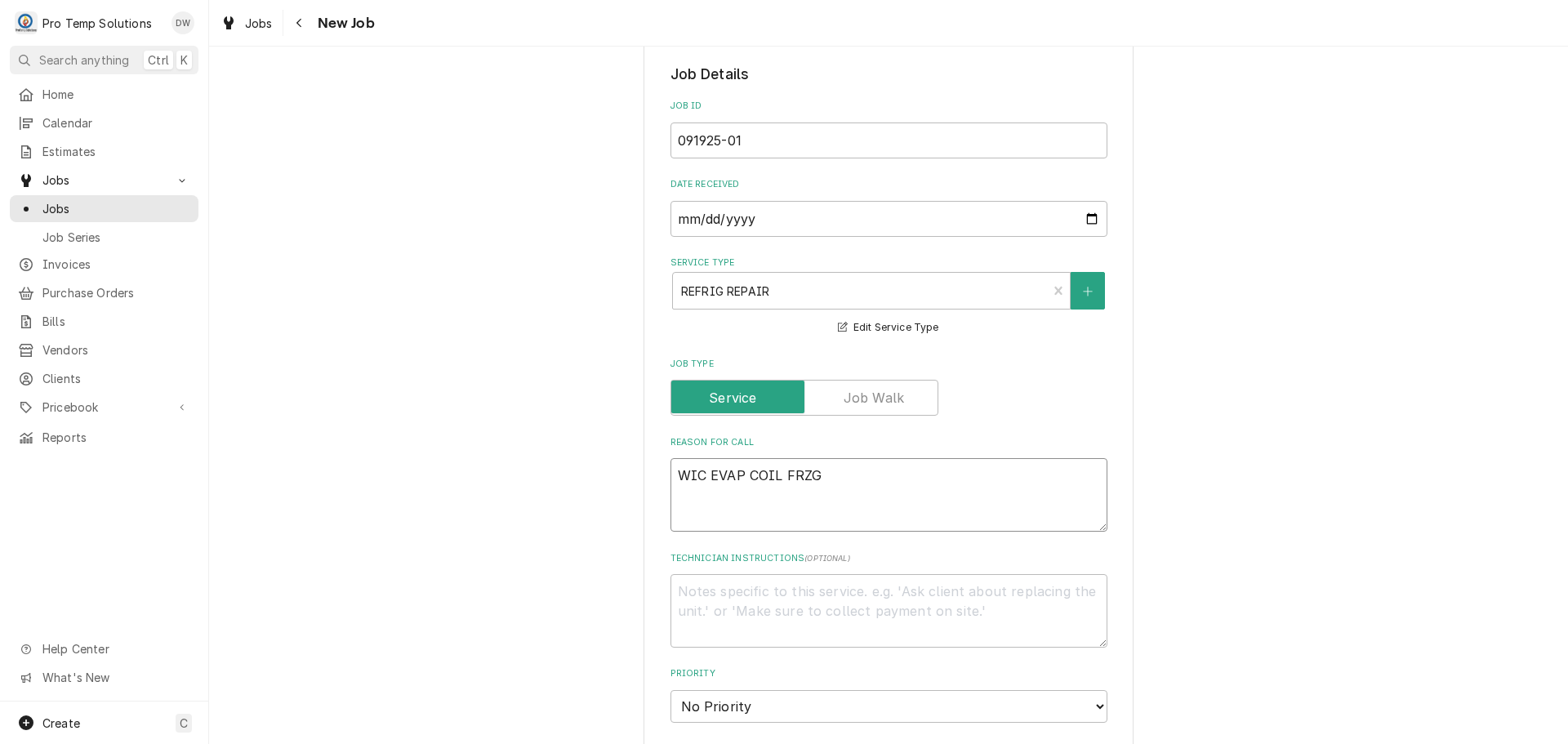
type textarea "WIC EVAP COIL FRZG U"
type textarea "x"
type textarea "WIC EVAP COIL FRZG UP"
type textarea "x"
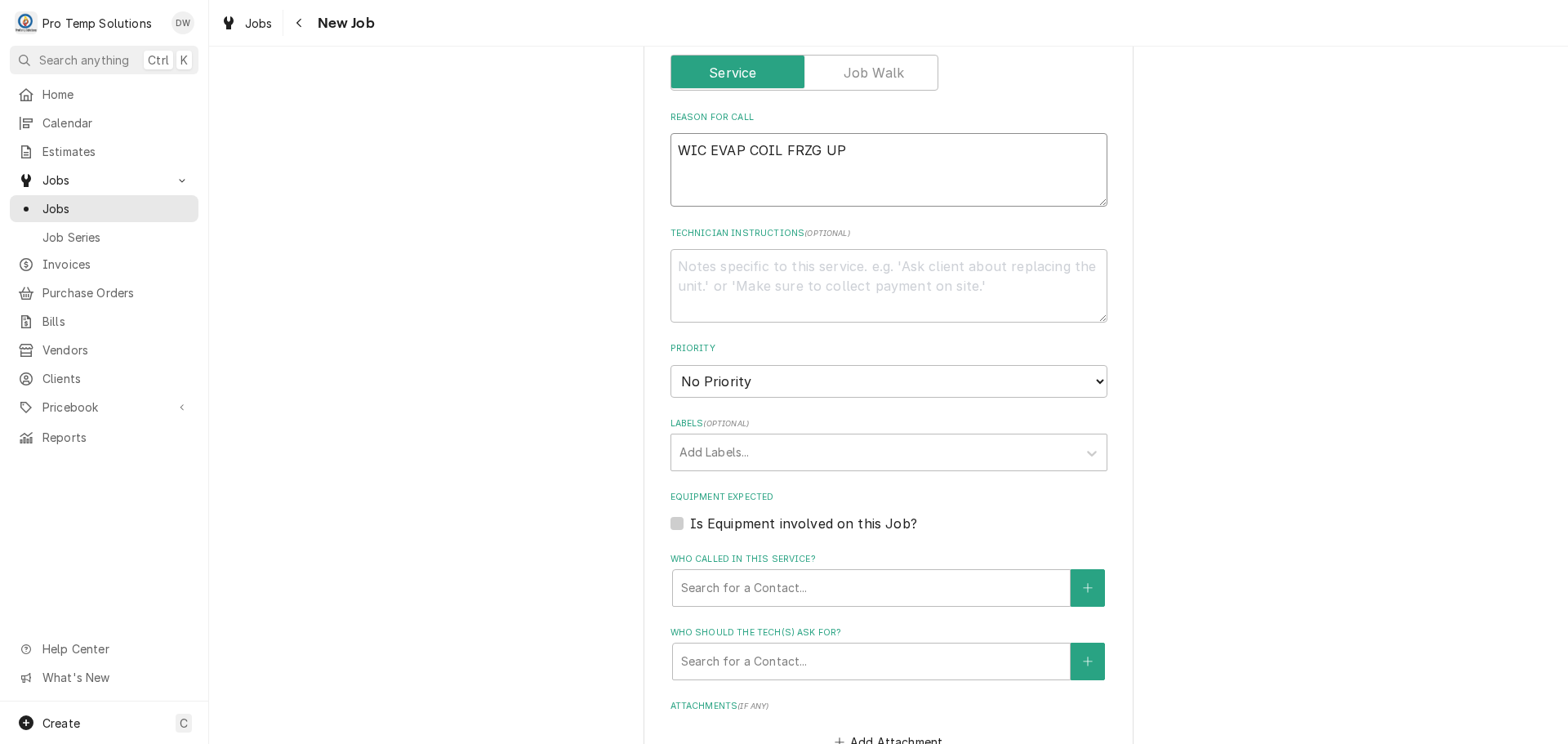
scroll to position [653, 0]
type textarea "WIC EVAP COIL FRZG UP"
click at [663, 517] on div "Please provide the following information to create a job: Client Details Client…" at bounding box center [888, 267] width 490 height 1686
click at [690, 525] on label "Is Equipment involved on this Job?" at bounding box center [804, 522] width 227 height 20
click at [690, 525] on input "Equipment Expected" at bounding box center [908, 530] width 437 height 36
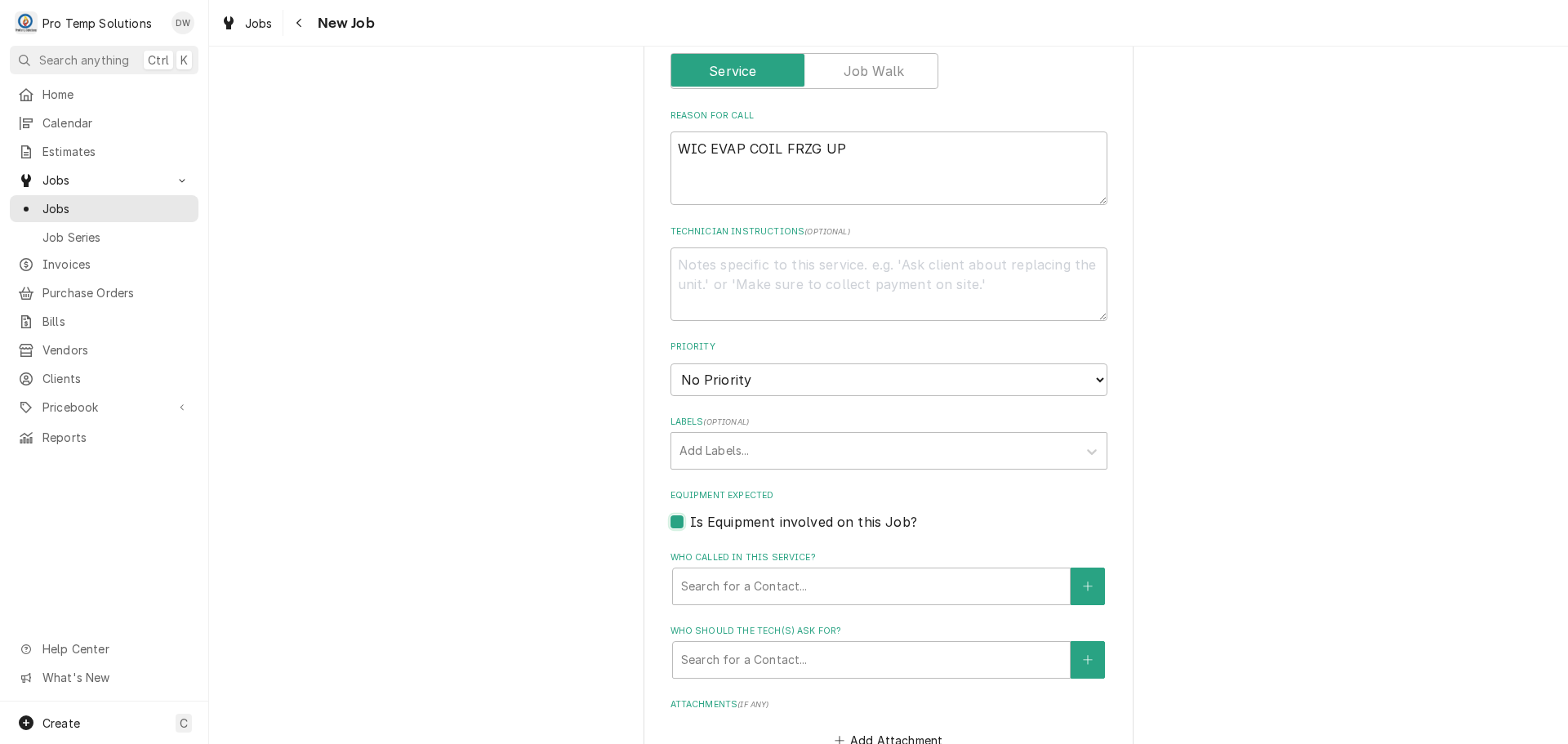
checkbox input "true"
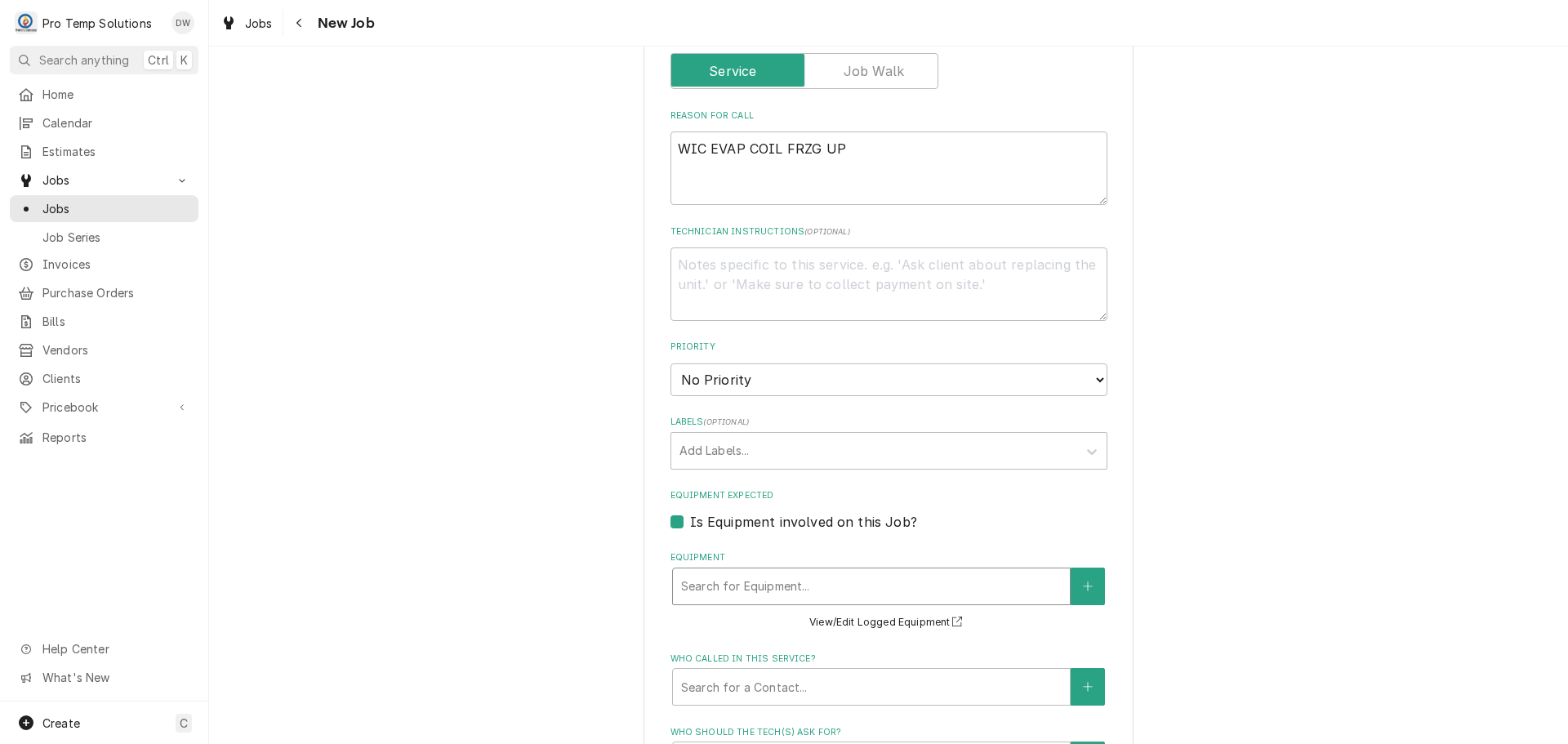
click at [767, 581] on div "Equipment" at bounding box center [872, 586] width 380 height 29
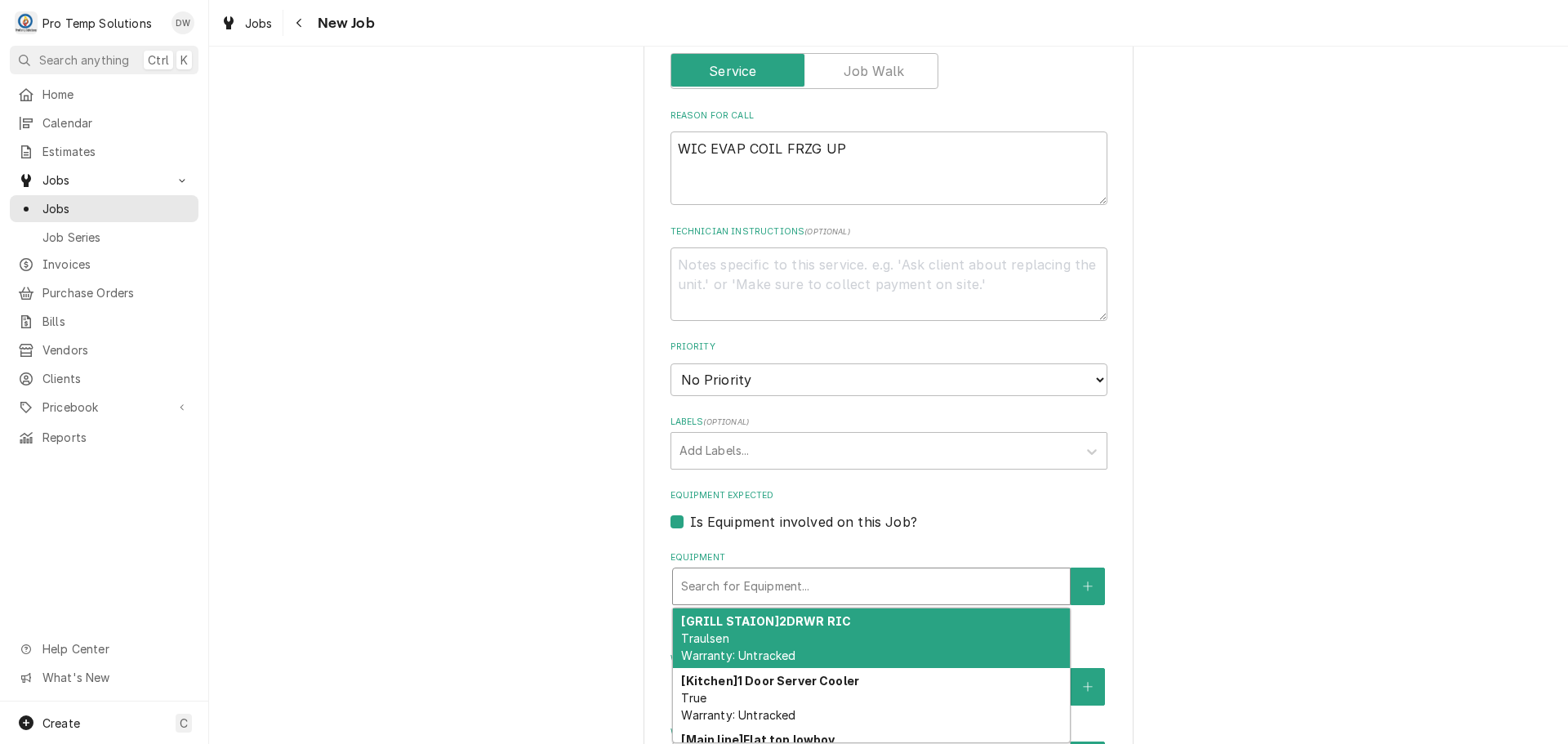
type textarea "x"
type input "W"
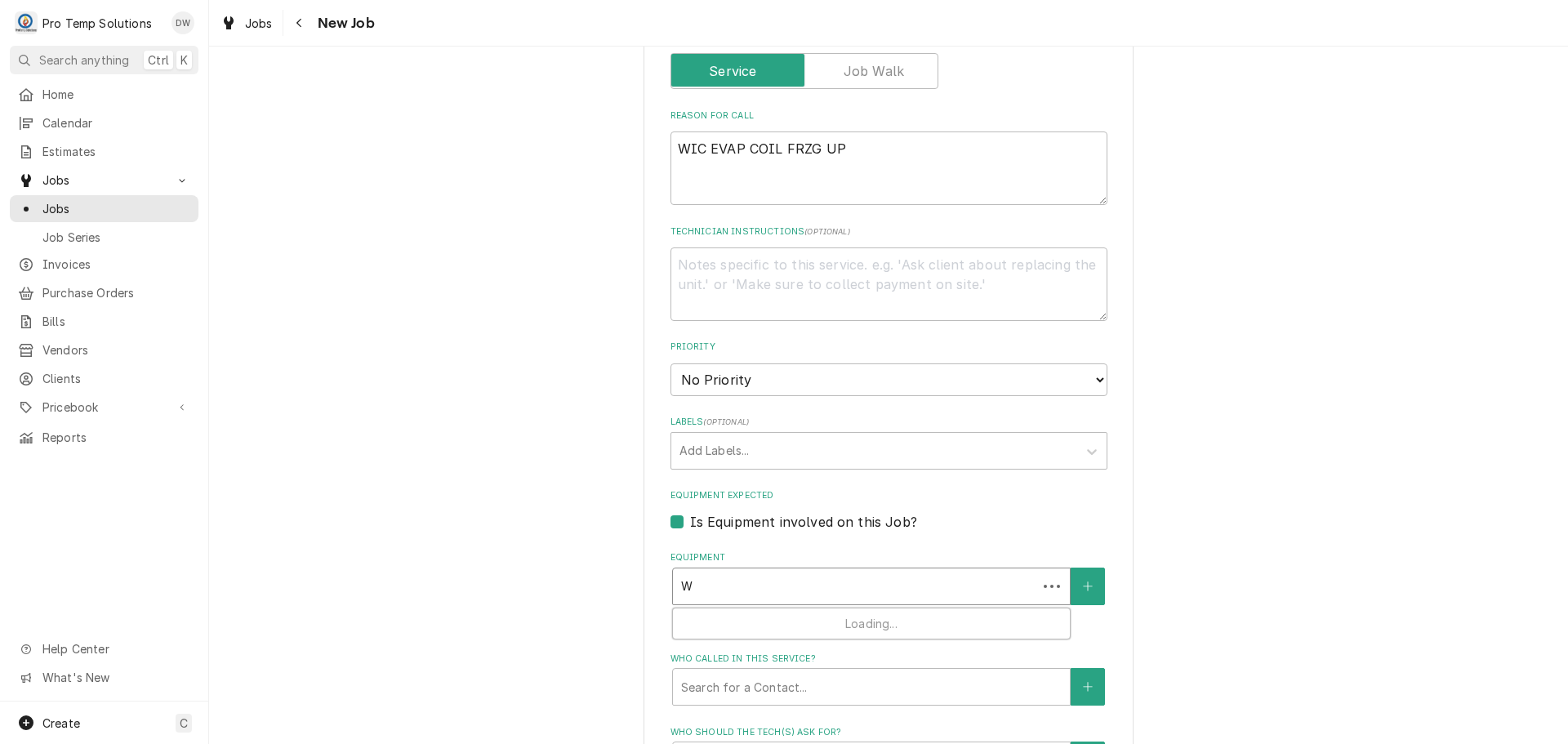
type textarea "x"
type input "WI"
type textarea "x"
type input "WIC"
type textarea "x"
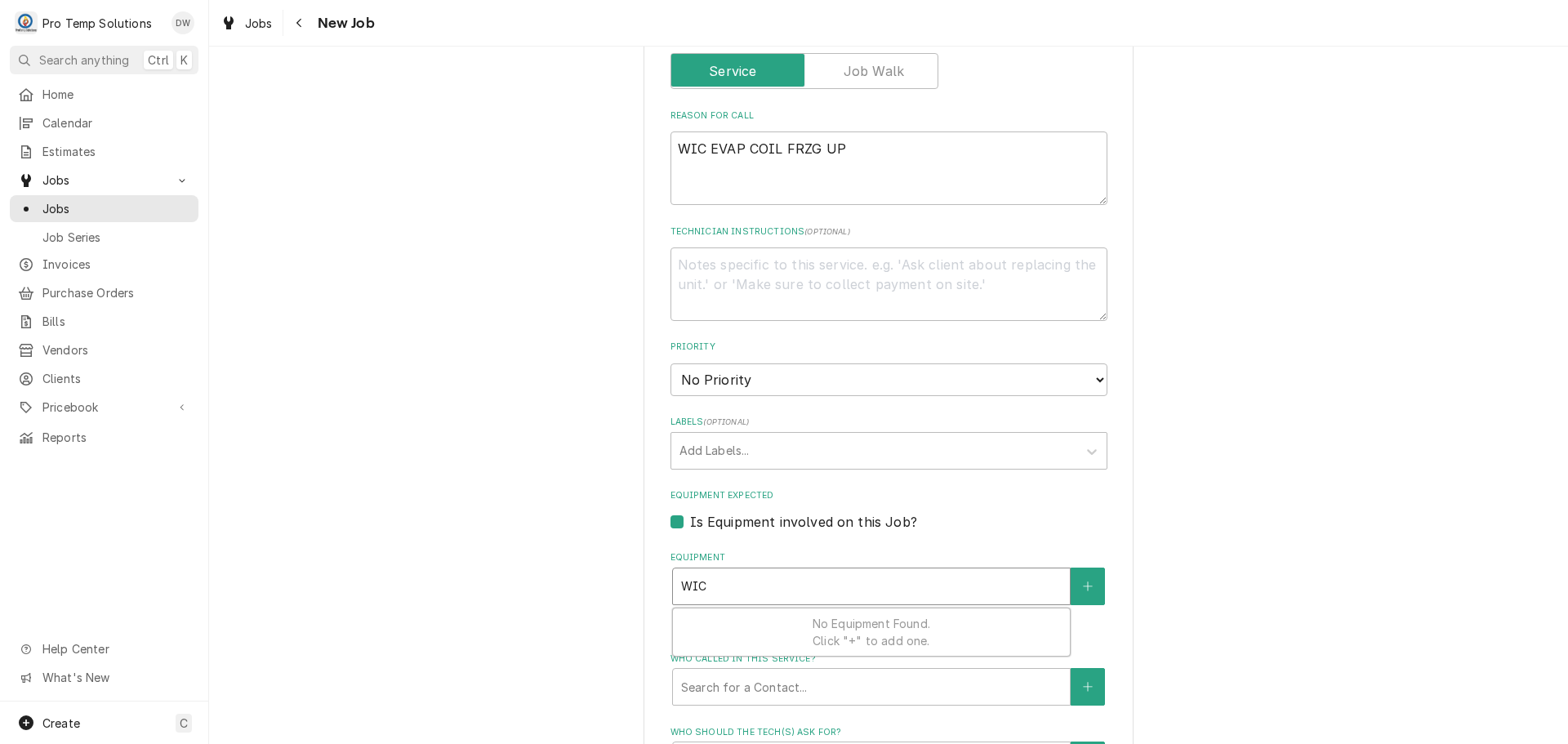
type input "WI"
type textarea "x"
type input "W"
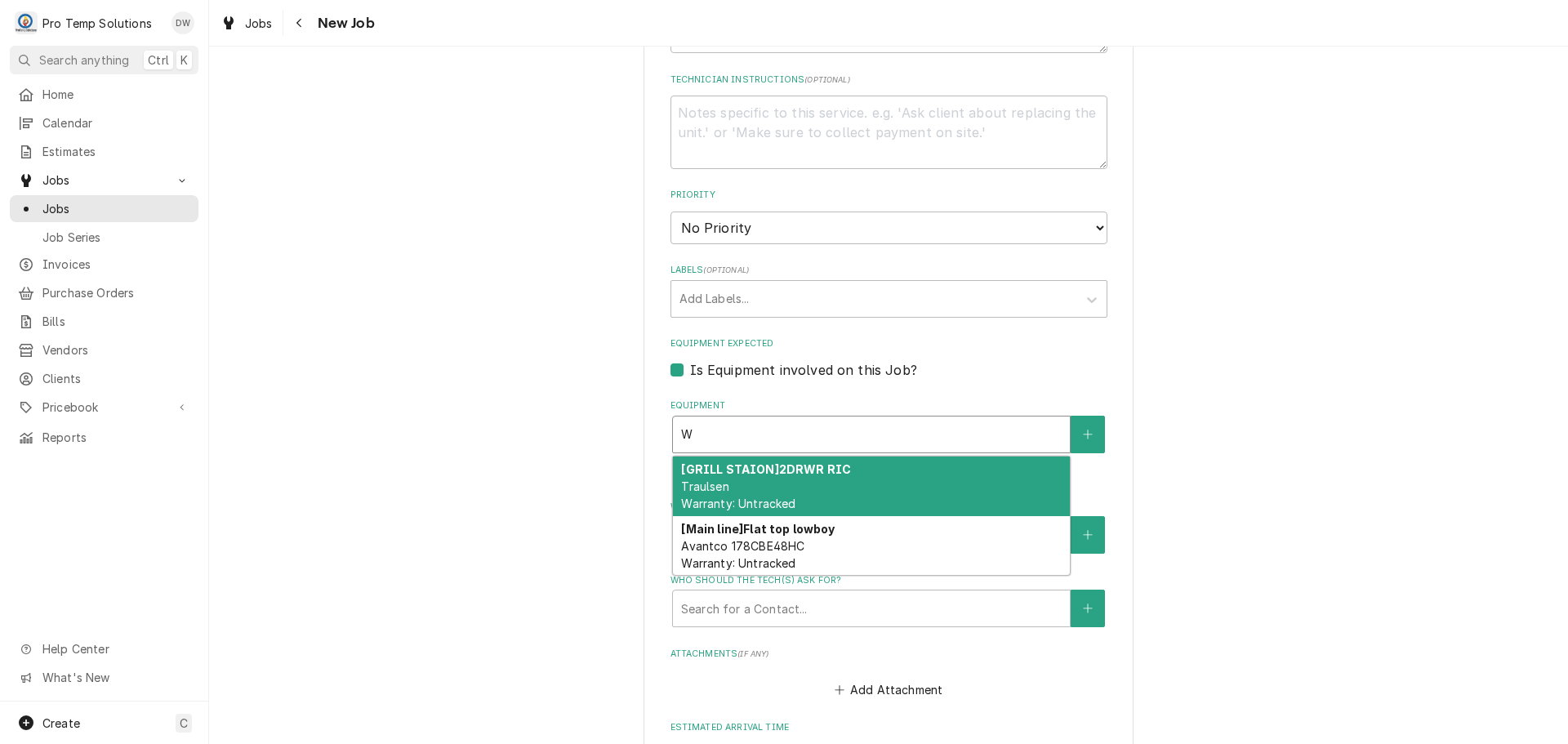
scroll to position [817, 0]
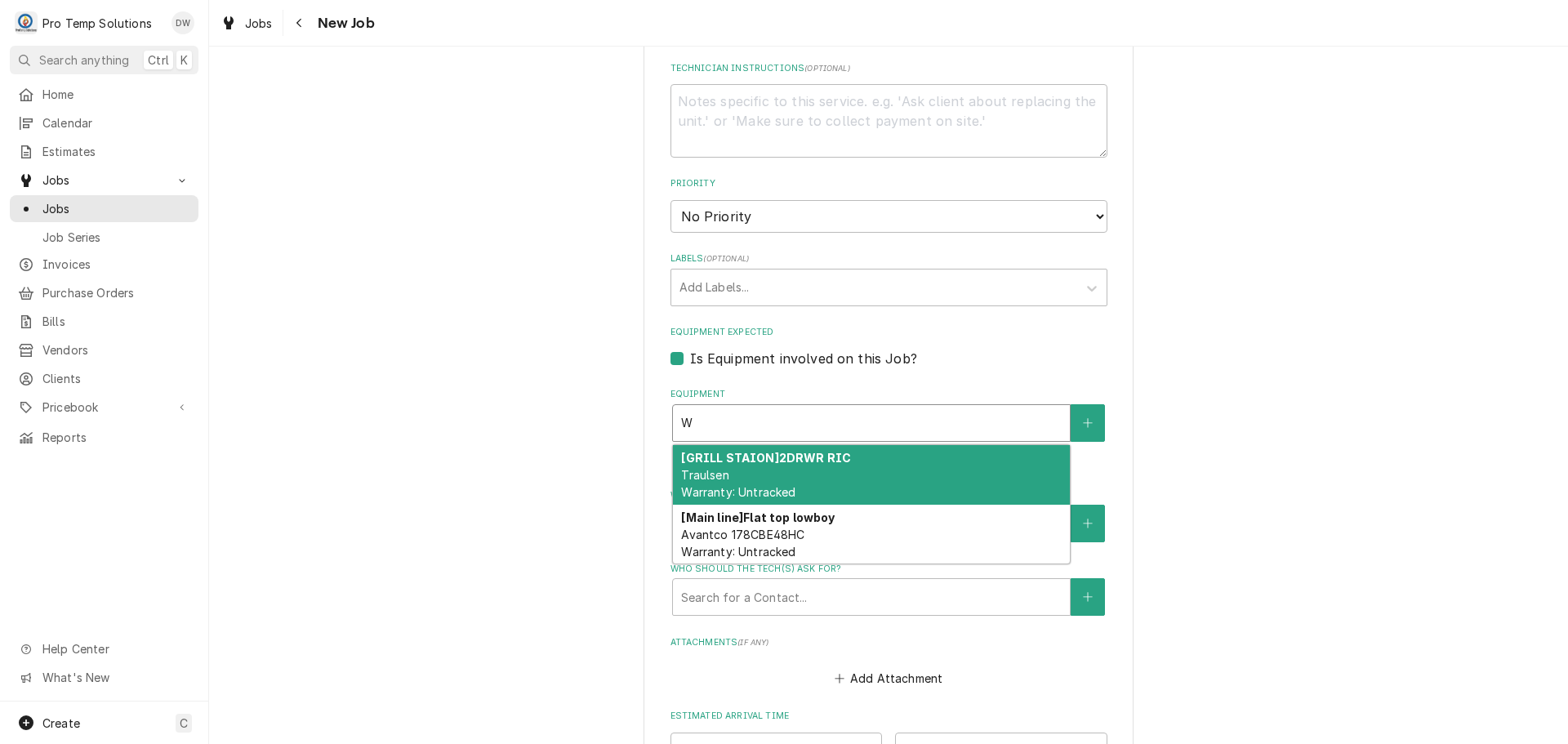
type textarea "x"
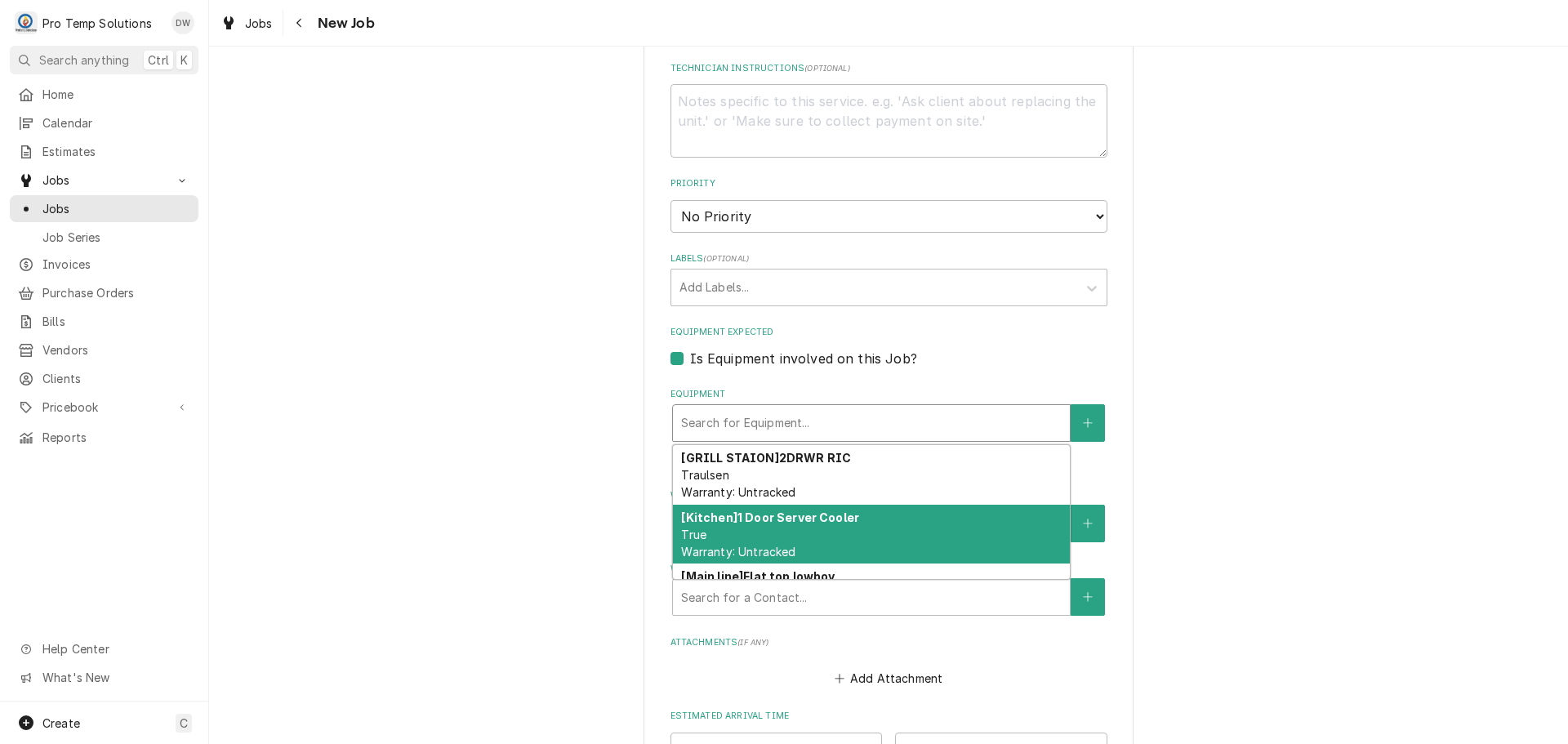
scroll to position [44, 0]
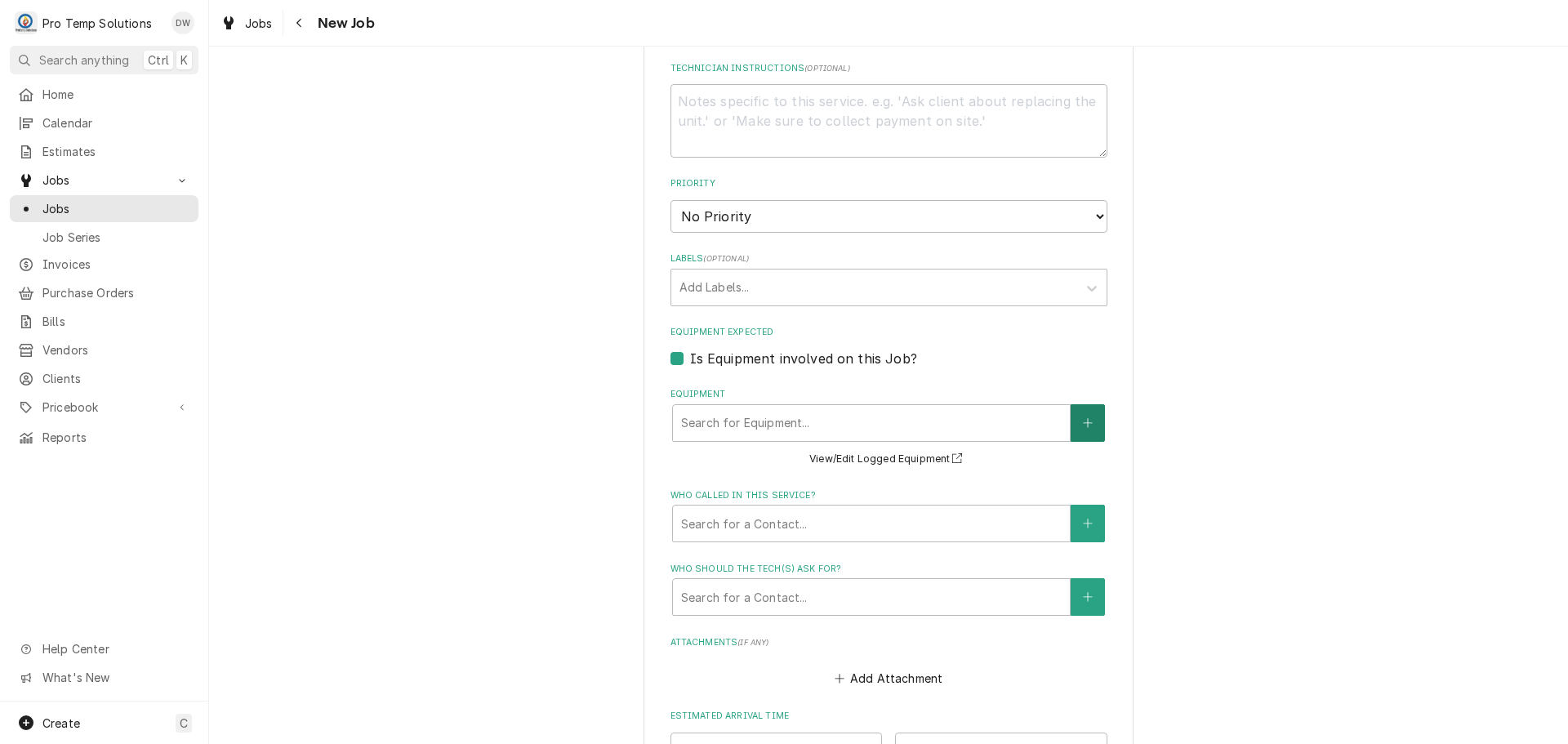
click at [1087, 425] on button "Equipment" at bounding box center [1087, 423] width 34 height 37
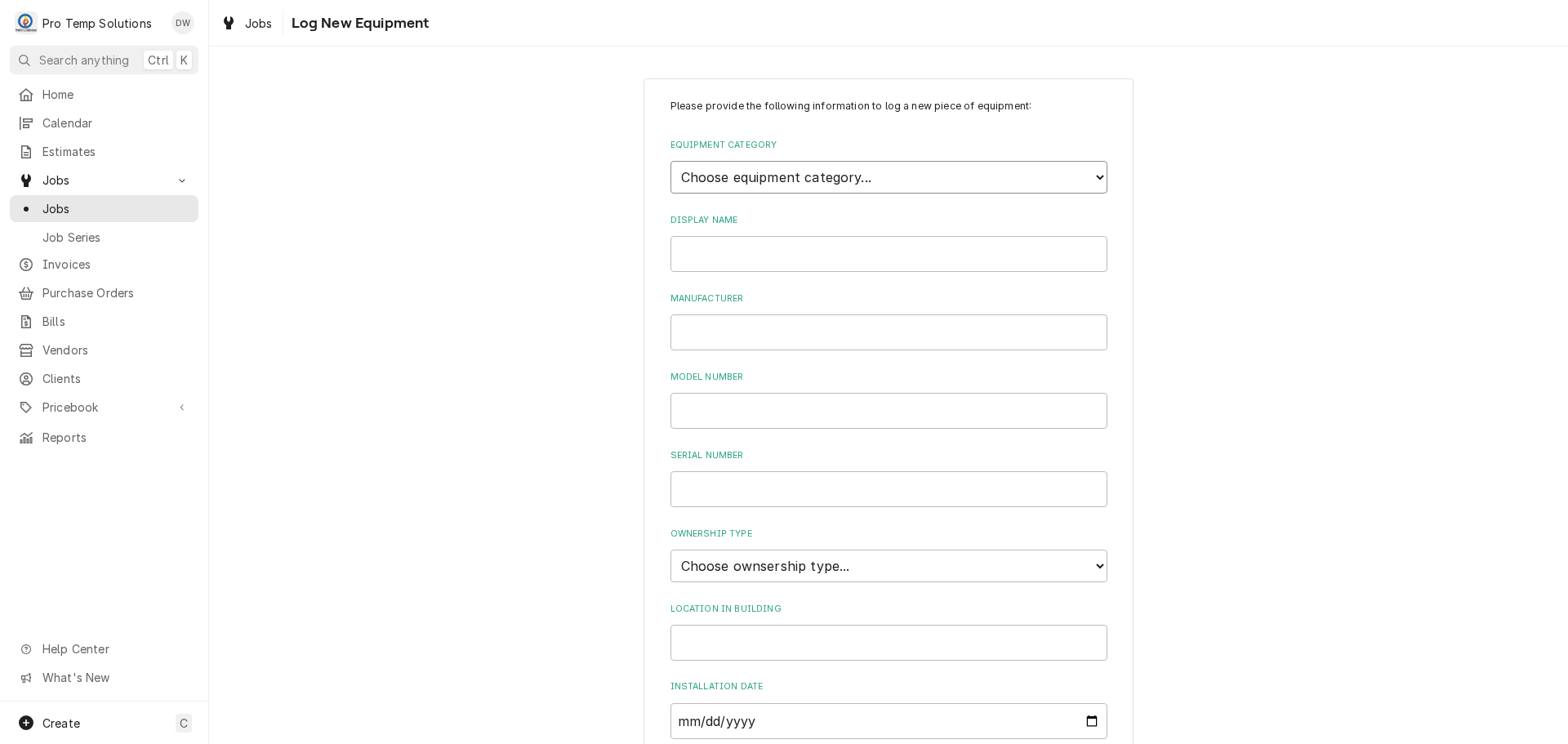
click at [1082, 177] on select "Choose equipment category... Cooking Equipment Fryers Ice Machines Ovens and Ra…" at bounding box center [889, 177] width 437 height 32
select select "8"
click at [671, 161] on select "Choose equipment category... Cooking Equipment Fryers Ice Machines Ovens and Ra…" at bounding box center [889, 177] width 437 height 32
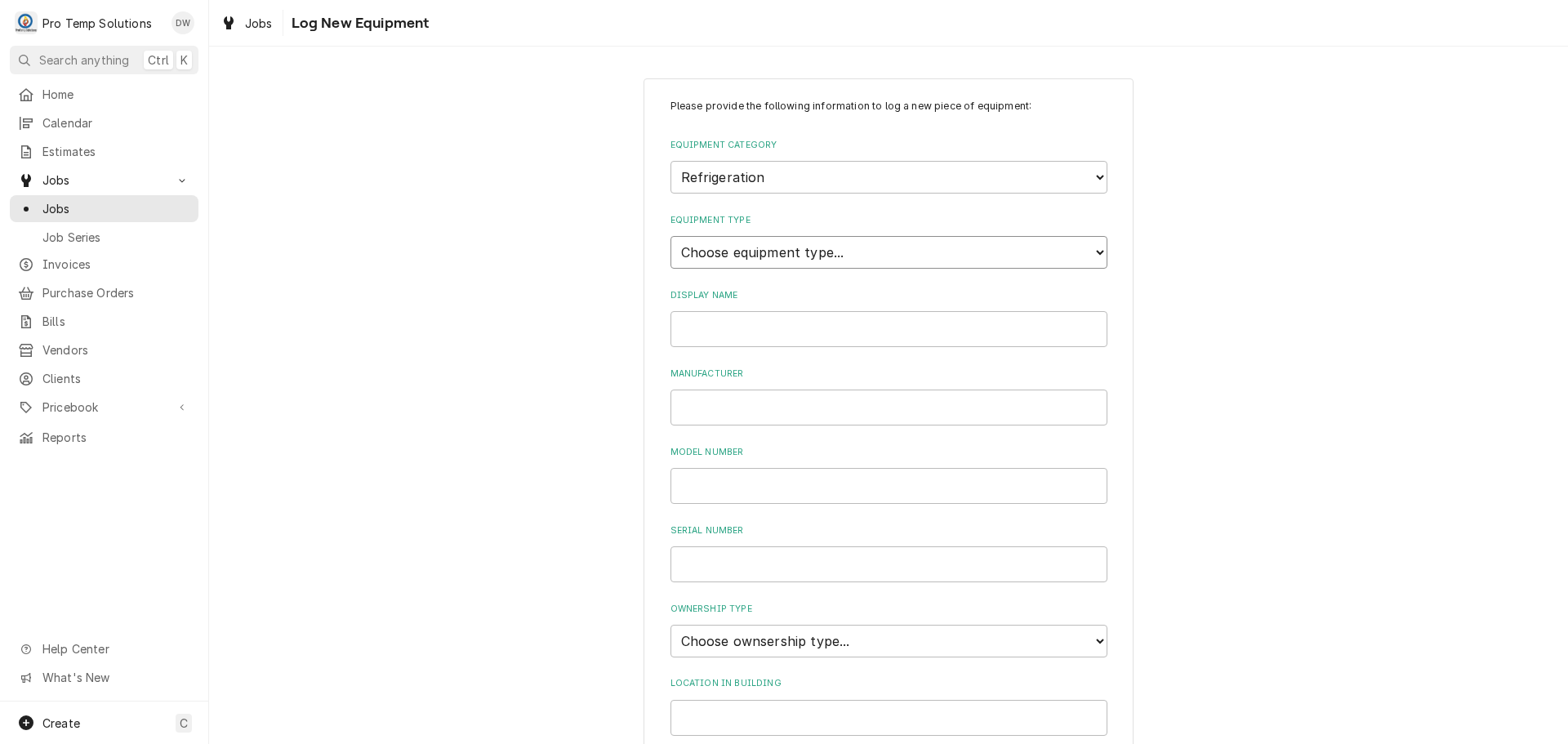
click at [1057, 242] on select "Choose equipment type... Bar Refrigeration Blast Chiller Chef Base Freezer Chef…" at bounding box center [889, 252] width 437 height 32
select select "75"
click at [671, 236] on select "Choose equipment type... Bar Refrigeration Blast Chiller Chef Base Freezer Chef…" at bounding box center [889, 252] width 437 height 32
click at [836, 330] on input "Display Name" at bounding box center [889, 329] width 437 height 36
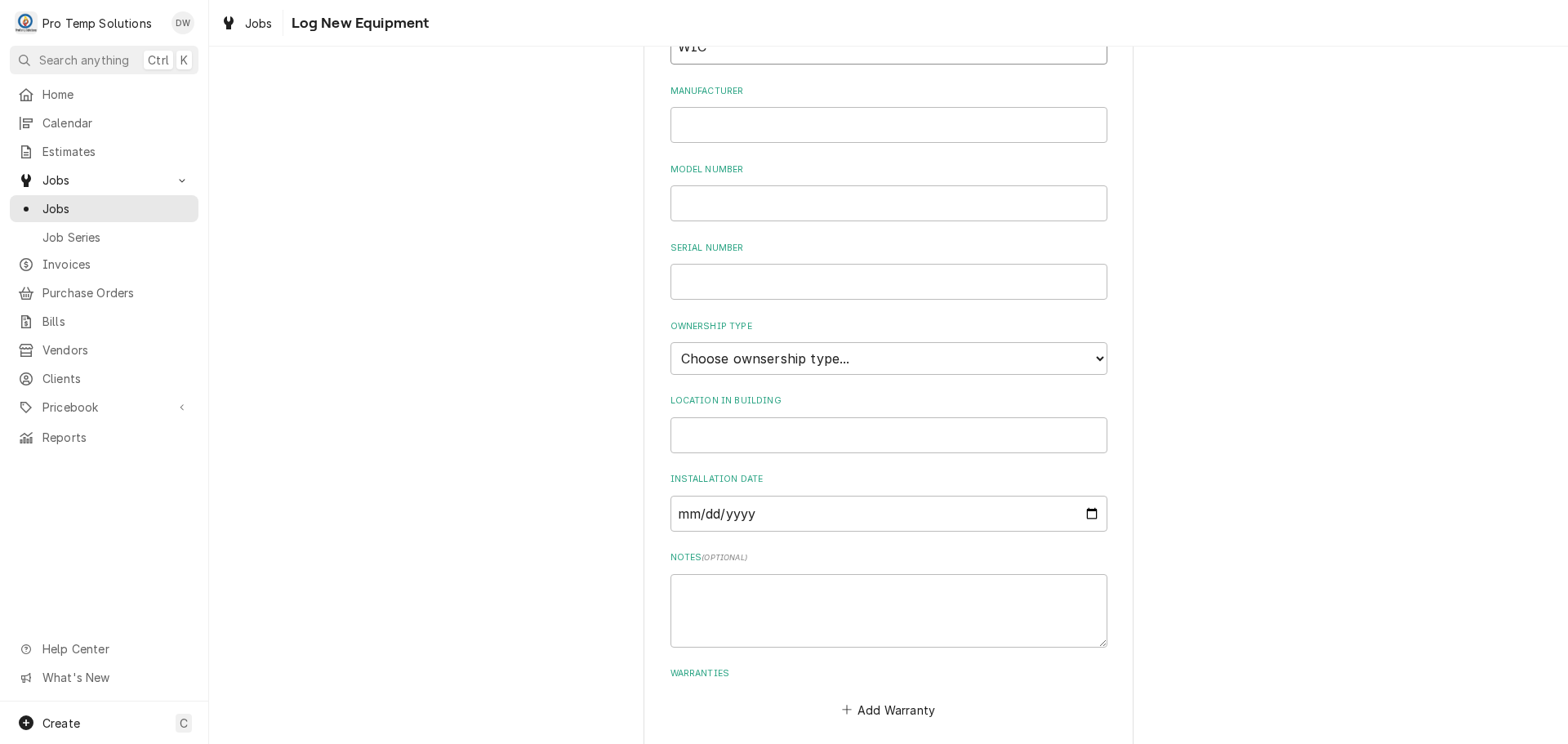
scroll to position [327, 0]
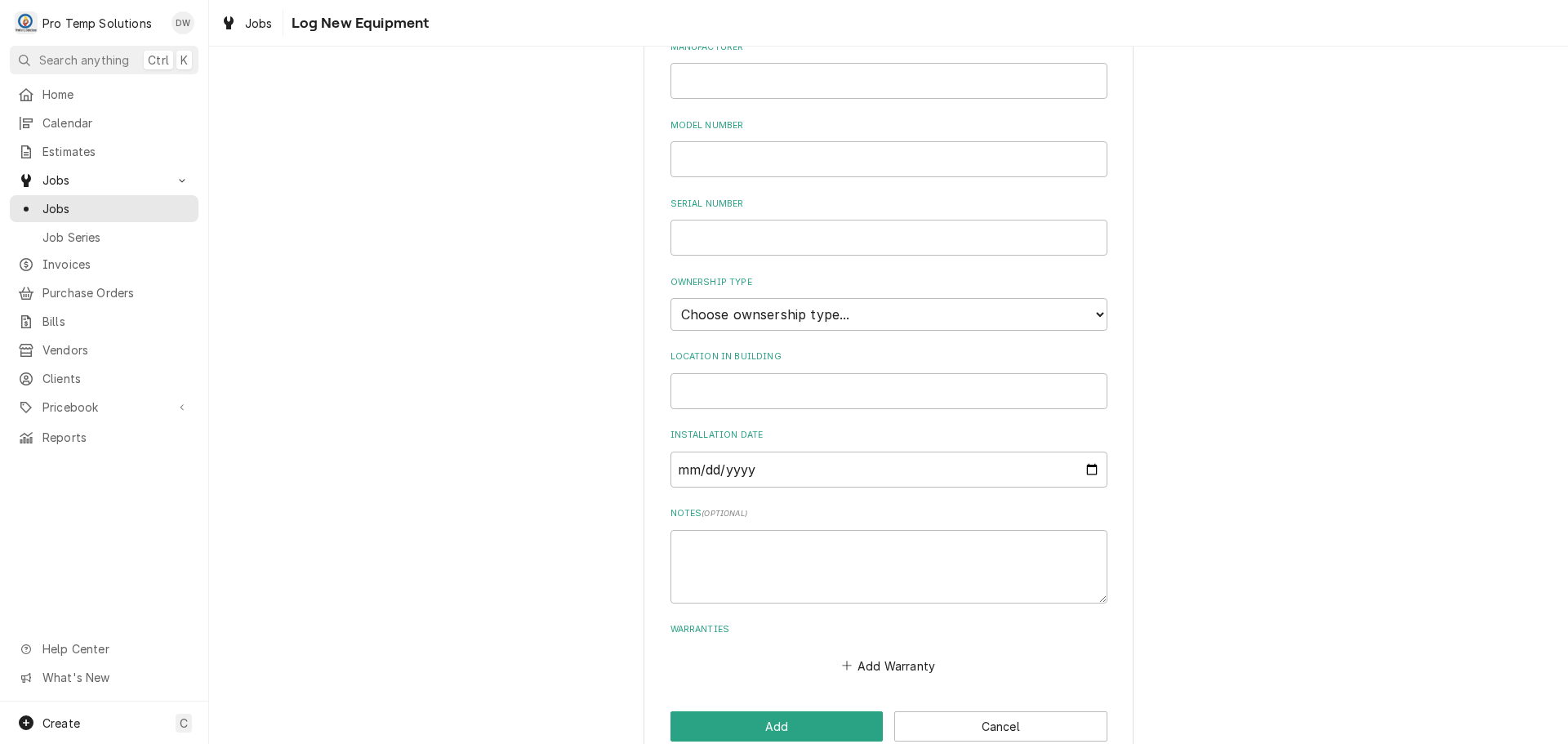
type input "WIC"
click at [811, 309] on select "Choose ownsership type... Unknown Owned Leased Rented" at bounding box center [889, 314] width 437 height 32
select select "0"
click at [671, 298] on select "Choose ownsership type... Unknown Owned Leased Rented" at bounding box center [889, 314] width 437 height 32
click at [758, 383] on input "Location in Building" at bounding box center [889, 391] width 437 height 36
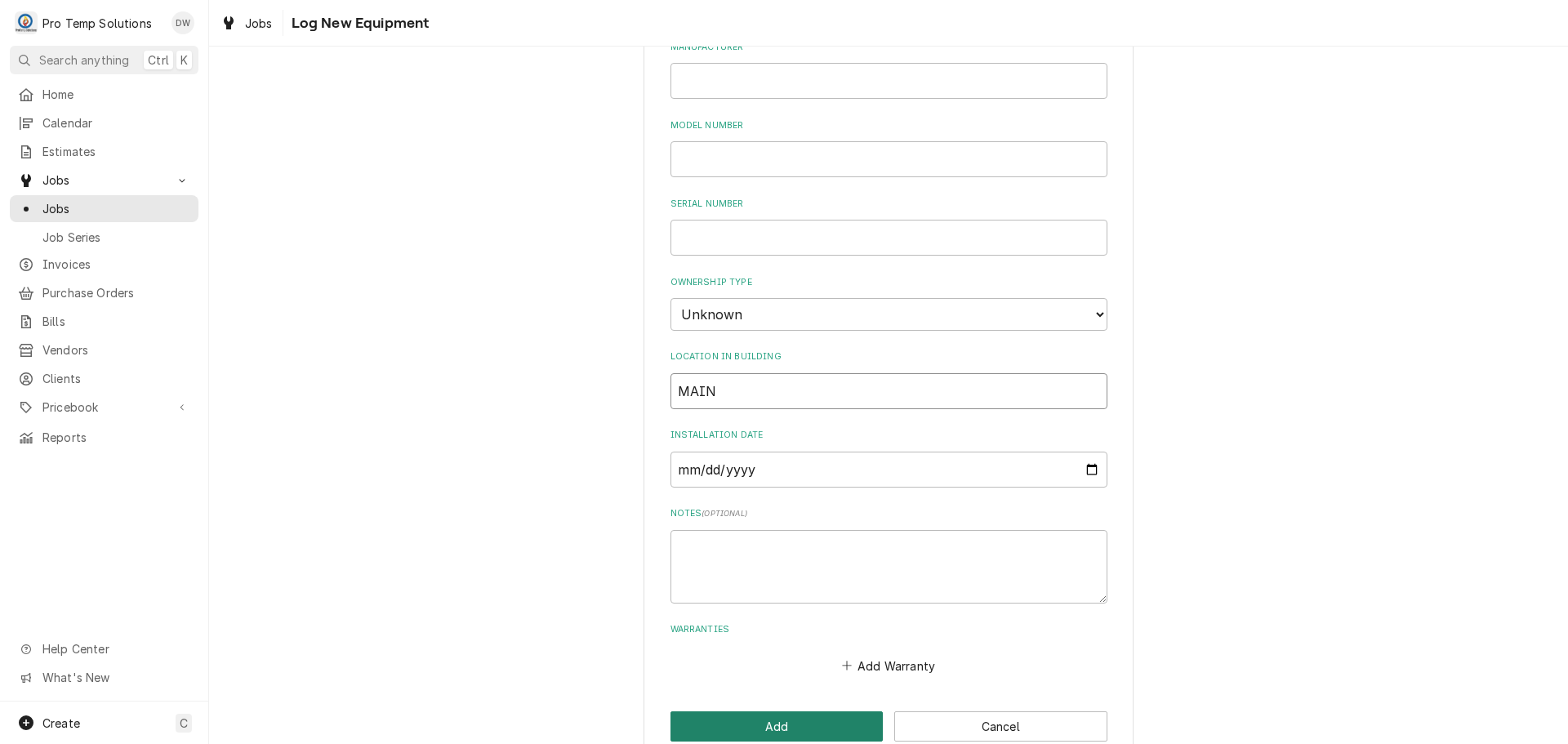
type input "MAIN"
click at [763, 725] on button "Add" at bounding box center [777, 727] width 213 height 30
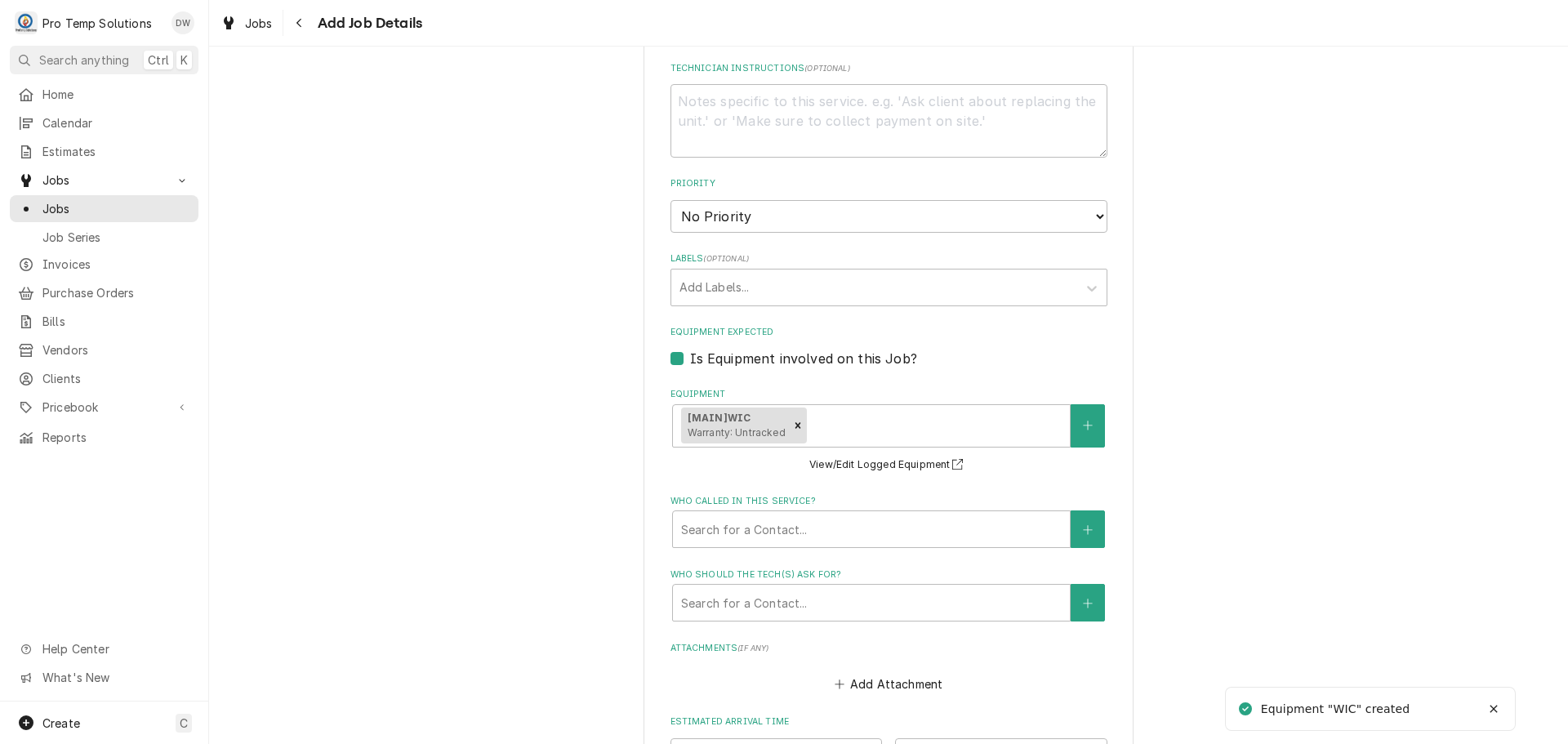
type textarea "x"
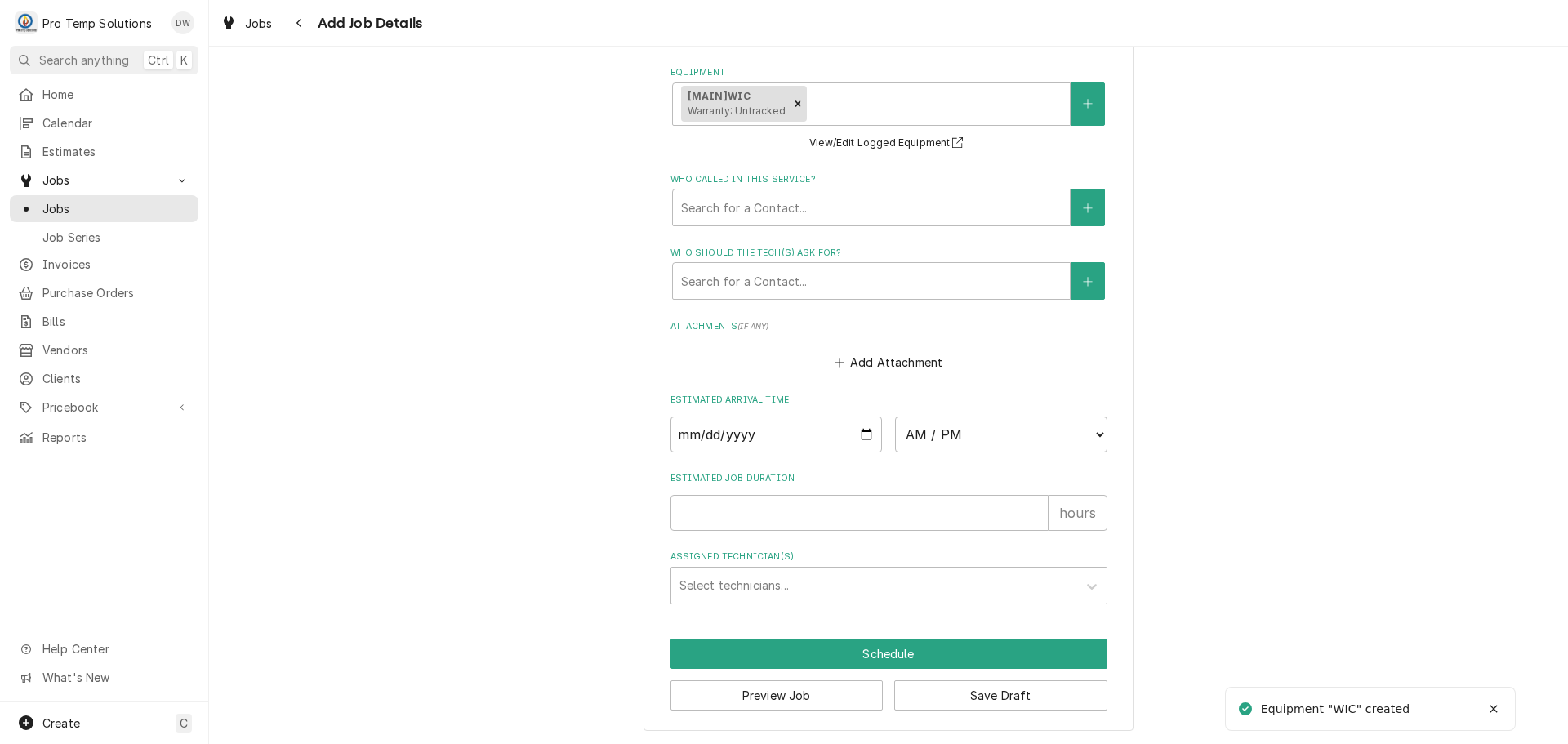
scroll to position [1141, 0]
click at [857, 430] on input "Date" at bounding box center [777, 433] width 212 height 36
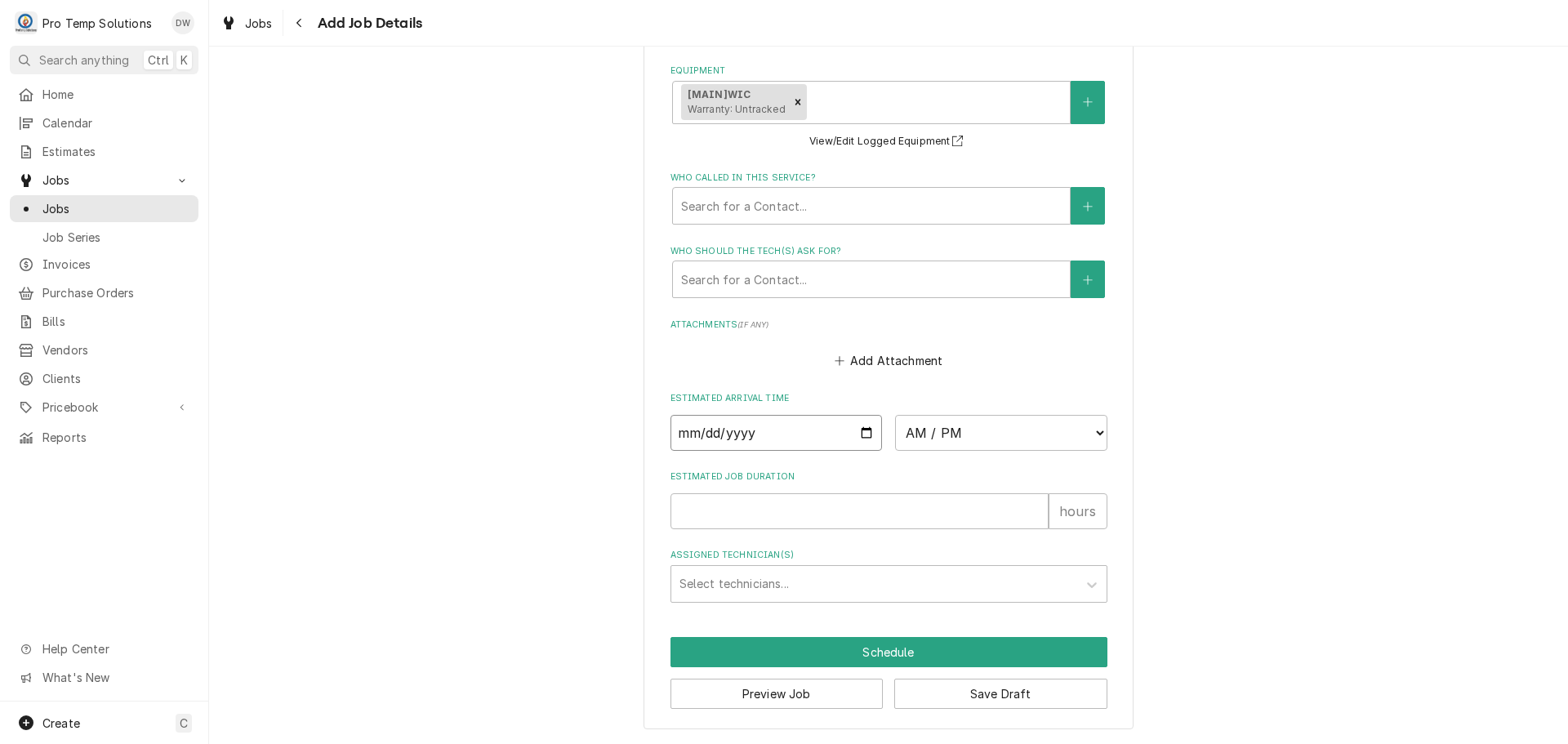
type input "2025-09-19"
type textarea "x"
click at [1077, 433] on select "AM / PM 6:00 AM 6:15 AM 6:30 AM 6:45 AM 7:00 AM 7:15 AM 7:30 AM 7:45 AM 8:00 AM…" at bounding box center [1001, 433] width 212 height 36
select select "10:00:00"
click at [895, 415] on select "AM / PM 6:00 AM 6:15 AM 6:30 AM 6:45 AM 7:00 AM 7:15 AM 7:30 AM 7:45 AM 8:00 AM…" at bounding box center [1001, 433] width 212 height 36
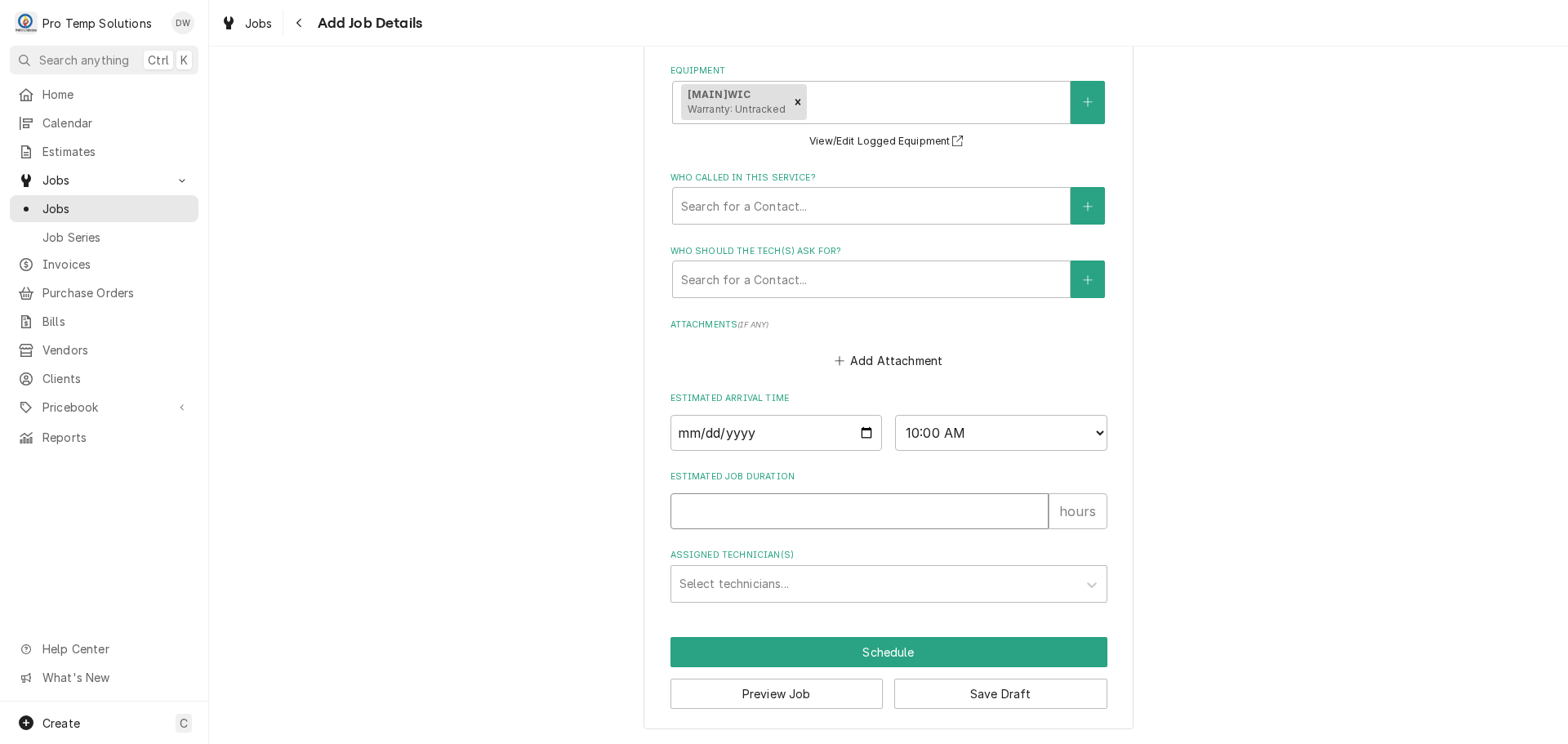
click at [1004, 504] on input "Estimated Job Duration" at bounding box center [860, 511] width 379 height 36
type textarea "x"
type input "1"
type textarea "x"
type input "1.5"
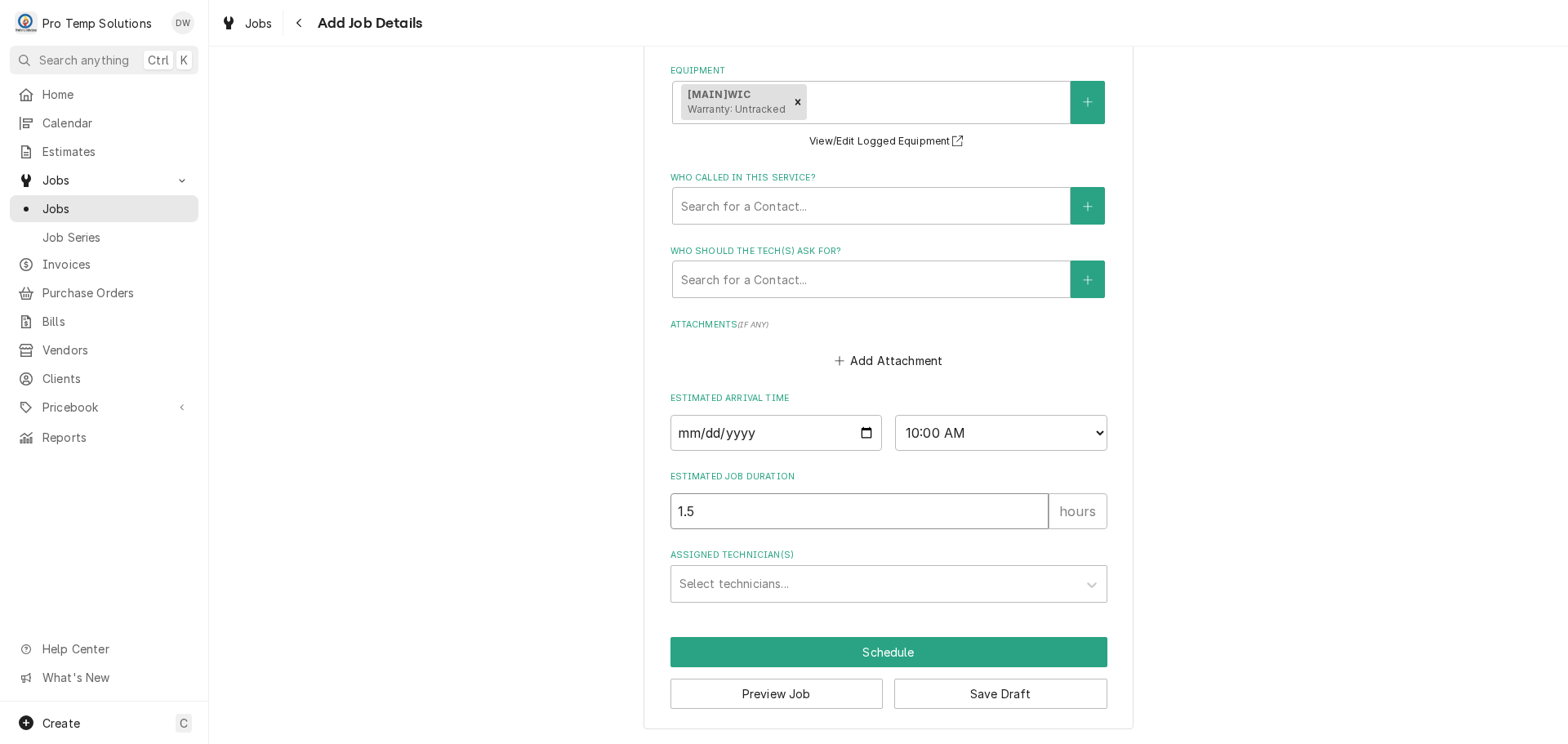
type textarea "x"
type input "1.5"
click at [887, 575] on div "Assigned Technician(s)" at bounding box center [874, 584] width 389 height 29
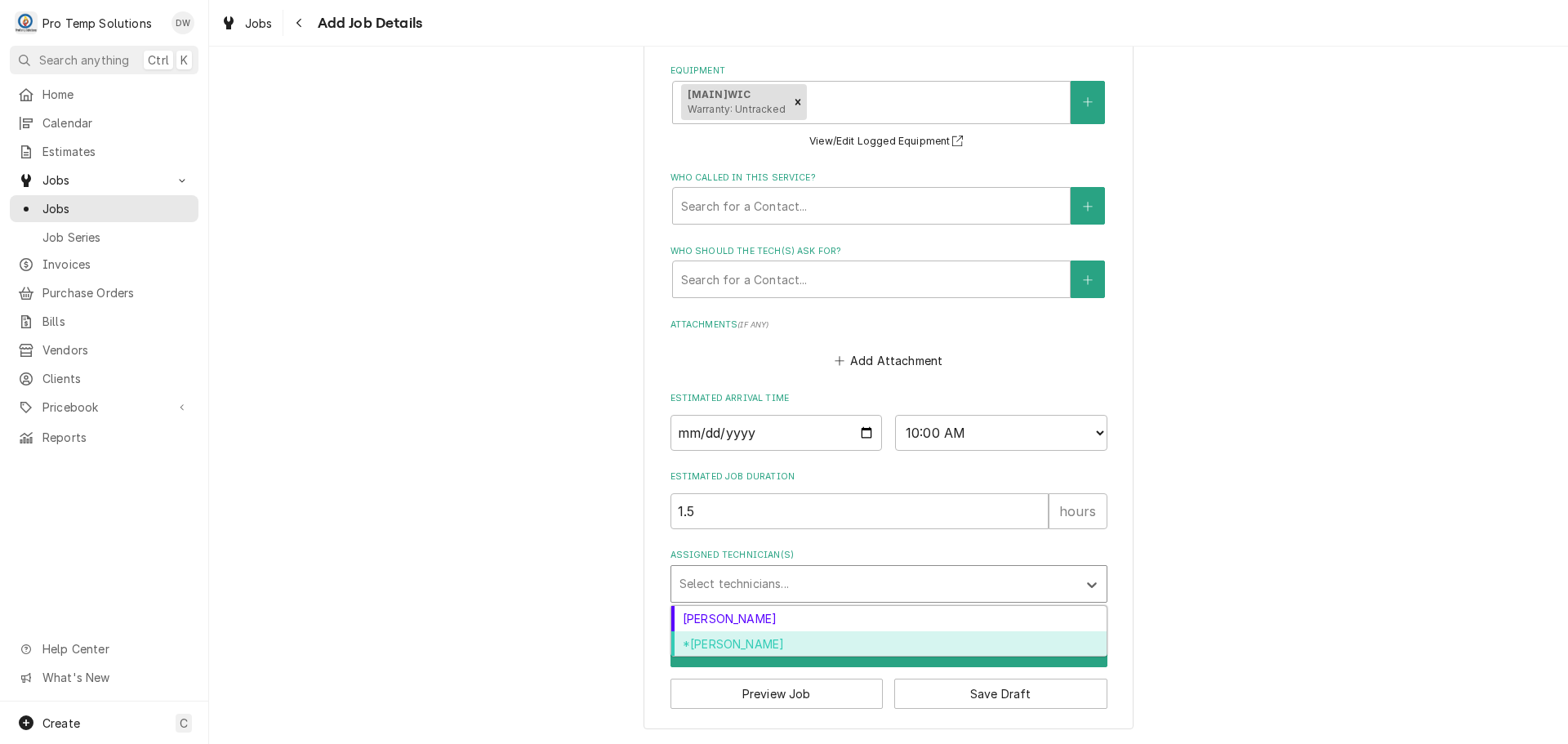
click at [766, 645] on div "*[PERSON_NAME]" at bounding box center [889, 644] width 435 height 26
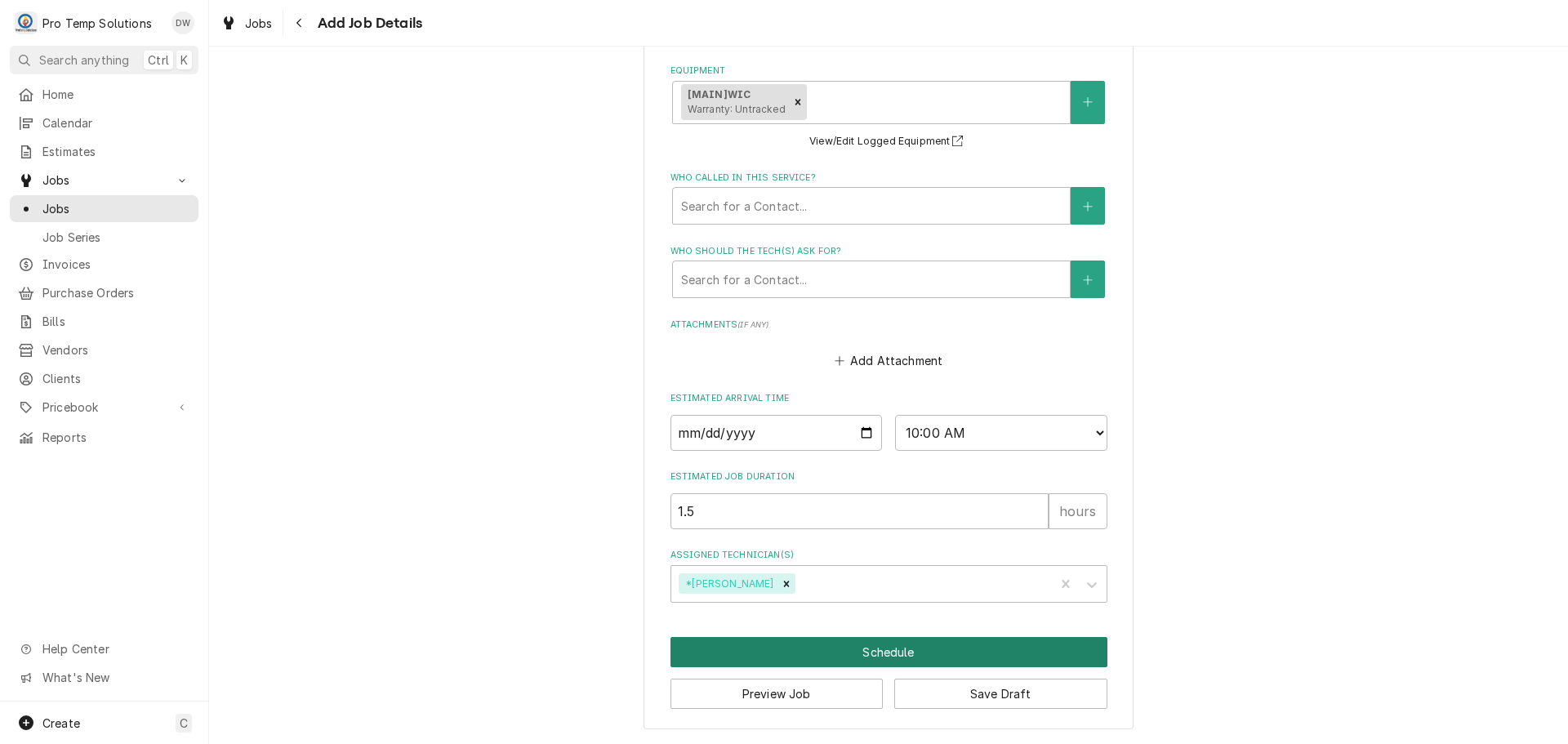
click at [870, 653] on button "Schedule" at bounding box center [889, 652] width 437 height 30
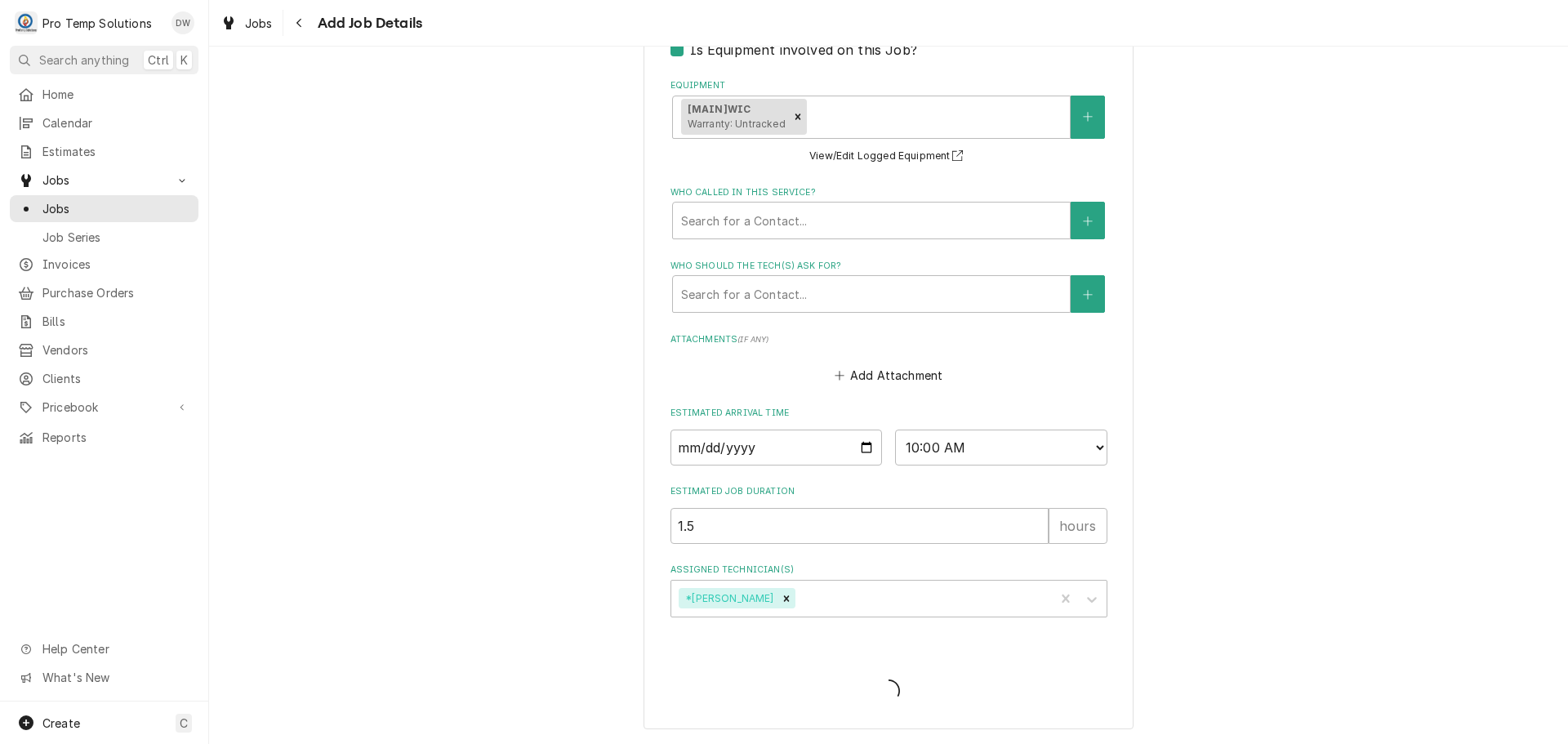
scroll to position [380, 0]
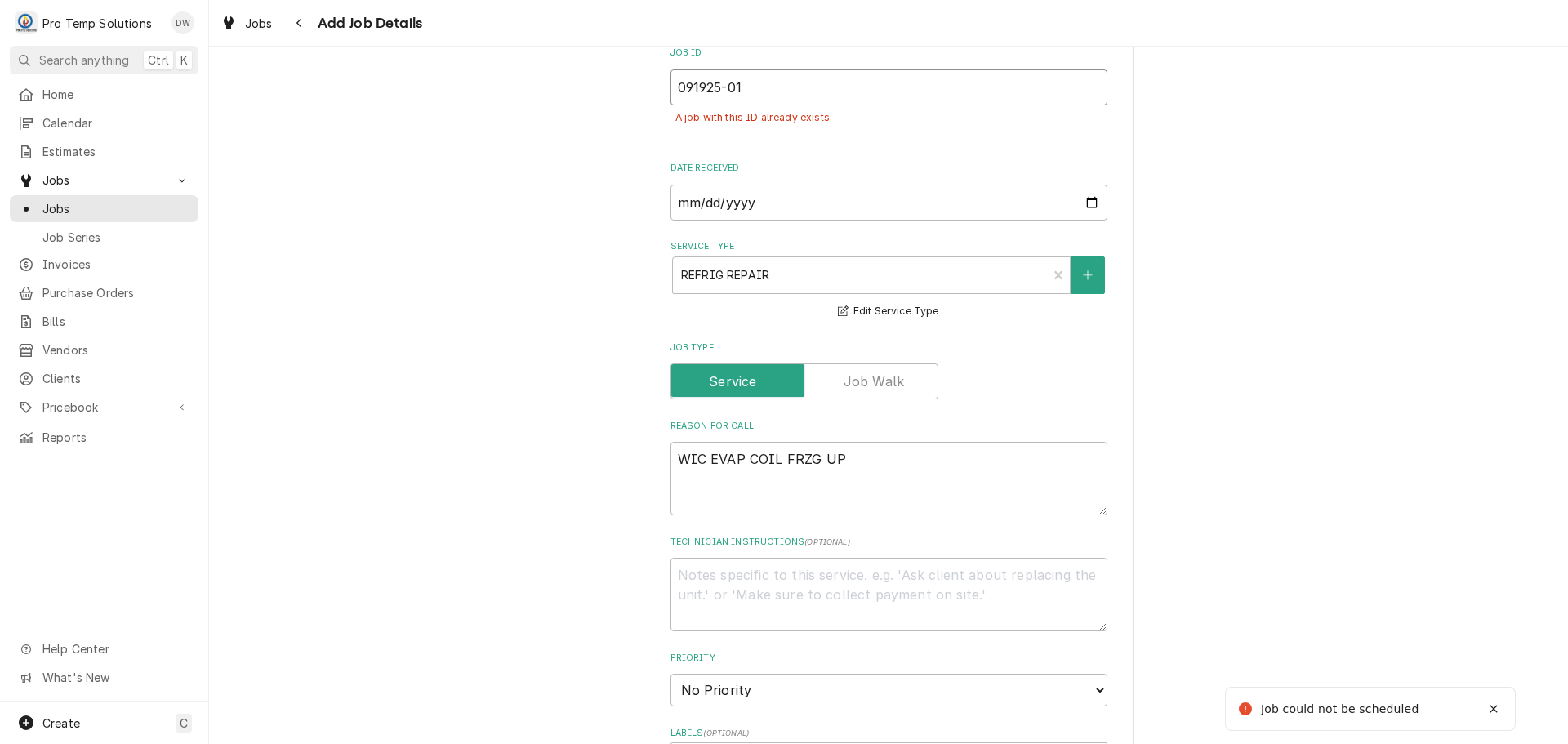
click at [766, 91] on input "091925-01" at bounding box center [889, 87] width 437 height 36
type textarea "x"
type input "091925-0"
type textarea "x"
type input "091925-02"
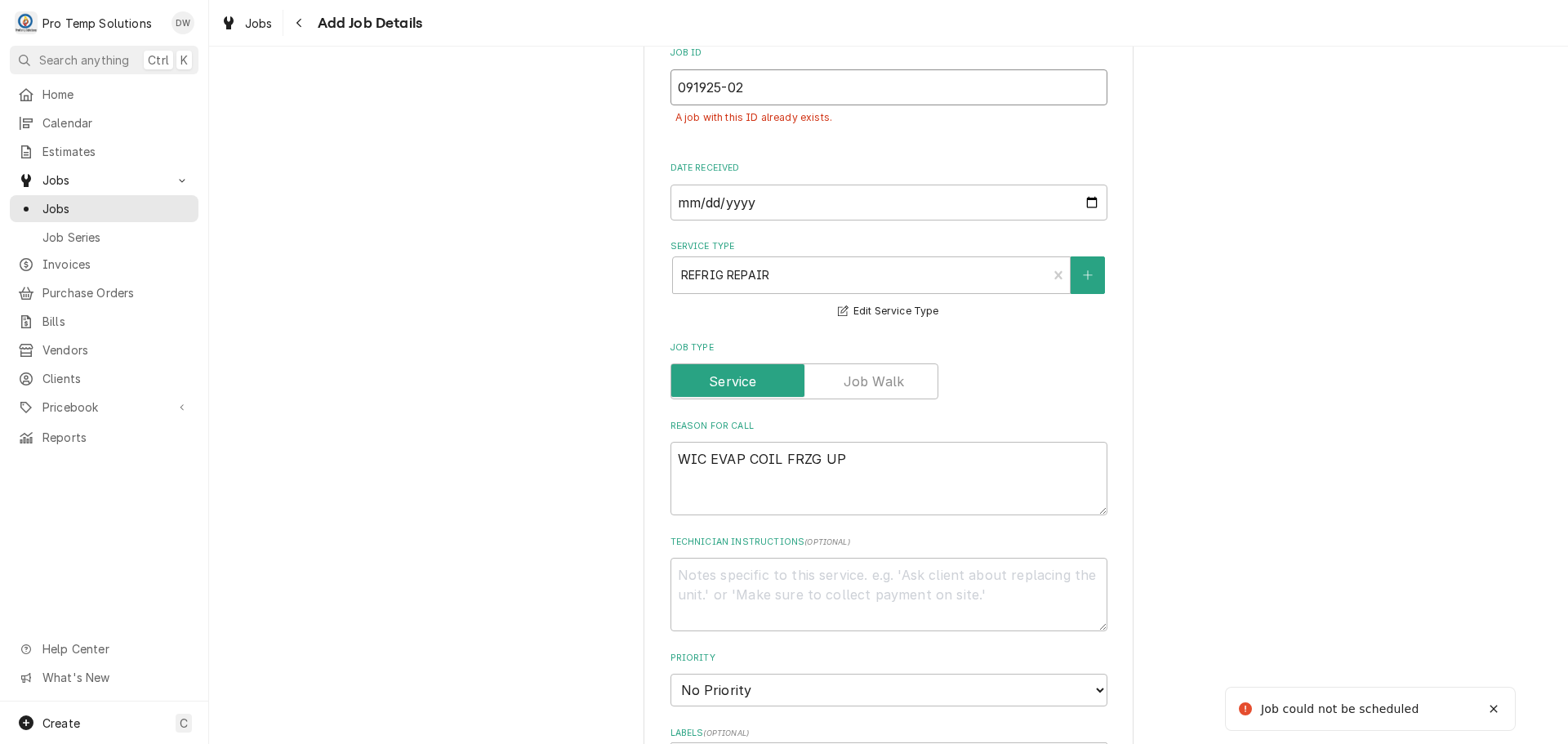
type textarea "x"
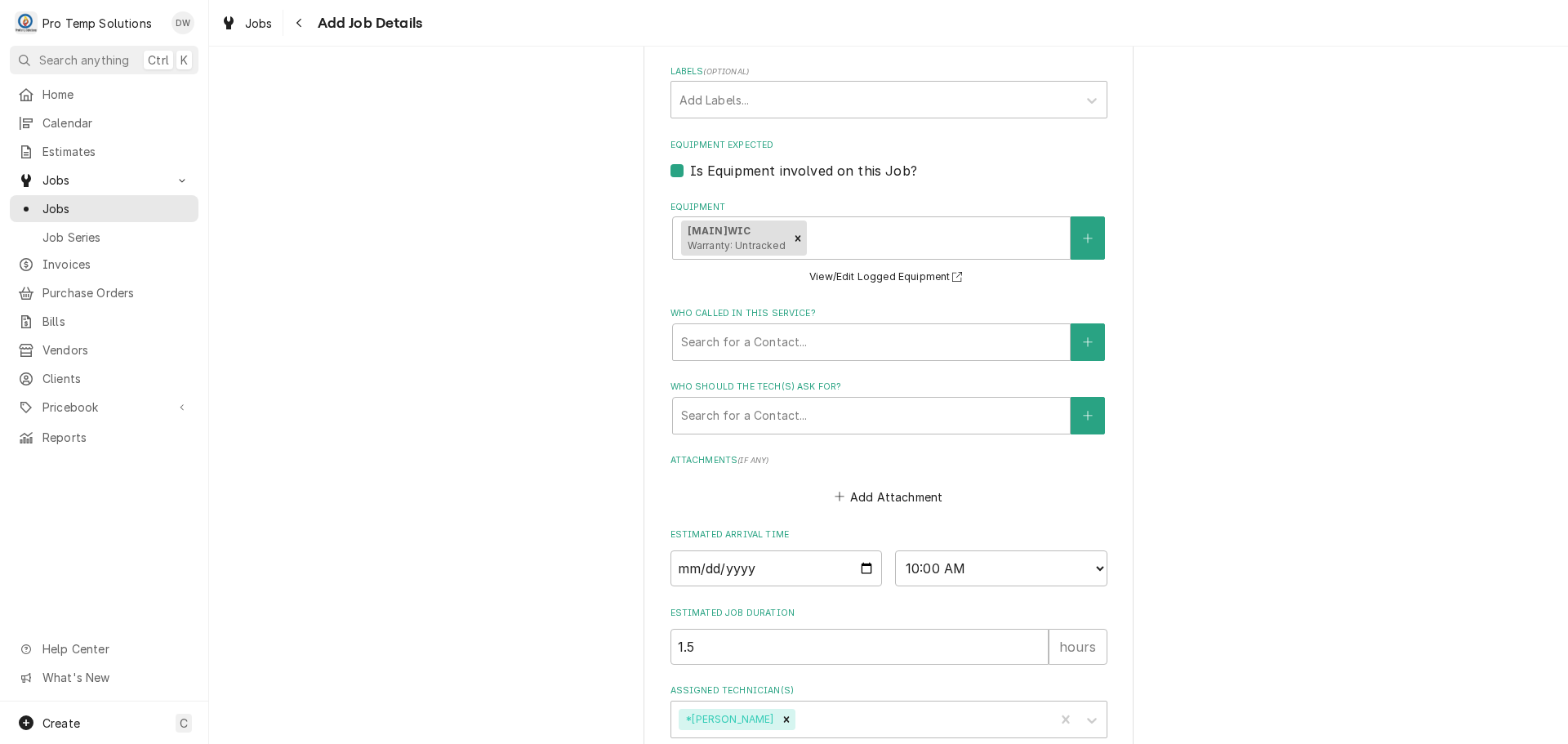
scroll to position [1177, 0]
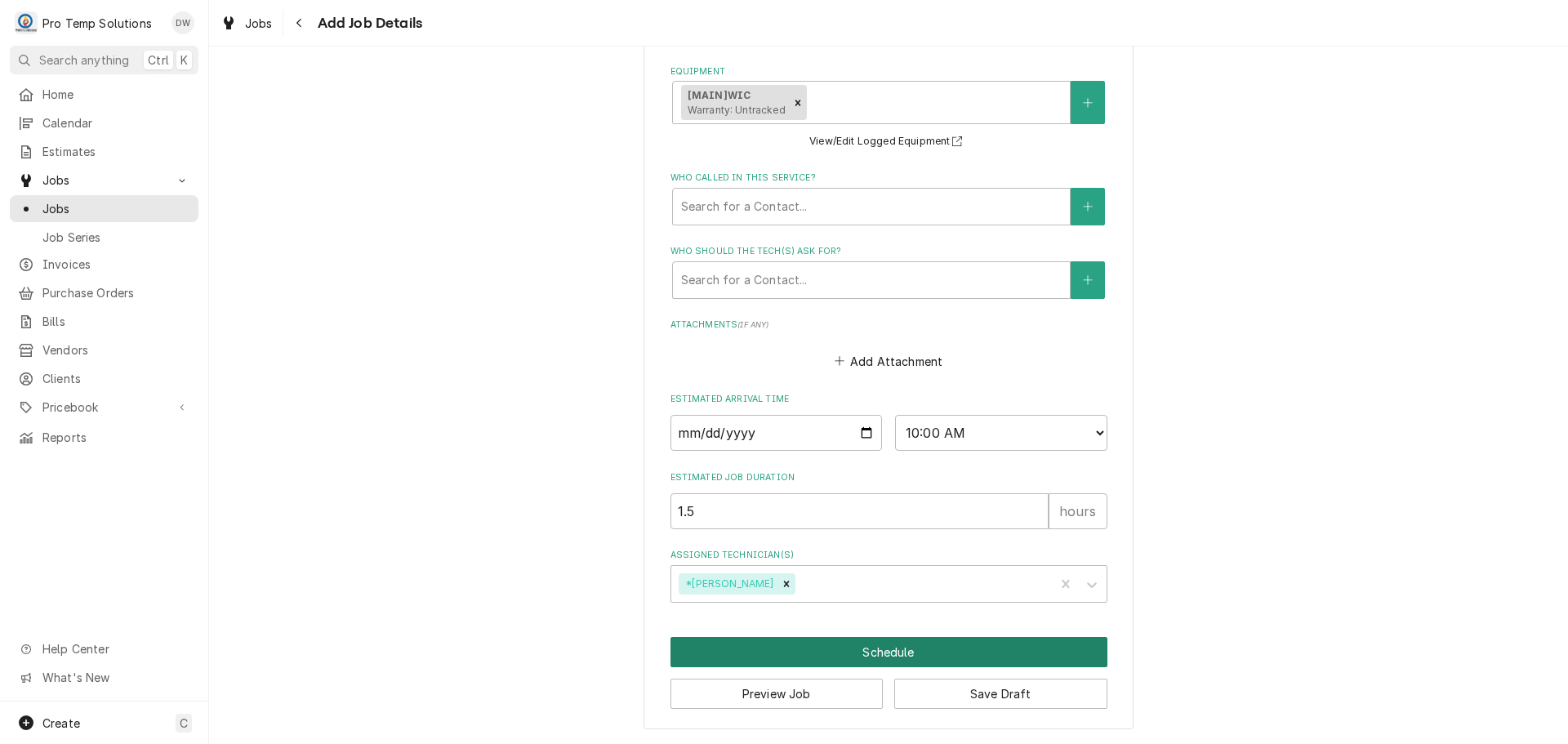
type input "091925-02"
click at [881, 658] on button "Schedule" at bounding box center [889, 652] width 437 height 30
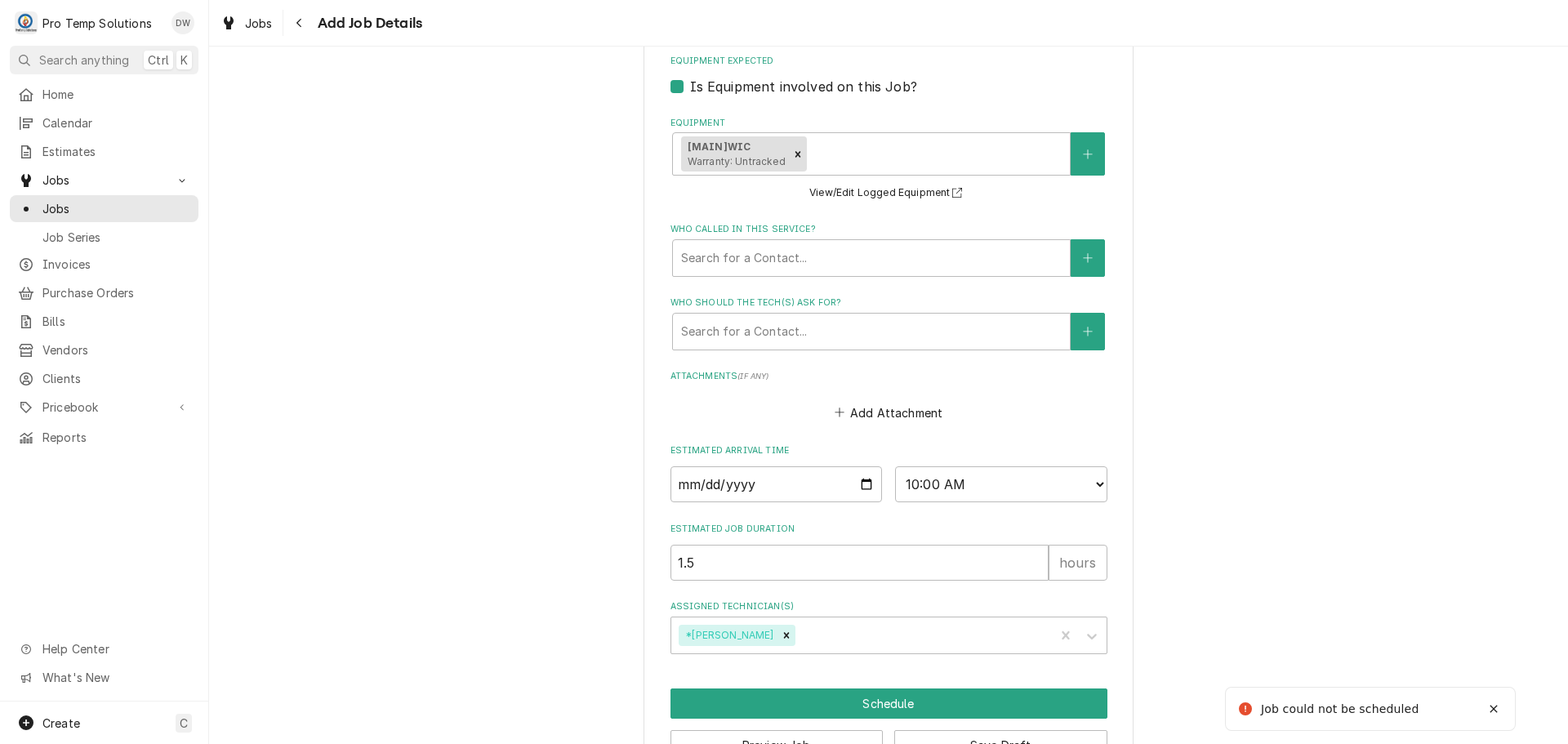
scroll to position [380, 0]
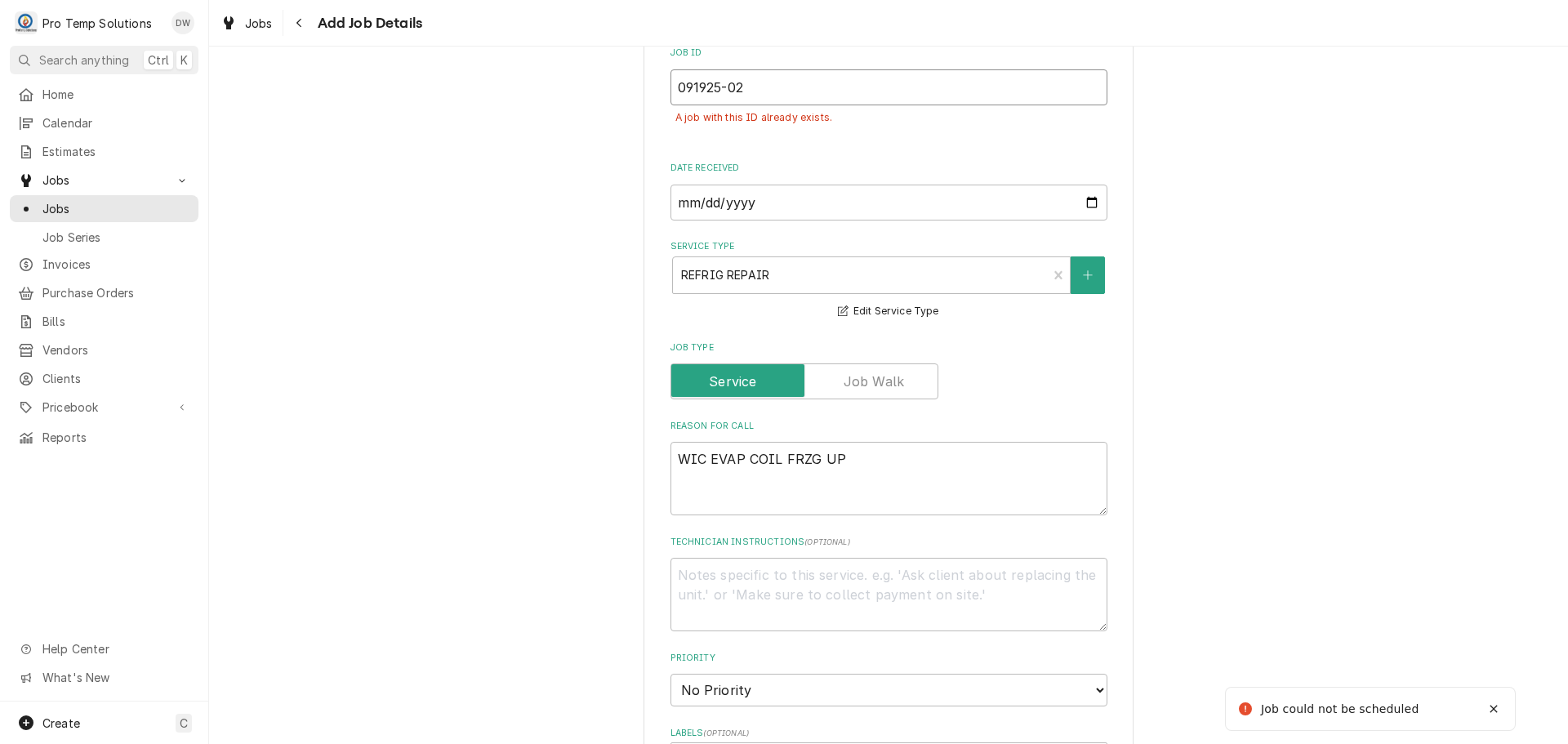
click at [750, 91] on input "091925-02" at bounding box center [889, 87] width 437 height 36
type textarea "x"
type input "091925-0"
type textarea "x"
type input "091925-03"
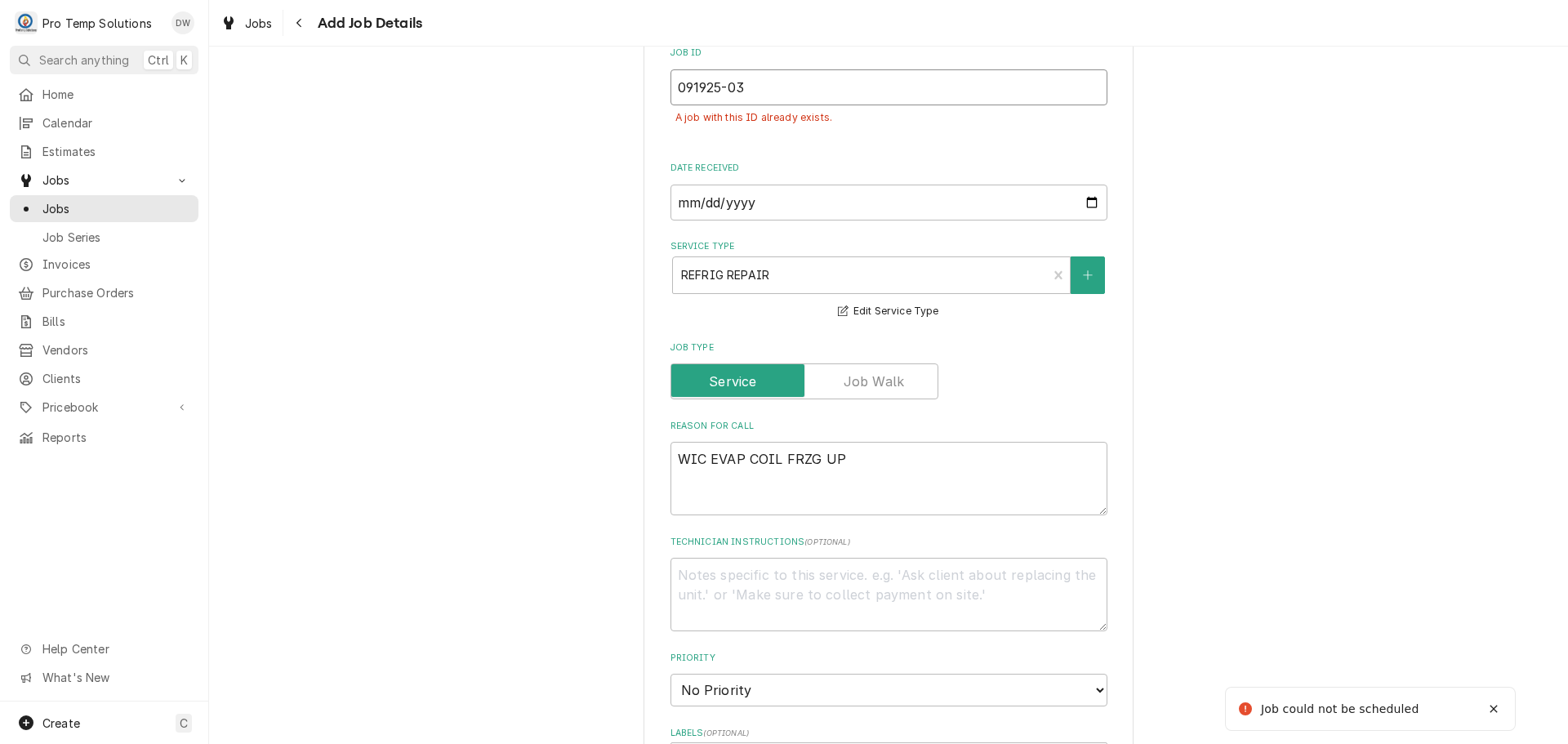
type textarea "x"
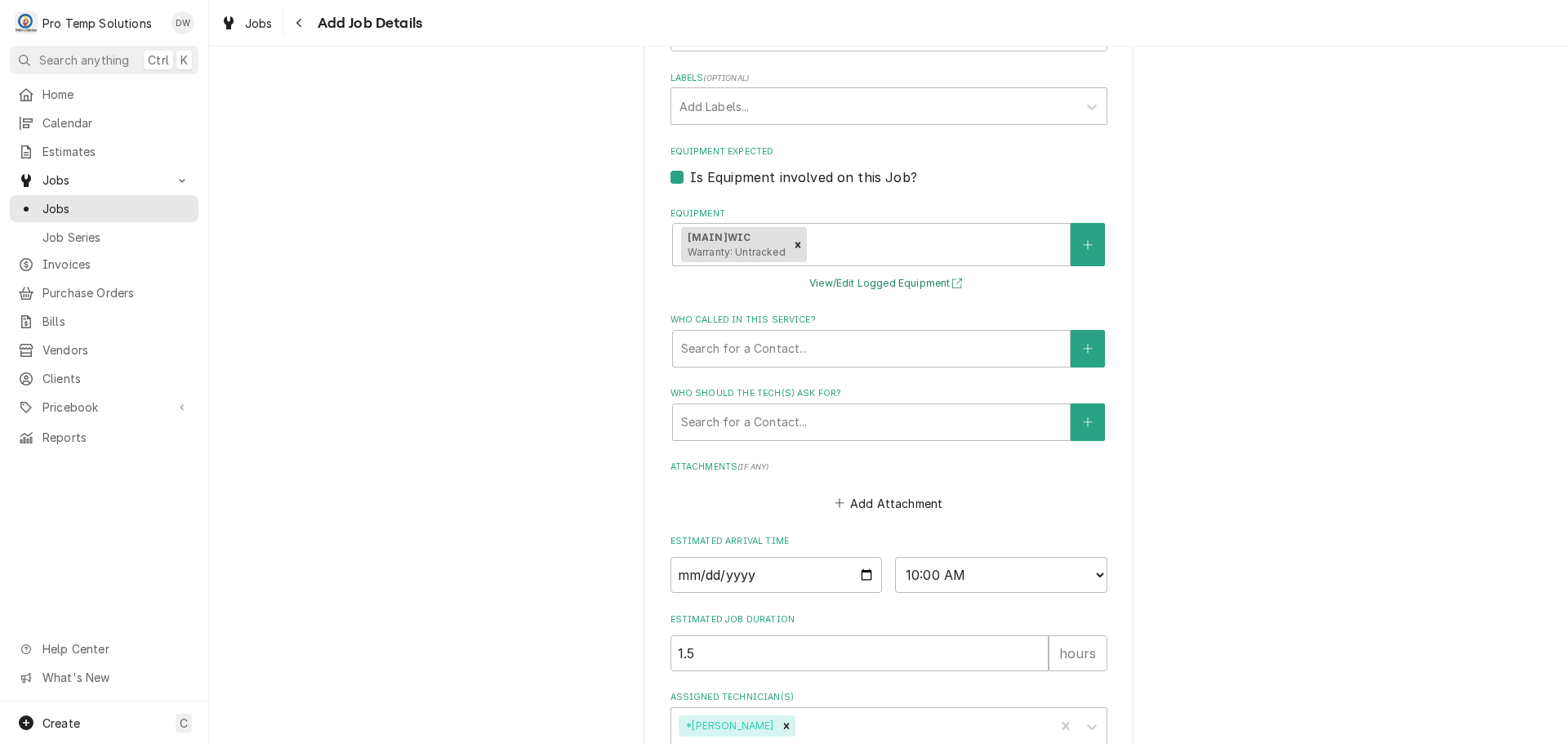
scroll to position [1177, 0]
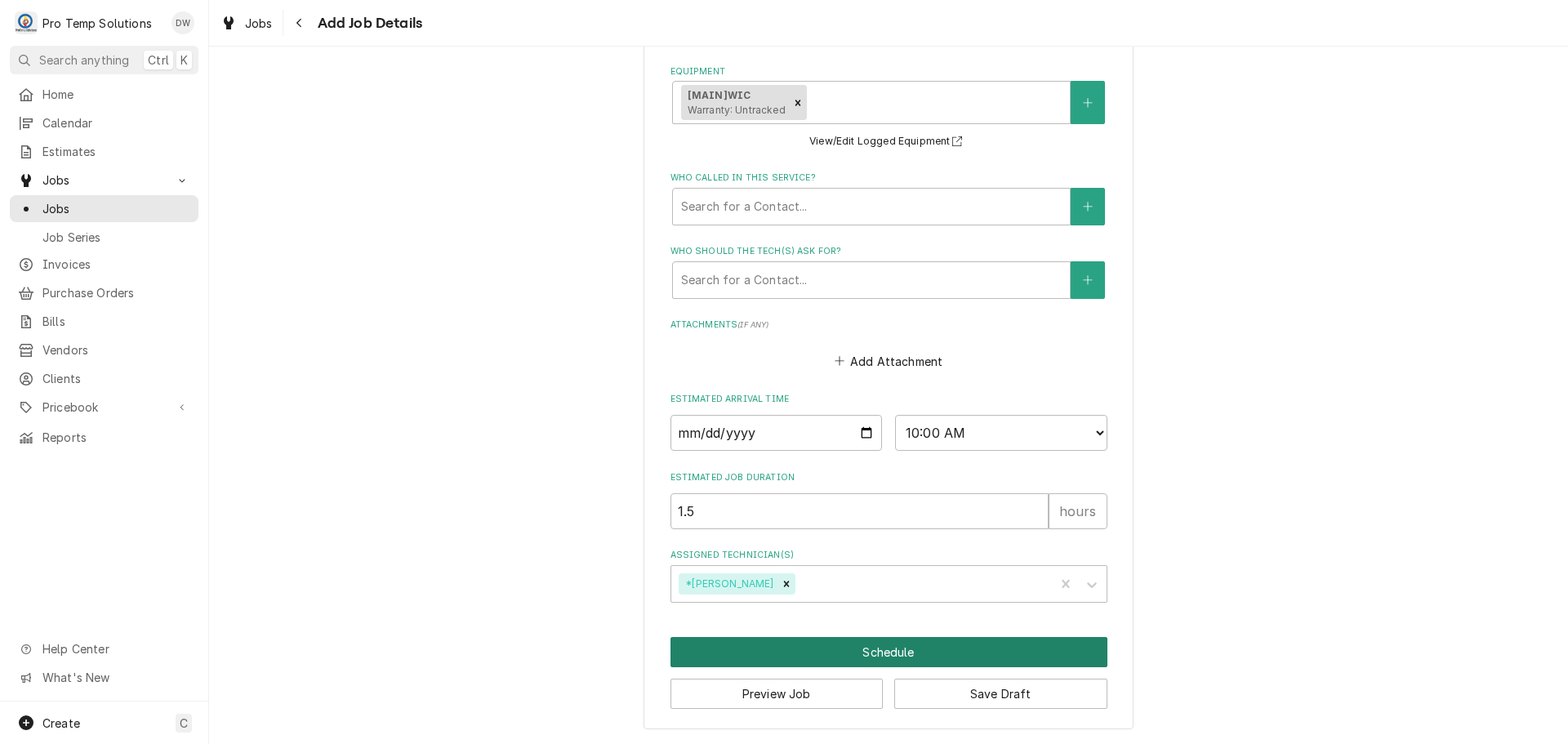
type input "091925-03"
click at [879, 647] on button "Schedule" at bounding box center [889, 652] width 437 height 30
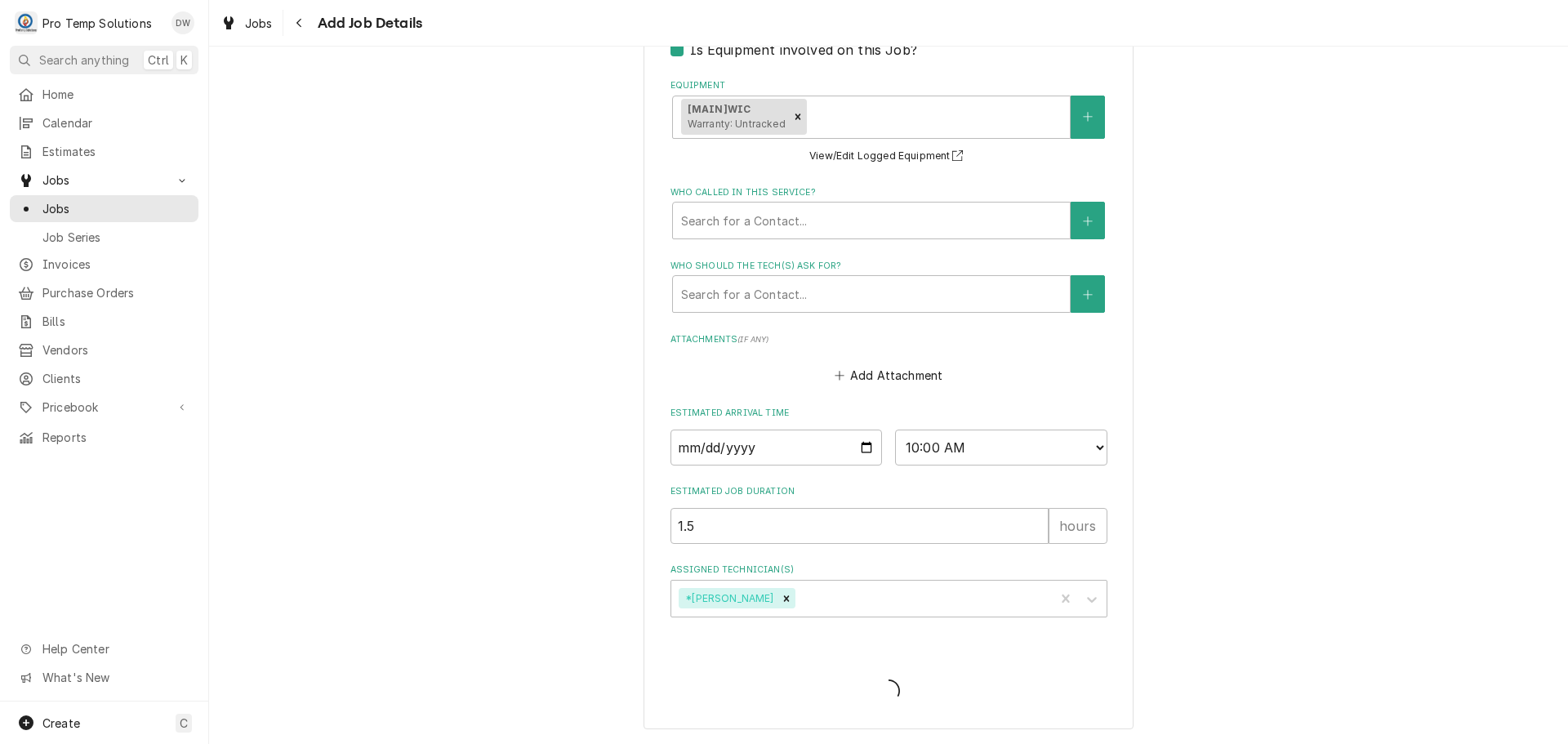
type textarea "x"
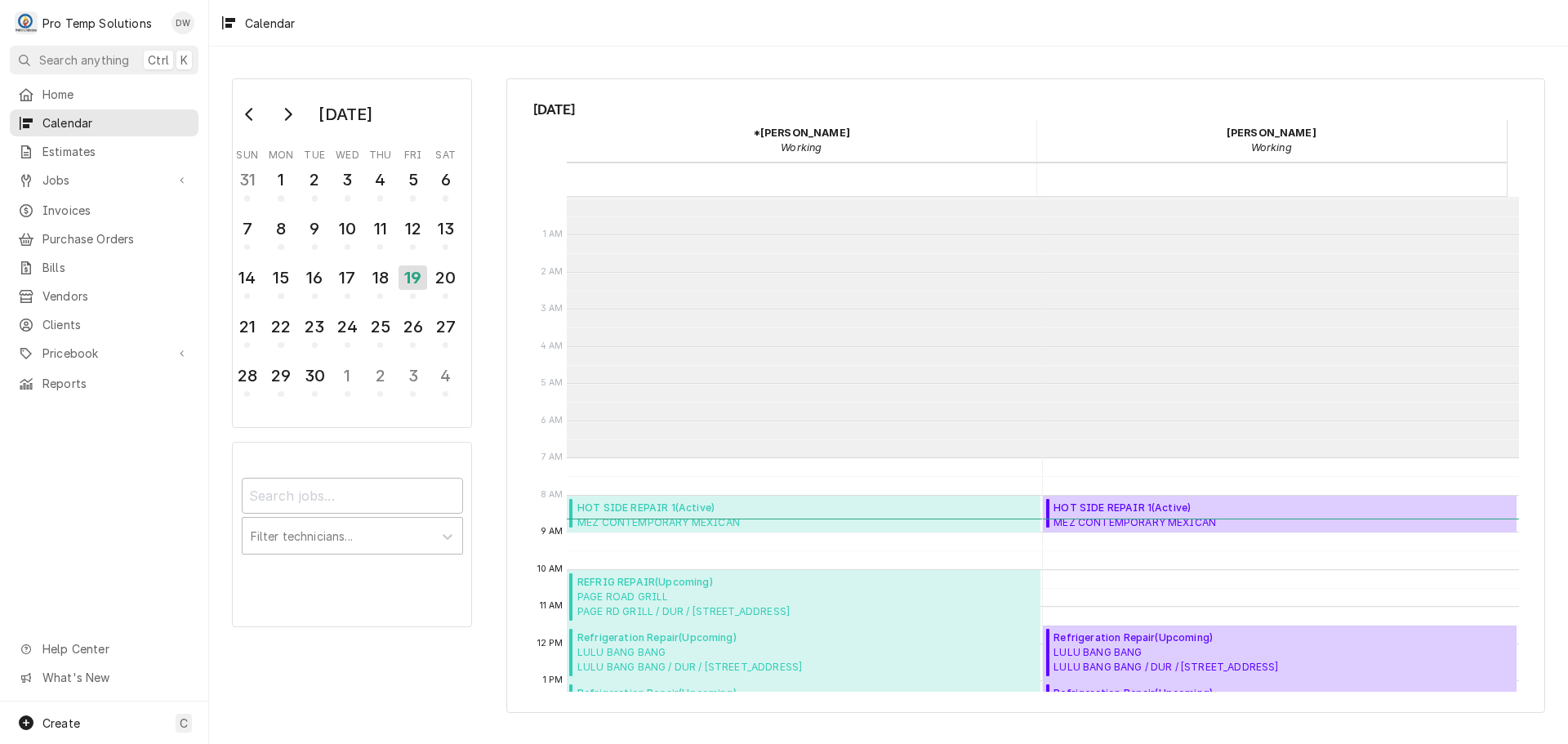
scroll to position [261, 0]
